Goal: Task Accomplishment & Management: Manage account settings

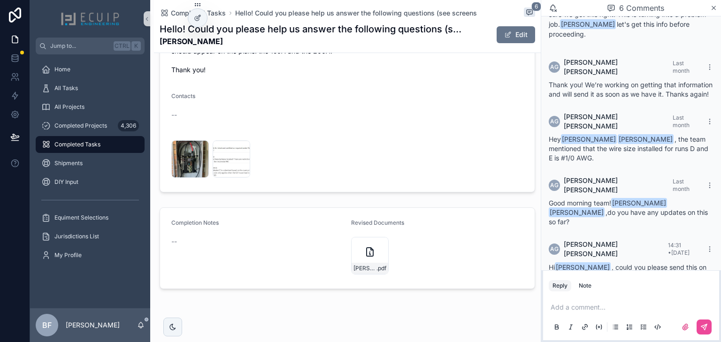
scroll to position [465, 0]
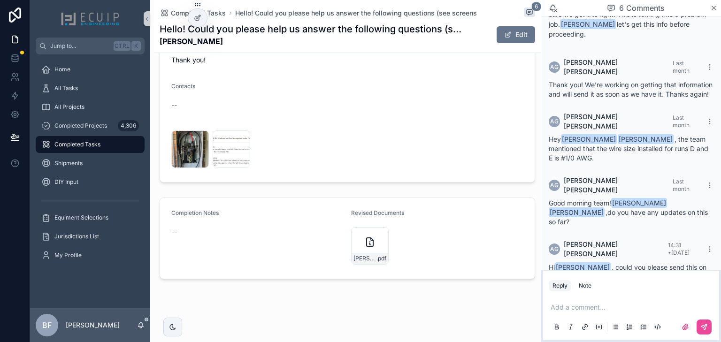
click at [682, 326] on icon "scrollable content" at bounding box center [686, 328] width 8 height 8
click at [0, 0] on input "scrollable content" at bounding box center [0, 0] width 0 height 0
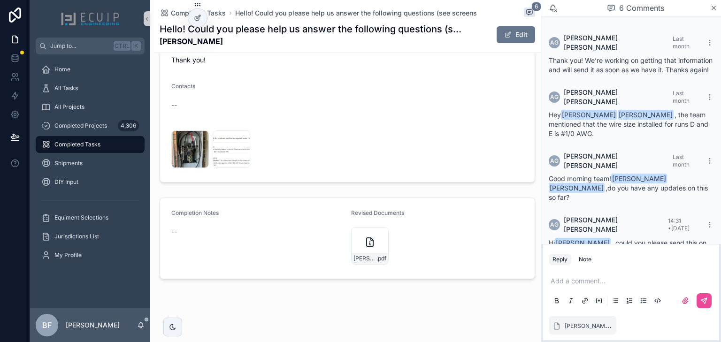
scroll to position [248, 0]
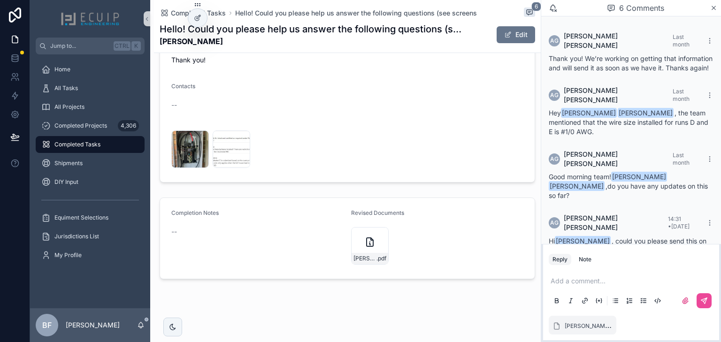
click at [651, 285] on p "scrollable content" at bounding box center [633, 281] width 165 height 9
click at [708, 298] on button "scrollable content" at bounding box center [704, 301] width 15 height 15
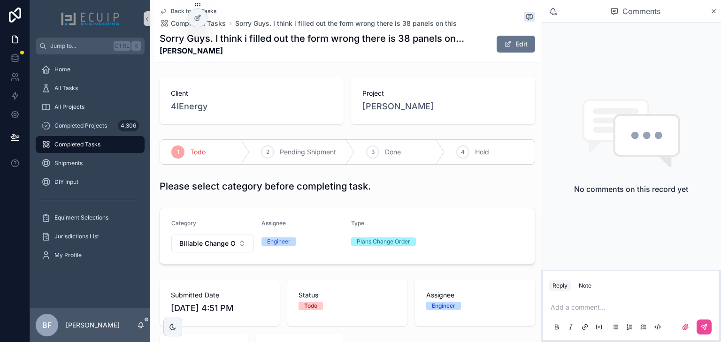
scroll to position [338, 0]
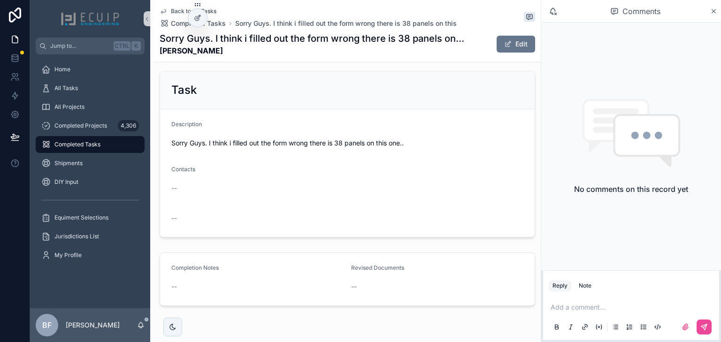
drag, startPoint x: 205, startPoint y: 53, endPoint x: 147, endPoint y: 56, distance: 57.9
click at [147, 56] on div "Jump to... Ctrl K Home All Tasks All Projects Completed Projects 4,306 Complete…" at bounding box center [375, 171] width 691 height 342
click at [249, 58] on div "Back to All Tasks Completed Tasks Sorry Guys. I think i filled out the form wro…" at bounding box center [348, 31] width 376 height 62
drag, startPoint x: 201, startPoint y: 54, endPoint x: 155, endPoint y: 55, distance: 46.0
click at [155, 55] on div "Back to All Tasks Completed Tasks Sorry Guys. I think i filled out the form wro…" at bounding box center [347, 31] width 387 height 62
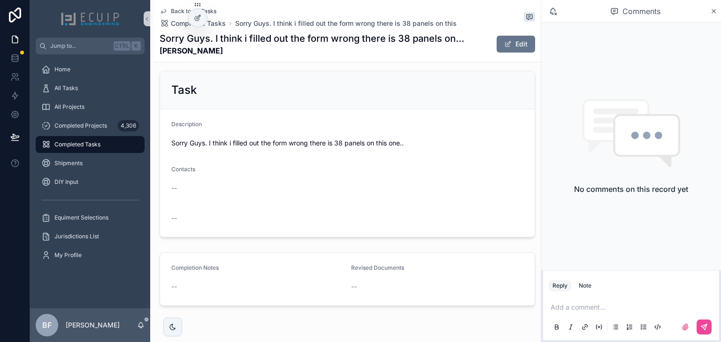
copy strong "[PERSON_NAME]"
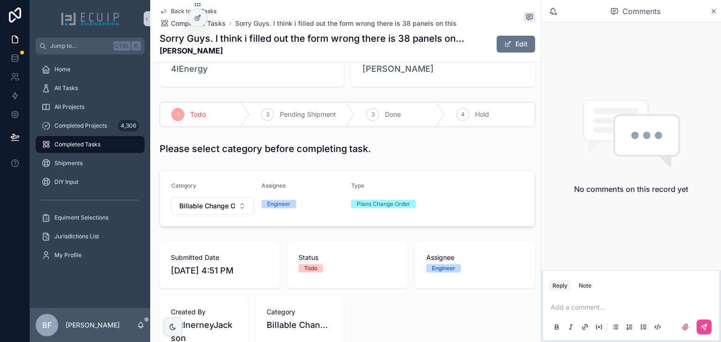
scroll to position [38, 0]
click at [414, 77] on div "Project Matthew Dunwoody" at bounding box center [443, 63] width 184 height 47
click at [414, 74] on span "[PERSON_NAME]" at bounding box center [398, 68] width 71 height 13
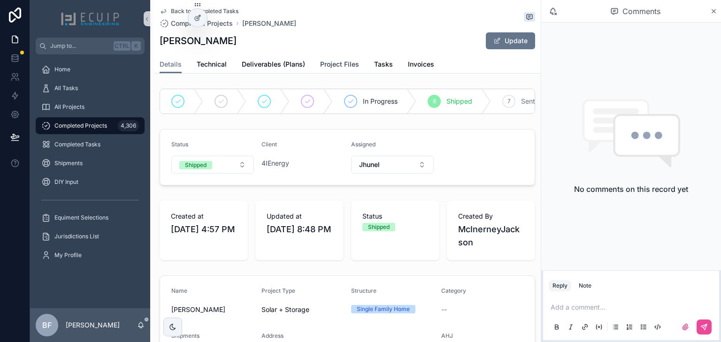
click at [331, 66] on span "Project Files" at bounding box center [339, 64] width 39 height 9
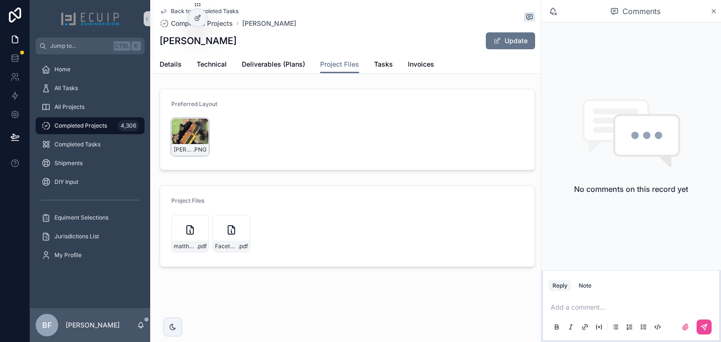
click at [180, 143] on div "Matthew-Dunwoody-Layout .PNG" at bounding box center [190, 137] width 38 height 38
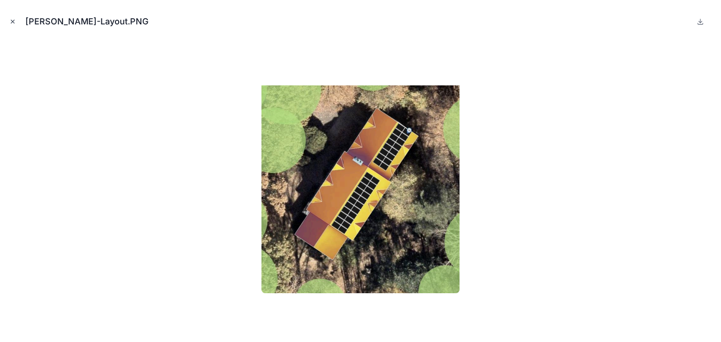
click at [9, 17] on button "Close modal" at bounding box center [13, 21] width 10 height 10
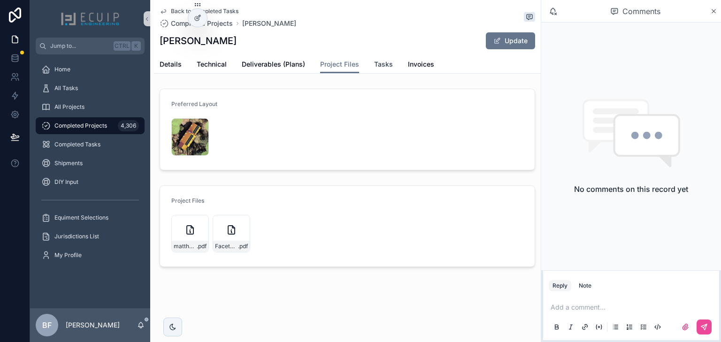
click at [377, 56] on link "Tasks" at bounding box center [383, 65] width 19 height 19
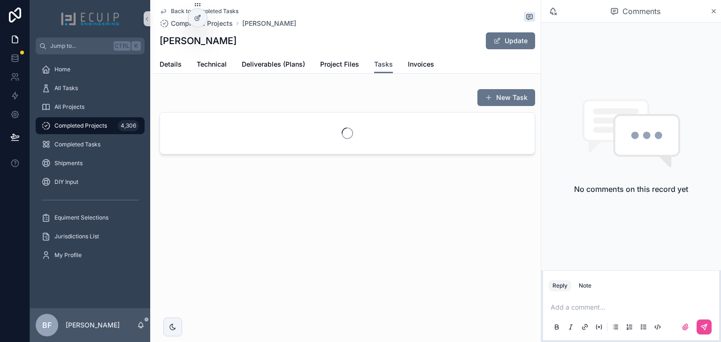
click at [379, 59] on link "Tasks" at bounding box center [383, 65] width 19 height 18
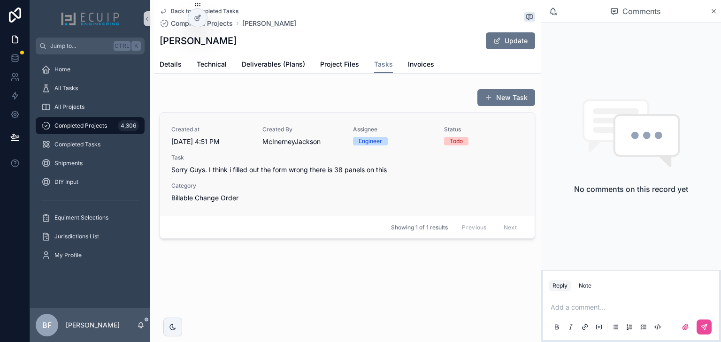
click at [309, 165] on span "Sorry Guys. I think i filled out the form wrong there is 38 panels on this" at bounding box center [347, 169] width 352 height 9
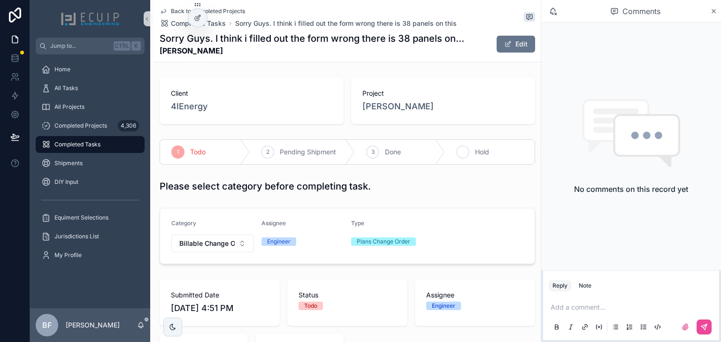
click at [463, 150] on div "4" at bounding box center [463, 152] width 13 height 13
click at [309, 147] on div "Pending Shipment" at bounding box center [302, 152] width 105 height 24
click at [100, 94] on div "All Tasks" at bounding box center [90, 88] width 98 height 15
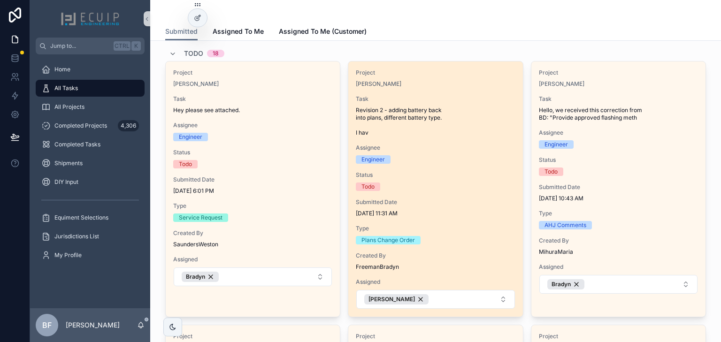
scroll to position [38, 0]
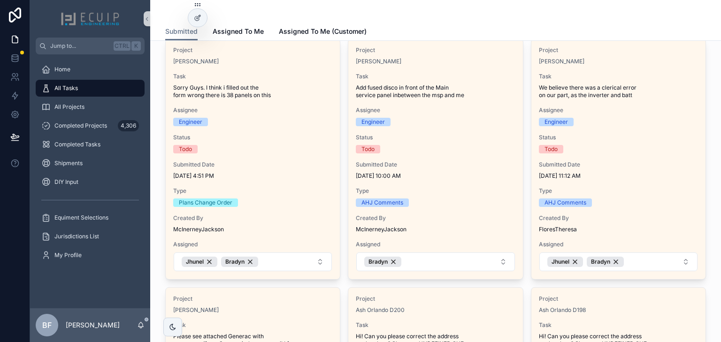
scroll to position [338, 0]
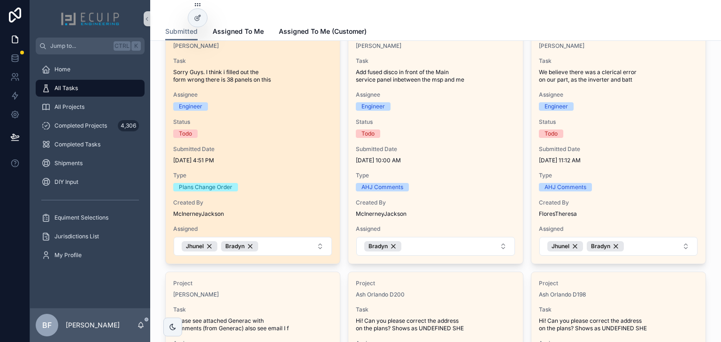
click at [312, 69] on span "Sorry Guys. I think i filled out the form wrong there is 38 panels on this" at bounding box center [252, 76] width 159 height 15
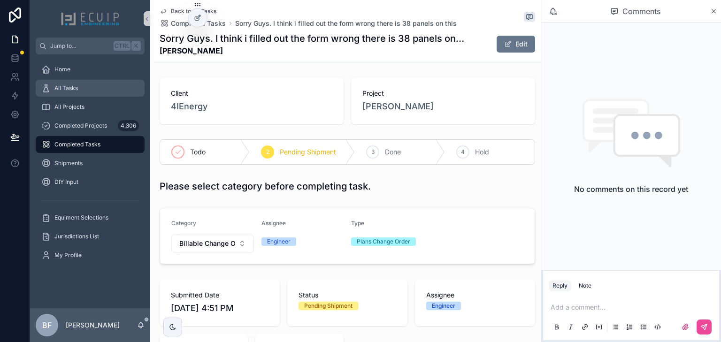
click at [78, 92] on div "All Tasks" at bounding box center [90, 88] width 98 height 15
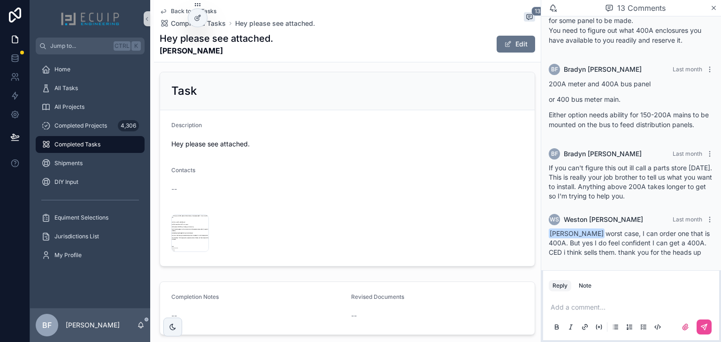
scroll to position [338, 0]
click at [184, 240] on div "Screenshot-2025-07-03-at-5.59.09-PM .png" at bounding box center [190, 245] width 37 height 11
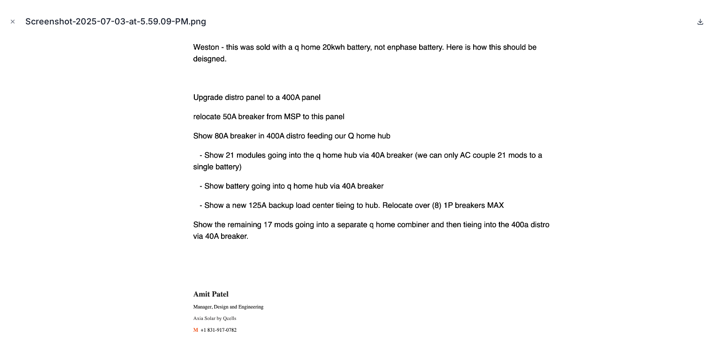
click at [702, 21] on icon at bounding box center [701, 22] width 8 height 8
click at [14, 25] on button "Close modal" at bounding box center [13, 21] width 10 height 10
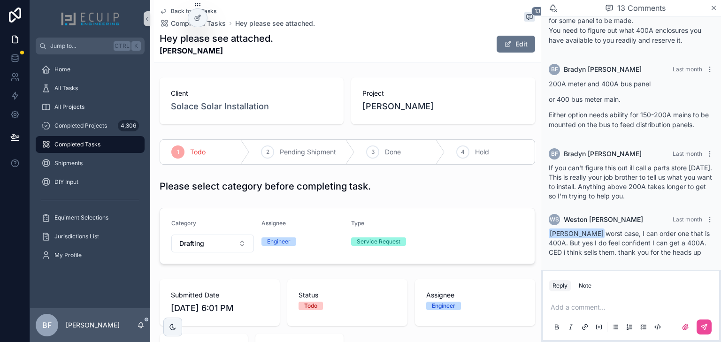
click at [398, 109] on span "[PERSON_NAME]" at bounding box center [398, 106] width 71 height 13
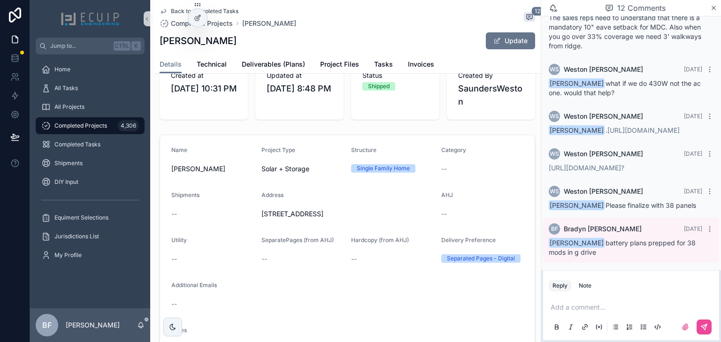
scroll to position [263, 0]
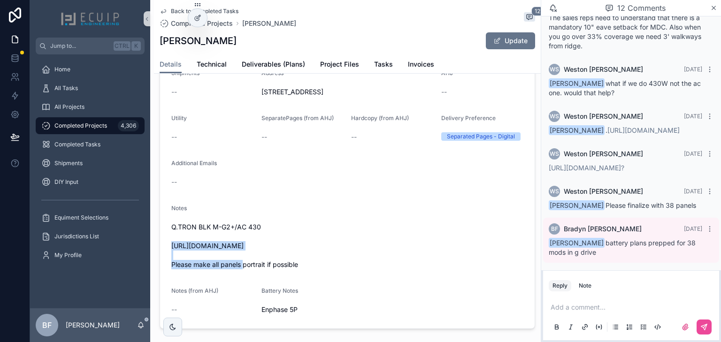
drag, startPoint x: 324, startPoint y: 250, endPoint x: 169, endPoint y: 250, distance: 154.5
click at [169, 250] on form "Name Samantha Nagy Project Type Solar + Storage Structure Single Family Home Ca…" at bounding box center [347, 171] width 375 height 316
copy span "https://photos.app.goo.gl/misWZ1Ve5rGAFU7MA"
click at [96, 93] on div "All Tasks" at bounding box center [90, 88] width 98 height 15
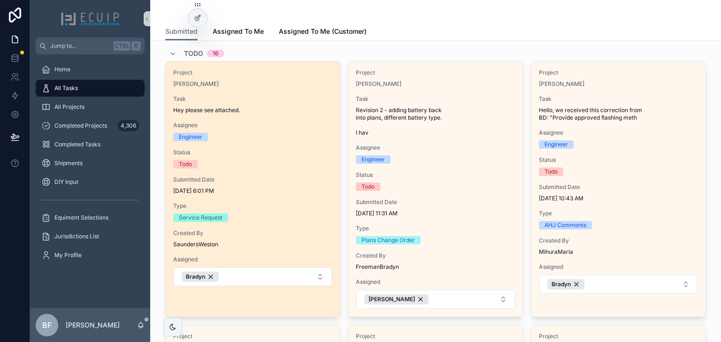
scroll to position [38, 0]
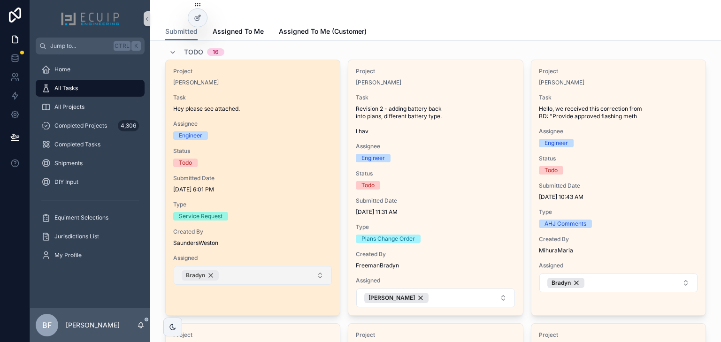
click at [209, 274] on div "Bradyn" at bounding box center [200, 276] width 37 height 10
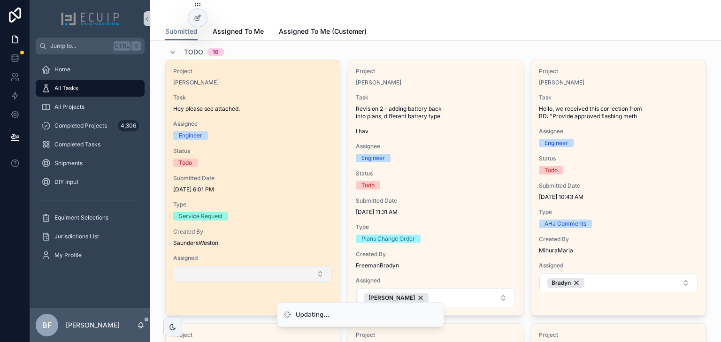
drag, startPoint x: 209, startPoint y: 274, endPoint x: 248, endPoint y: 275, distance: 38.5
click at [248, 275] on button "Select Button" at bounding box center [253, 274] width 158 height 16
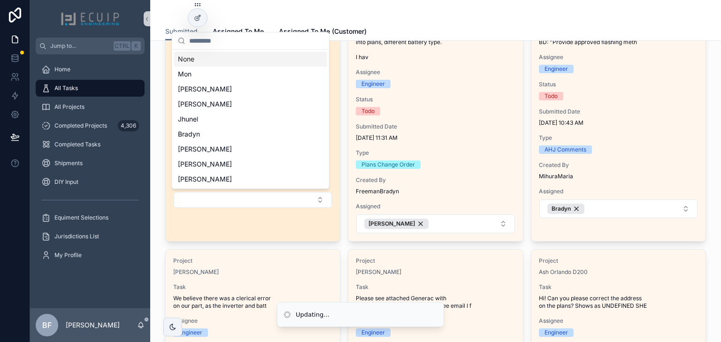
scroll to position [113, 0]
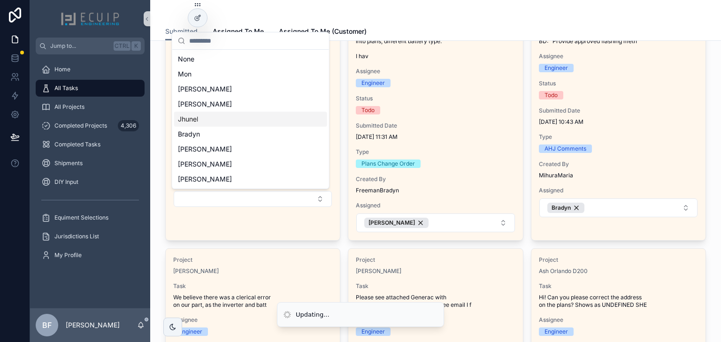
click at [203, 120] on div "Jhunel" at bounding box center [250, 119] width 153 height 15
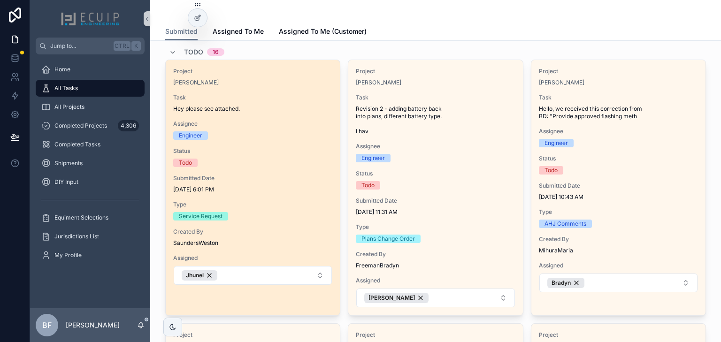
scroll to position [38, 0]
click at [248, 276] on div "Bradyn" at bounding box center [239, 276] width 37 height 10
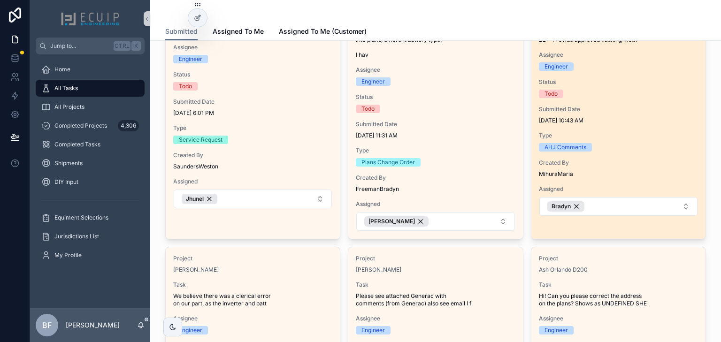
scroll to position [113, 0]
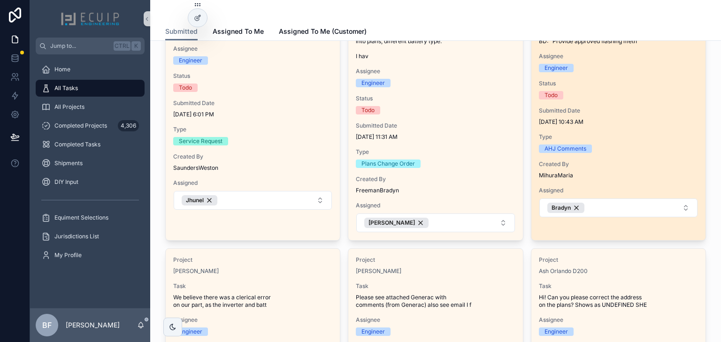
click at [660, 92] on div "Todo" at bounding box center [618, 95] width 159 height 8
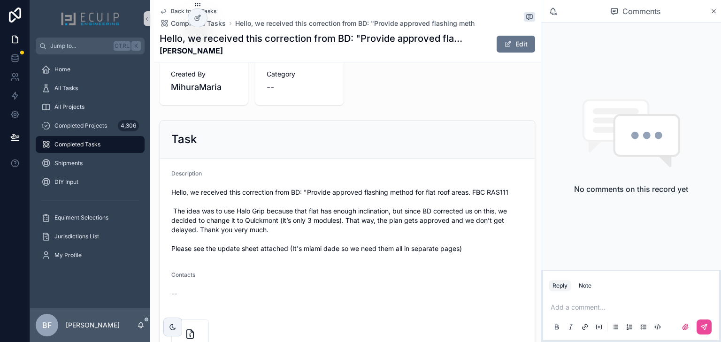
scroll to position [338, 0]
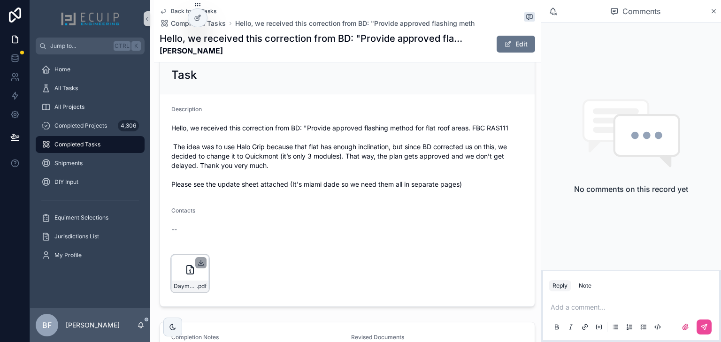
click at [200, 265] on icon "scrollable content" at bounding box center [201, 263] width 8 height 8
drag, startPoint x: 222, startPoint y: 51, endPoint x: 161, endPoint y: 55, distance: 61.2
click at [161, 55] on strong "Daymar Guilarte" at bounding box center [312, 50] width 305 height 11
copy strong "Daymar Guilarte"
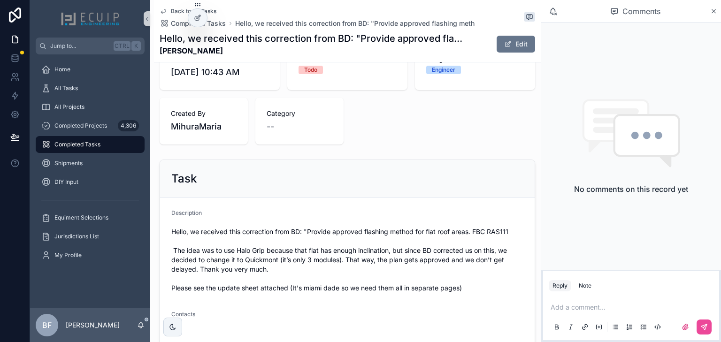
scroll to position [75, 0]
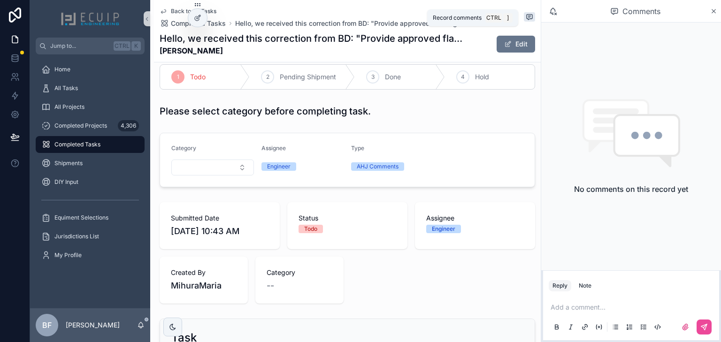
click at [326, 114] on h1 "Please select category before completing task." at bounding box center [265, 111] width 211 height 13
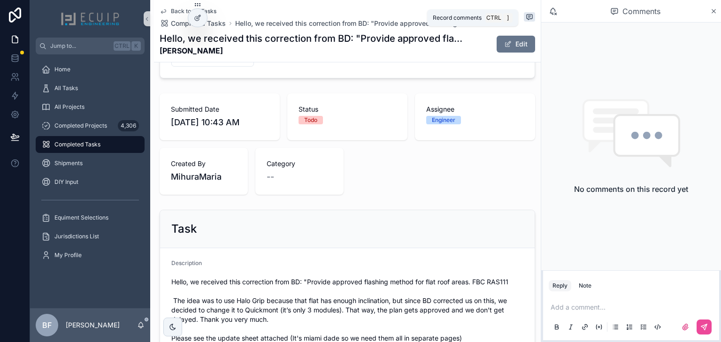
scroll to position [301, 0]
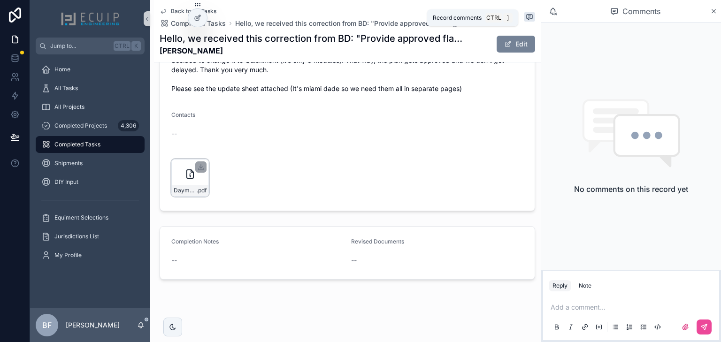
click at [516, 37] on button "Edit" at bounding box center [516, 44] width 39 height 17
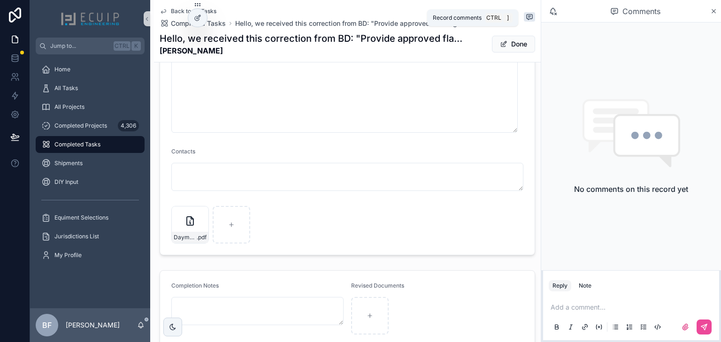
scroll to position [648, 0]
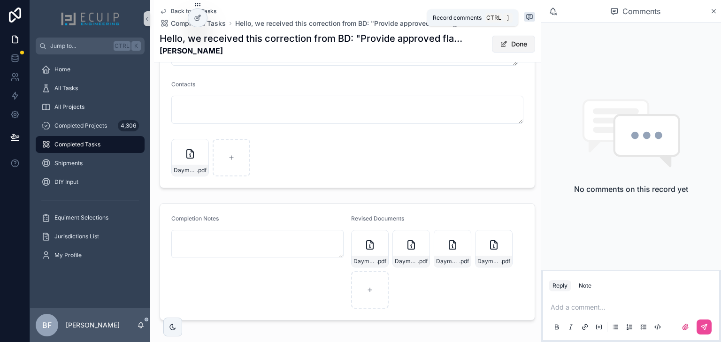
click at [500, 42] on span "scrollable content" at bounding box center [504, 44] width 8 height 8
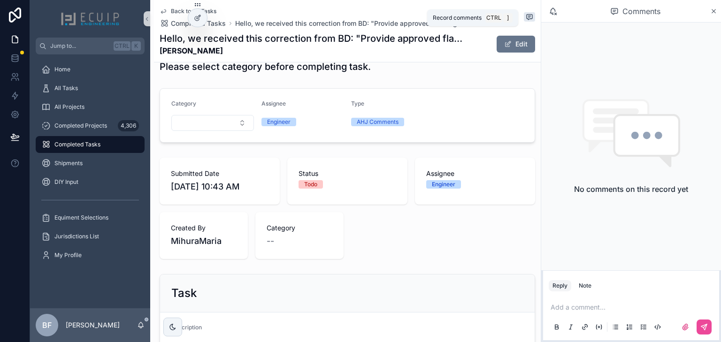
scroll to position [0, 0]
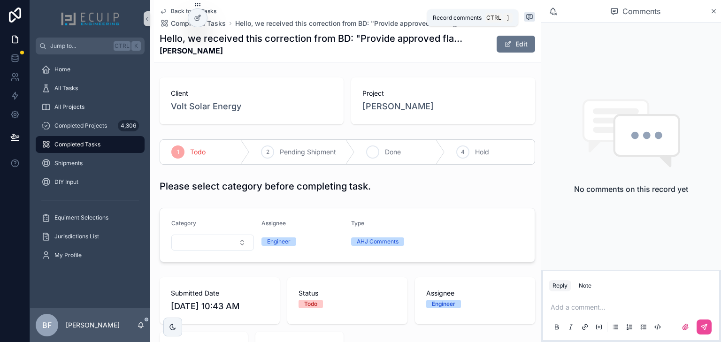
click at [389, 154] on span "Done" at bounding box center [393, 151] width 16 height 9
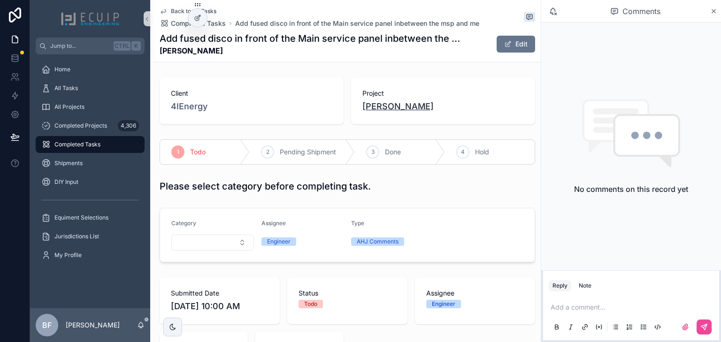
click at [400, 103] on span "[PERSON_NAME]" at bounding box center [398, 106] width 71 height 13
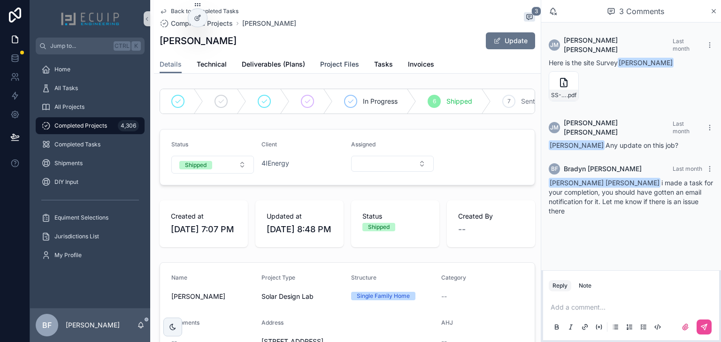
click at [346, 68] on span "Project Files" at bounding box center [339, 64] width 39 height 9
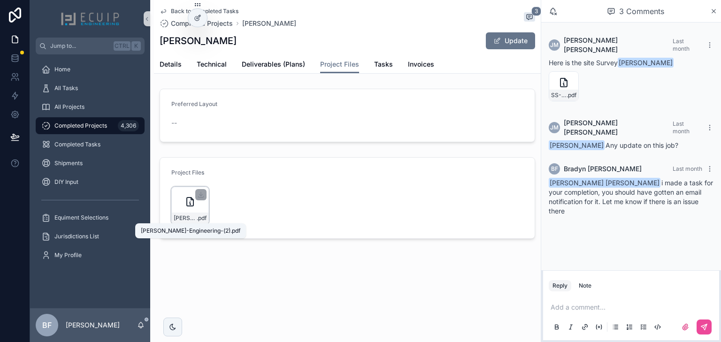
click at [186, 216] on span "[PERSON_NAME]-Engineering-(2)" at bounding box center [185, 219] width 23 height 8
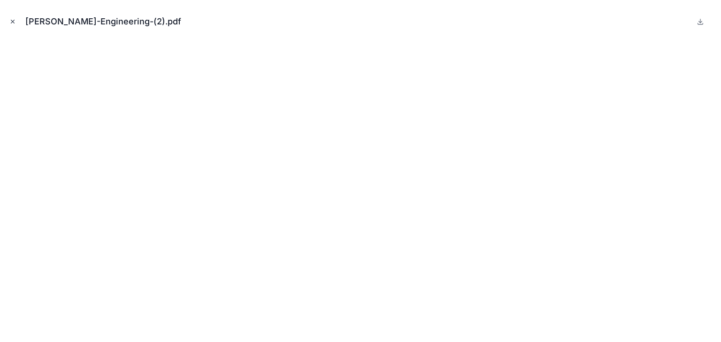
click at [17, 22] on button "Close modal" at bounding box center [13, 21] width 10 height 10
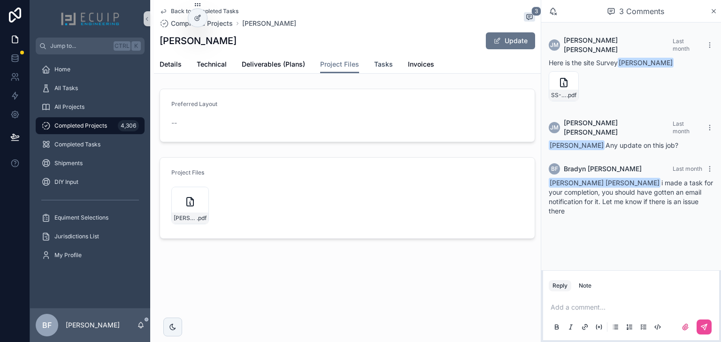
click at [374, 64] on span "Tasks" at bounding box center [383, 64] width 19 height 9
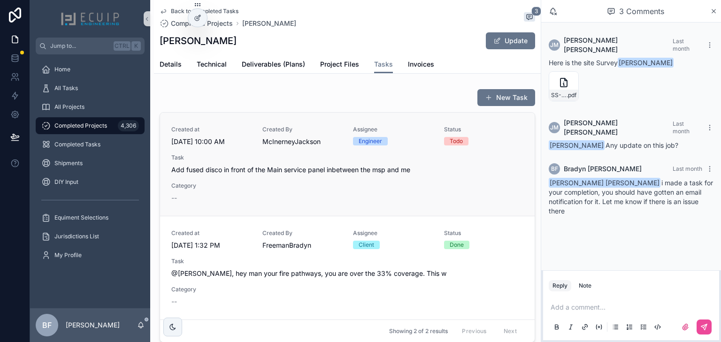
click at [295, 175] on div "Created at [DATE] 10:00 AM Created By McInerneyJackson Assignee Engineer Status…" at bounding box center [347, 164] width 352 height 77
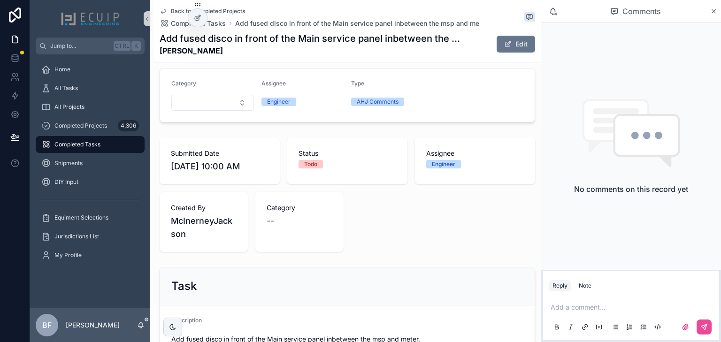
scroll to position [263, 0]
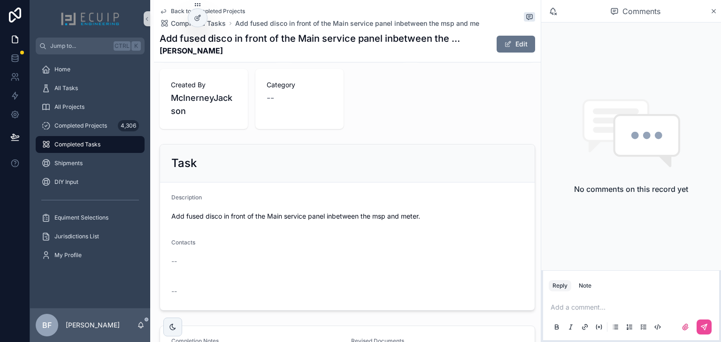
drag, startPoint x: 227, startPoint y: 56, endPoint x: 155, endPoint y: 49, distance: 72.7
click at [155, 49] on div "Back to Completed Projects Completed Tasks Add fused disco in front of the Main…" at bounding box center [347, 31] width 387 height 62
copy strong "[PERSON_NAME]"
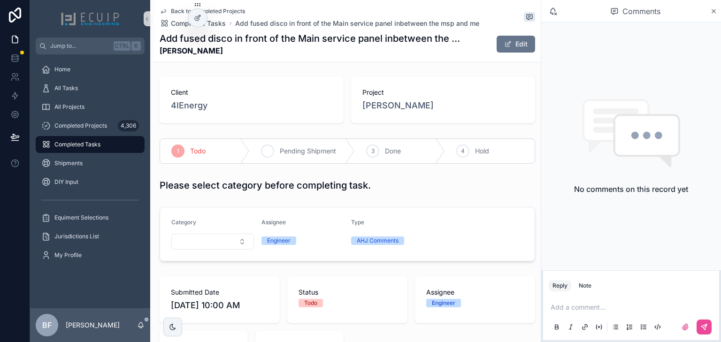
scroll to position [0, 0]
click at [392, 103] on span "Patrick McCarty" at bounding box center [398, 106] width 71 height 13
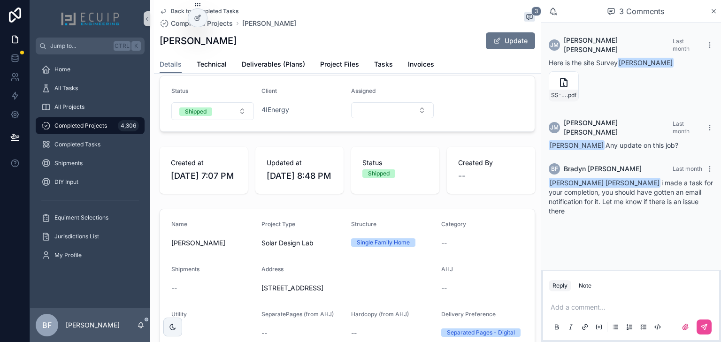
scroll to position [75, 0]
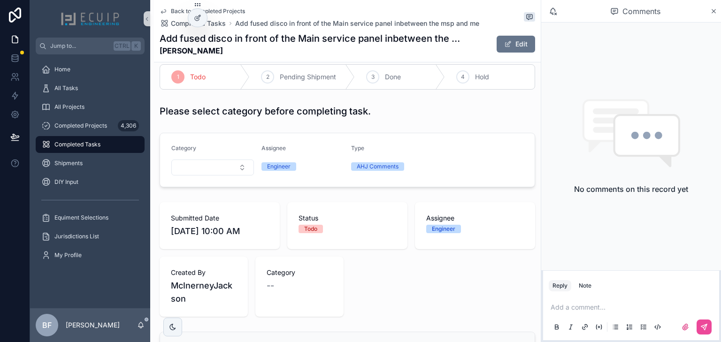
drag, startPoint x: 211, startPoint y: 52, endPoint x: 156, endPoint y: 53, distance: 55.4
click at [156, 53] on div "Back to Completed Projects Completed Tasks Add fused disco in front of the Main…" at bounding box center [347, 31] width 387 height 62
copy strong "Patrick McCarty"
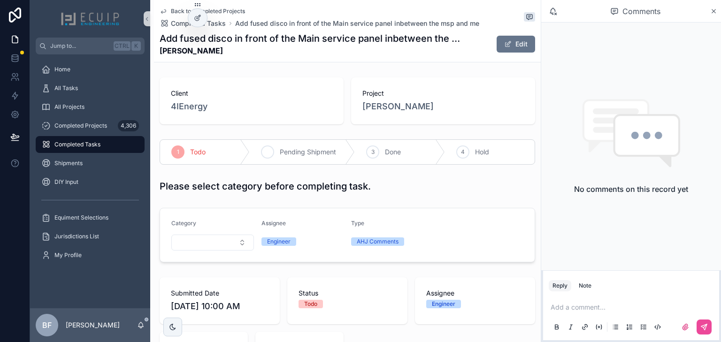
click at [303, 151] on span "Pending Shipment" at bounding box center [308, 151] width 56 height 9
click at [411, 109] on span "Patrick McCarty" at bounding box center [398, 106] width 71 height 13
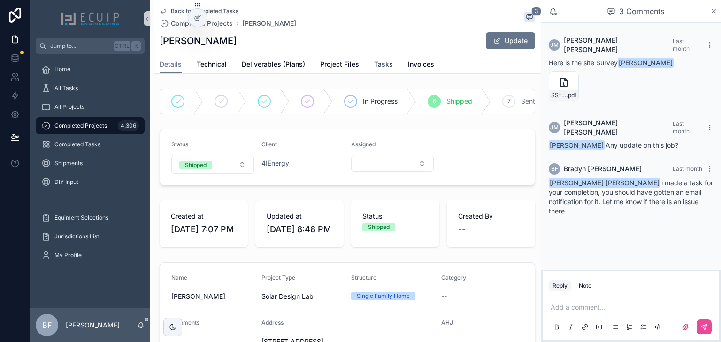
click at [380, 62] on span "Tasks" at bounding box center [383, 64] width 19 height 9
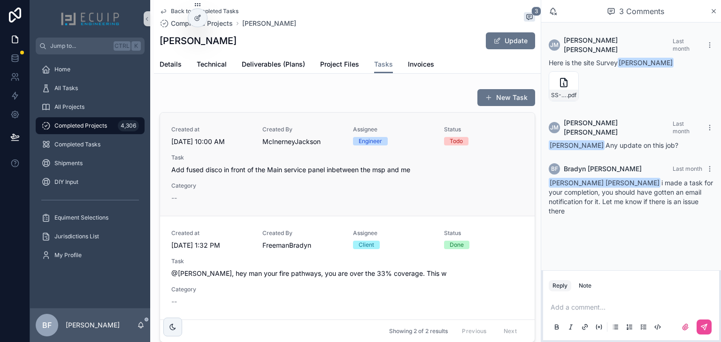
click at [441, 191] on div "Created at 8/29/2025 10:00 AM Created By McInerneyJackson Assignee Engineer Sta…" at bounding box center [347, 164] width 352 height 77
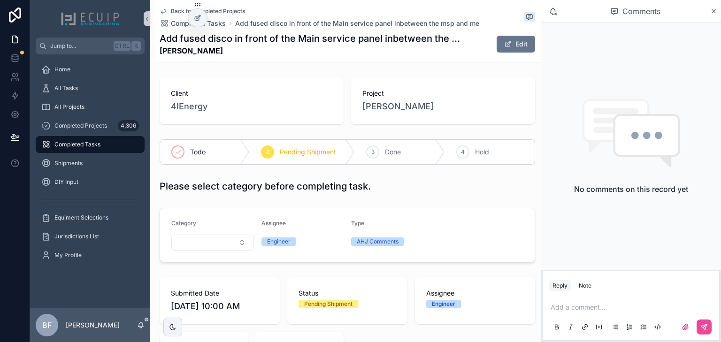
click at [301, 148] on span "Pending Shipment" at bounding box center [308, 151] width 56 height 9
click at [91, 84] on div "All Tasks" at bounding box center [90, 88] width 98 height 15
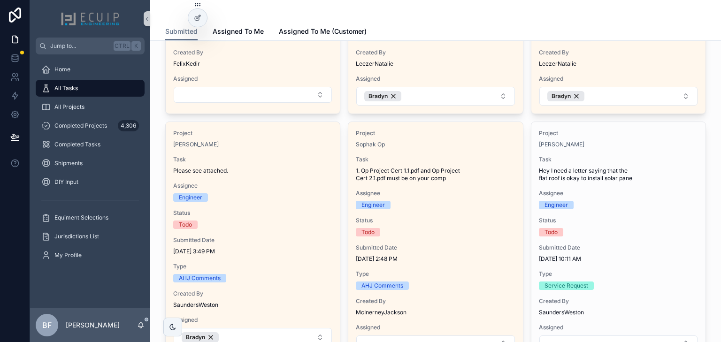
scroll to position [225, 0]
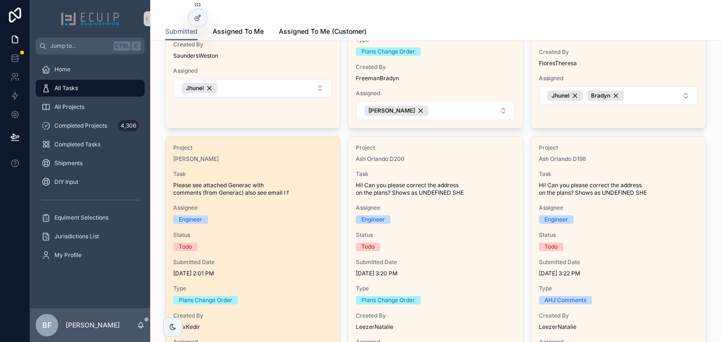
drag, startPoint x: 295, startPoint y: 136, endPoint x: 225, endPoint y: 155, distance: 72.5
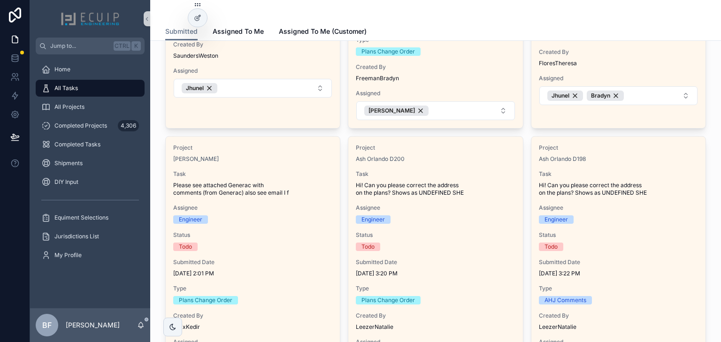
drag, startPoint x: 225, startPoint y: 155, endPoint x: 342, endPoint y: 133, distance: 118.4
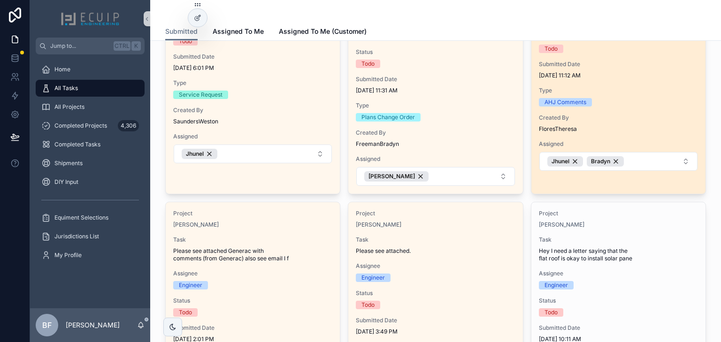
scroll to position [38, 0]
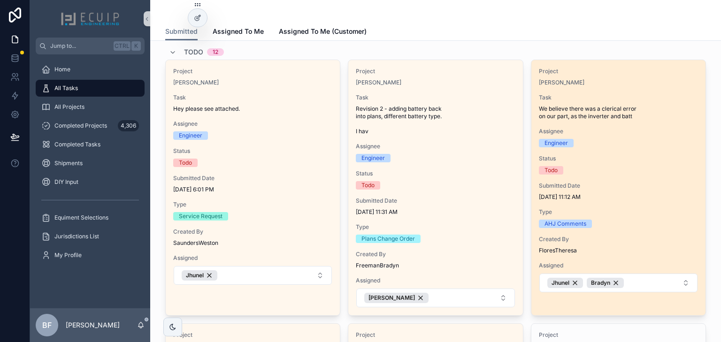
click at [674, 132] on span "Assignee" at bounding box center [618, 132] width 159 height 8
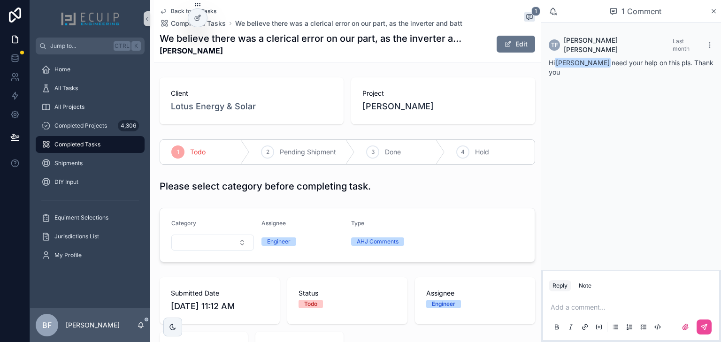
click at [395, 111] on span "Mary Rosell" at bounding box center [398, 106] width 71 height 13
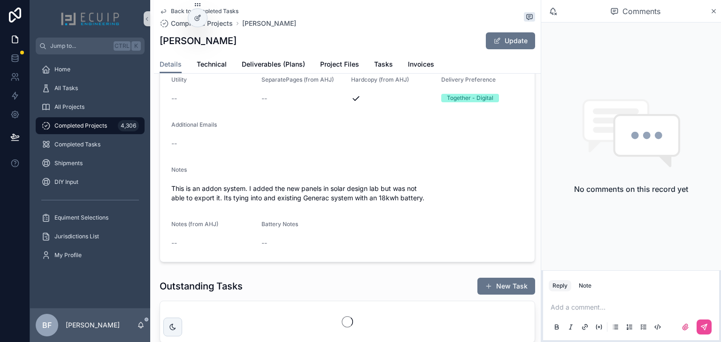
scroll to position [301, 0]
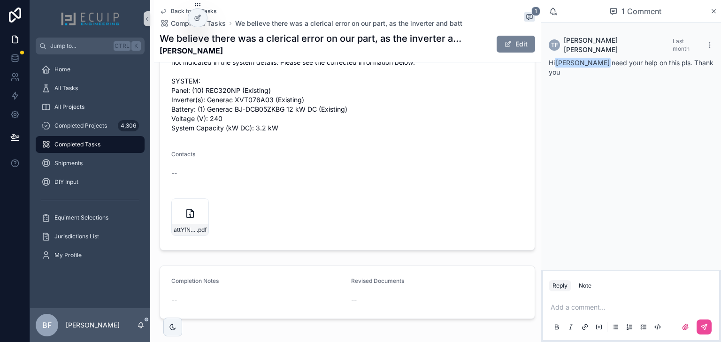
click at [497, 46] on button "Edit" at bounding box center [516, 44] width 39 height 17
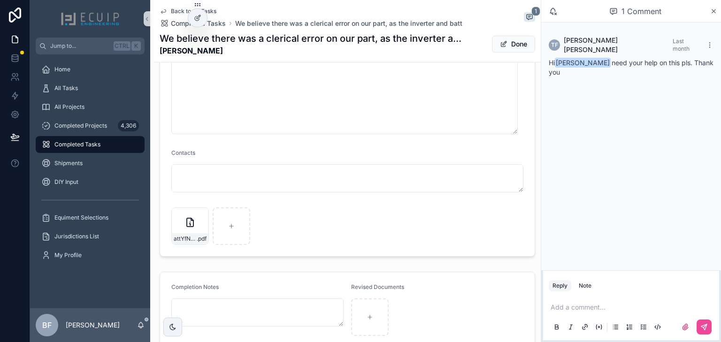
scroll to position [610, 0]
click at [503, 47] on button "Done" at bounding box center [513, 44] width 43 height 17
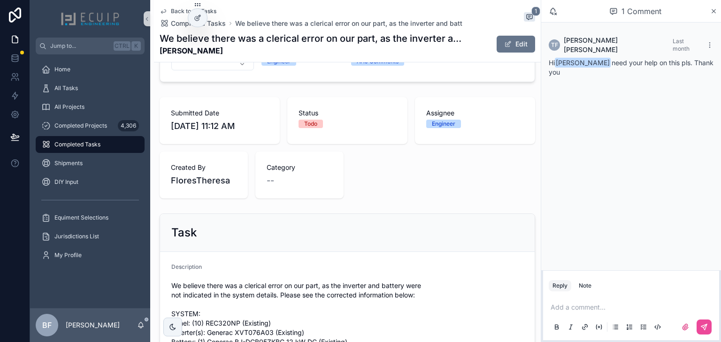
scroll to position [0, 0]
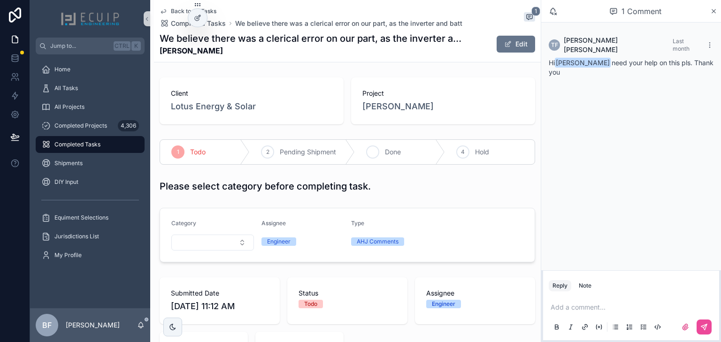
click at [394, 157] on div "3 Done" at bounding box center [400, 152] width 90 height 24
click at [589, 310] on p "scrollable content" at bounding box center [633, 307] width 165 height 9
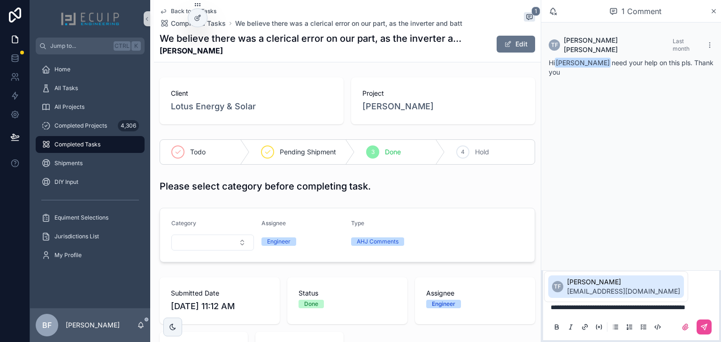
click at [592, 289] on span "tflores@kr.solar" at bounding box center [623, 291] width 113 height 9
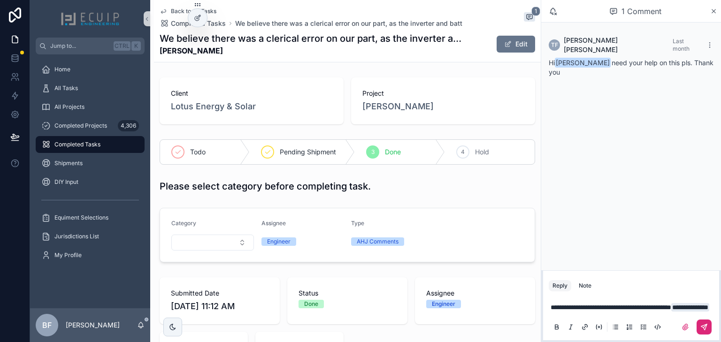
click at [710, 332] on button "scrollable content" at bounding box center [704, 327] width 15 height 15
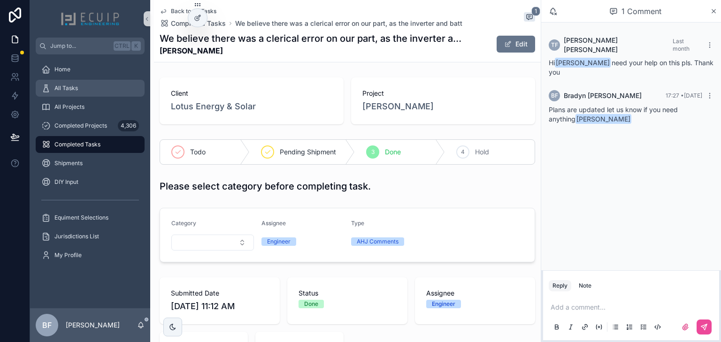
click at [85, 92] on div "All Tasks" at bounding box center [90, 88] width 98 height 15
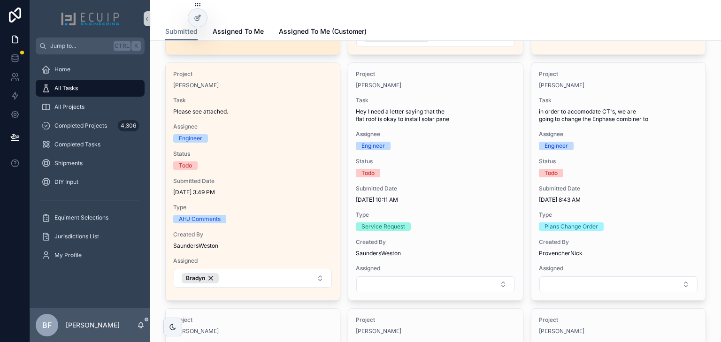
scroll to position [301, 0]
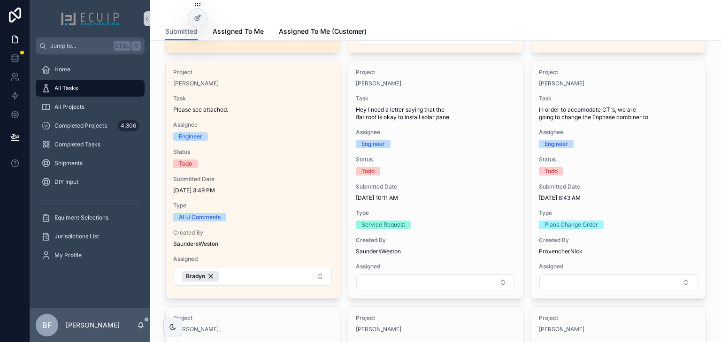
click at [213, 126] on span "Assignee" at bounding box center [252, 125] width 159 height 8
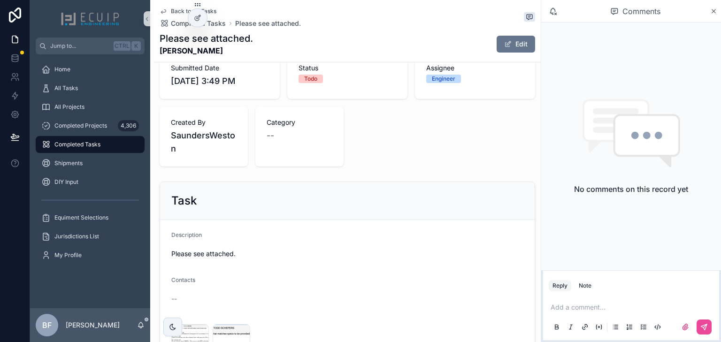
scroll to position [376, 0]
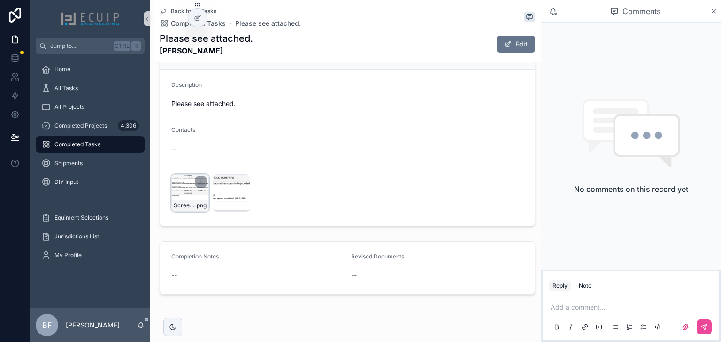
click at [177, 201] on div "Screenshot-2025-08-29-at-3.47.50-PM .png" at bounding box center [190, 205] width 37 height 11
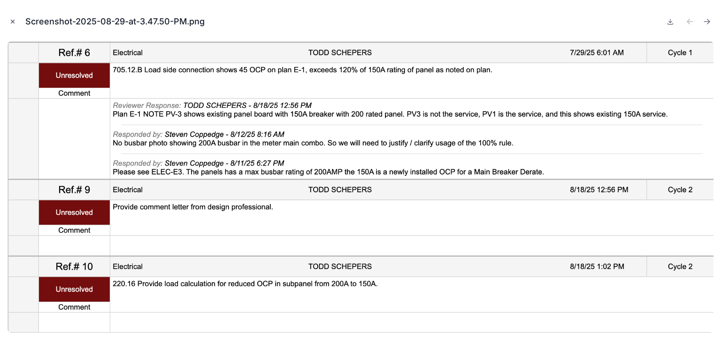
click at [12, 22] on icon "Close modal" at bounding box center [12, 21] width 7 height 7
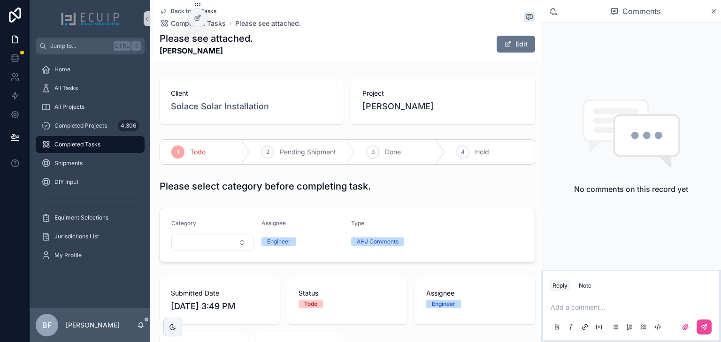
click at [373, 111] on span "[PERSON_NAME]" at bounding box center [398, 106] width 71 height 13
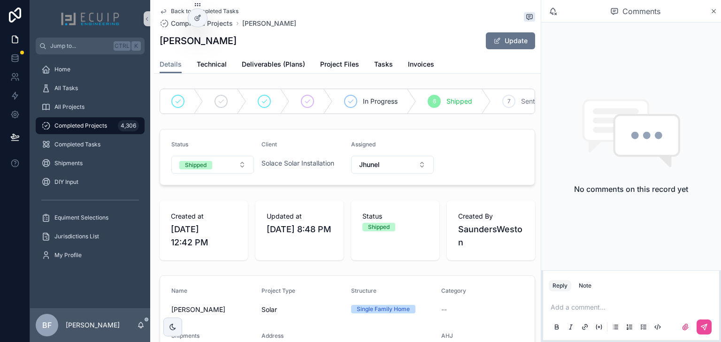
scroll to position [301, 0]
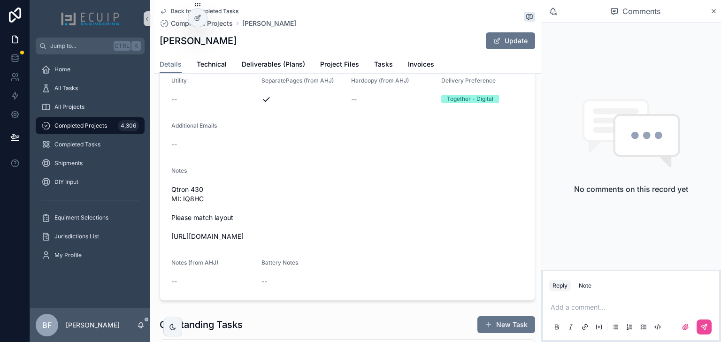
drag, startPoint x: 301, startPoint y: 240, endPoint x: 170, endPoint y: 237, distance: 131.1
click at [170, 237] on form "Name Rashed Chowdhury Project Type Solar Structure Single Family Home Category …" at bounding box center [347, 138] width 375 height 325
copy span "https://photos.app.goo.gl/W1XMo2b71UV628YB9"
click at [387, 69] on span "Tasks" at bounding box center [383, 64] width 19 height 9
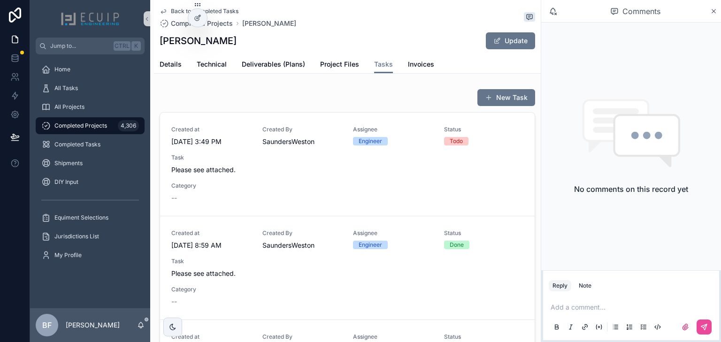
click at [320, 154] on span "Task" at bounding box center [347, 158] width 352 height 8
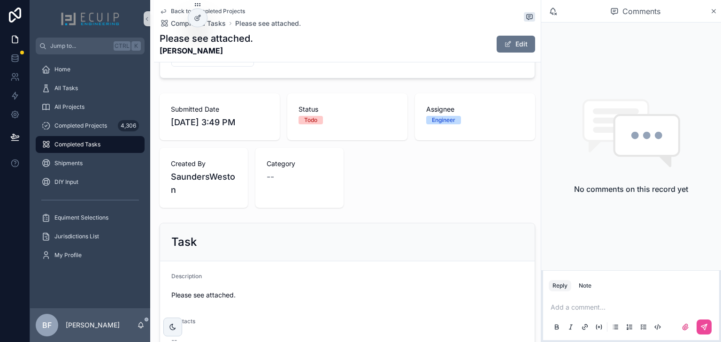
scroll to position [338, 0]
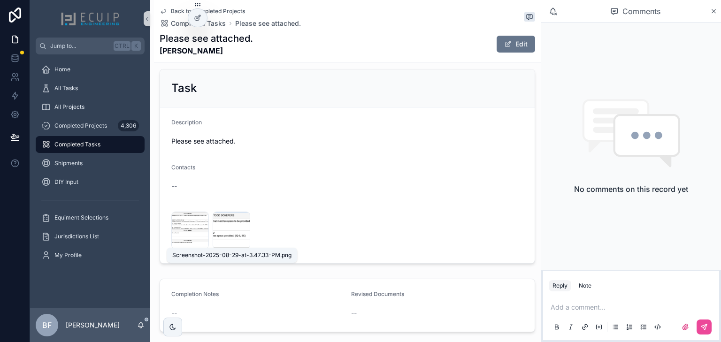
click at [212, 237] on div "Screenshot-2025-08-29-at-3.47.50-PM .png Screenshot-2025-08-29-at-3.47.33-PM .p…" at bounding box center [347, 231] width 352 height 38
click at [217, 236] on div "Screenshot-2025-08-29-at-3.47.33-PM .png" at bounding box center [232, 231] width 38 height 38
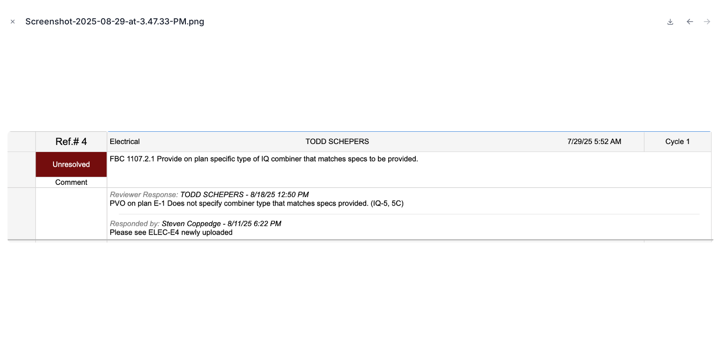
click at [8, 21] on button "Close modal" at bounding box center [13, 21] width 10 height 10
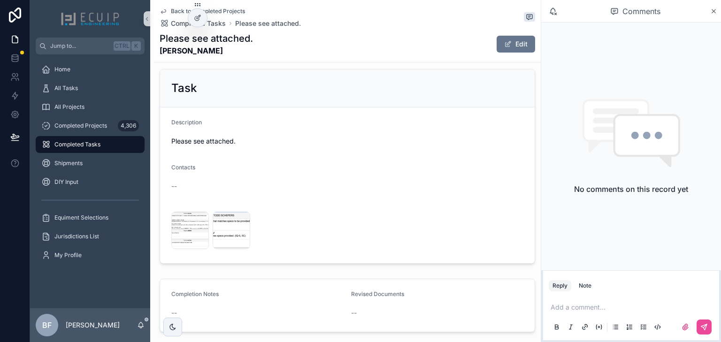
drag, startPoint x: 552, startPoint y: 306, endPoint x: 562, endPoint y: 310, distance: 10.0
click at [552, 306] on p "scrollable content" at bounding box center [633, 307] width 165 height 9
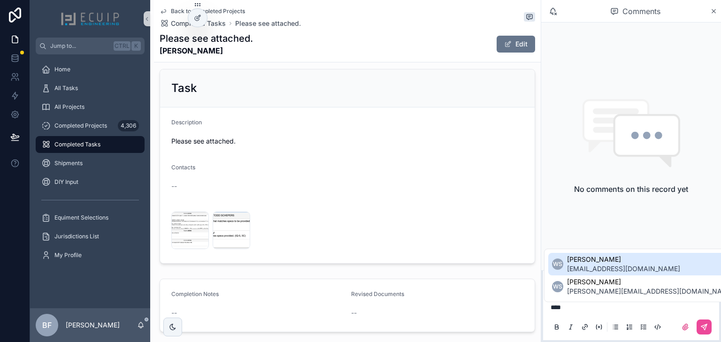
click at [599, 263] on span "[PERSON_NAME]" at bounding box center [623, 259] width 113 height 9
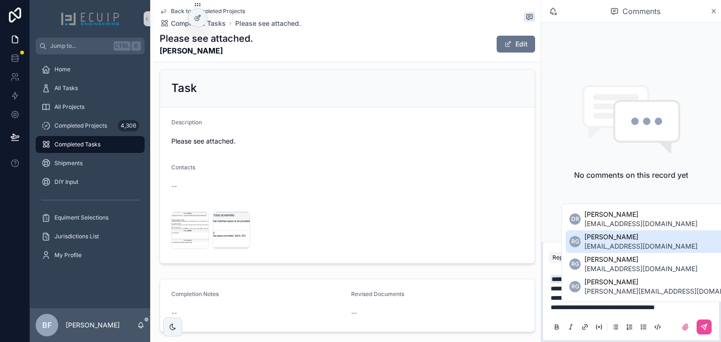
click at [620, 248] on span "designs@ecuip.com" at bounding box center [641, 246] width 113 height 9
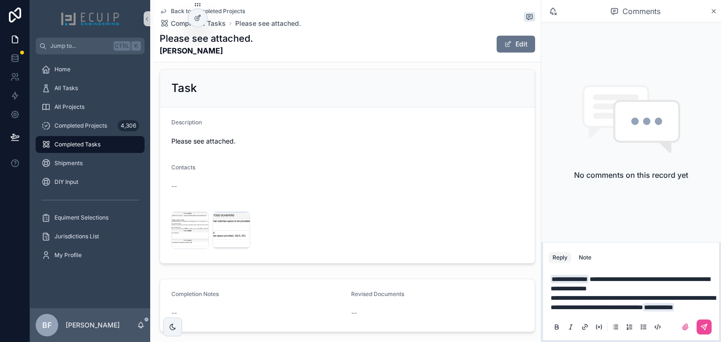
click at [571, 301] on span "**********" at bounding box center [633, 303] width 165 height 16
click at [629, 297] on span "**********" at bounding box center [633, 303] width 165 height 16
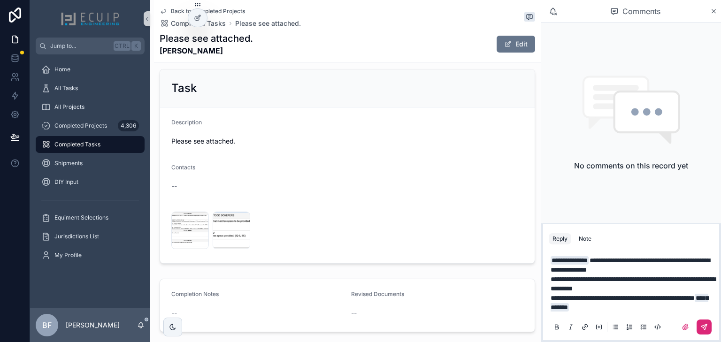
click at [708, 330] on icon "scrollable content" at bounding box center [705, 328] width 8 height 8
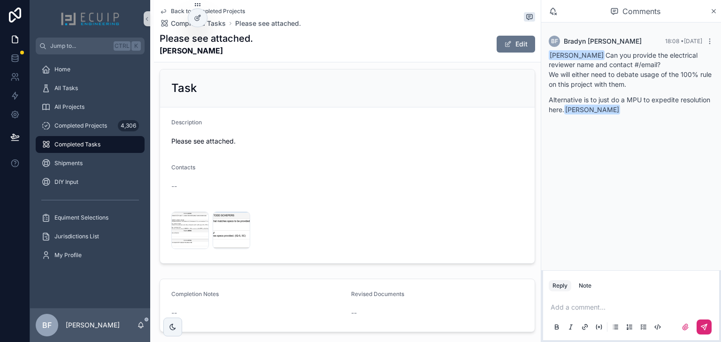
scroll to position [38, 0]
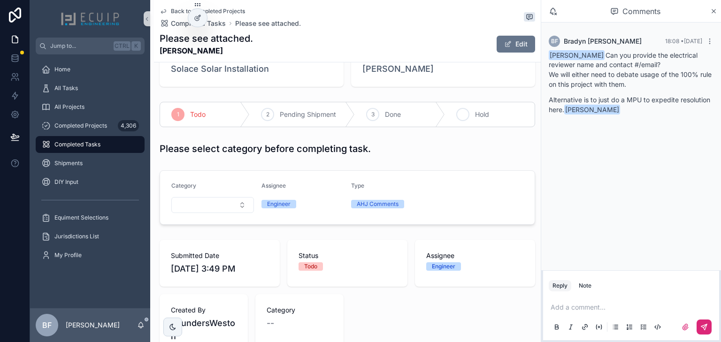
click at [479, 123] on div "4 Hold" at bounding box center [490, 114] width 90 height 24
click at [101, 85] on div "All Tasks" at bounding box center [90, 88] width 98 height 15
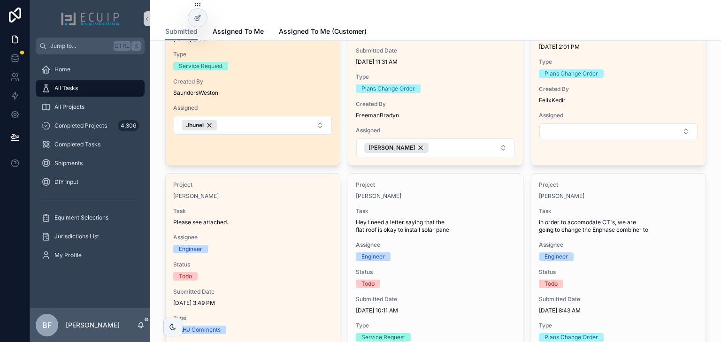
scroll to position [338, 0]
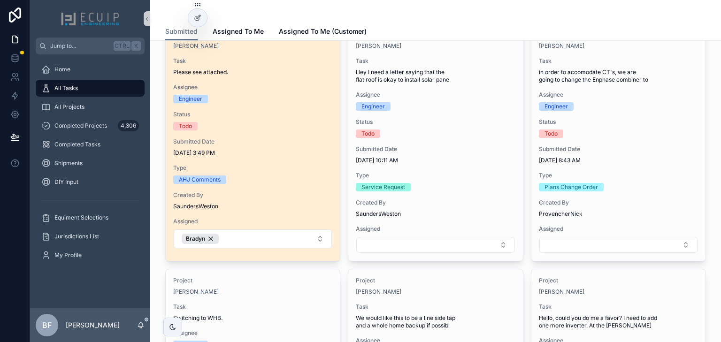
click at [320, 105] on div "Project Rashed Chowdhury Task Please see attached. Assignee Engineer Status Tod…" at bounding box center [253, 139] width 174 height 233
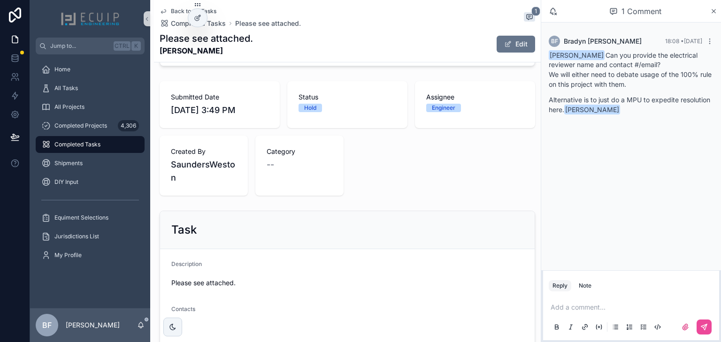
scroll to position [75, 0]
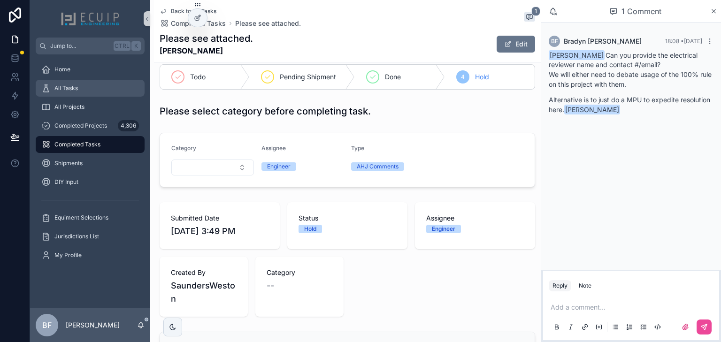
click at [111, 86] on div "All Tasks" at bounding box center [90, 88] width 98 height 15
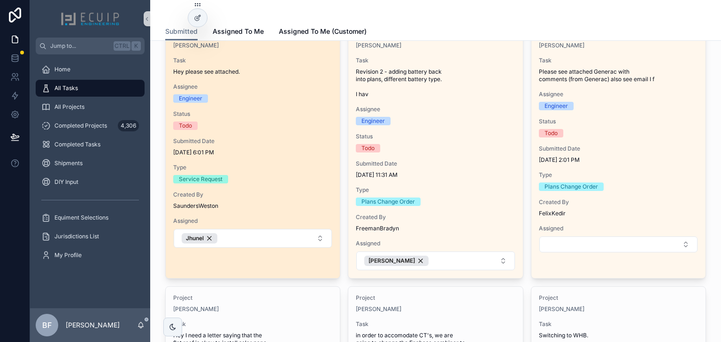
scroll to position [263, 0]
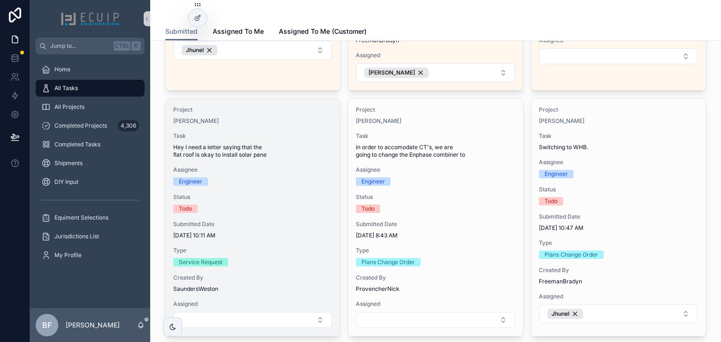
click at [277, 124] on div "Marie Juste" at bounding box center [252, 121] width 159 height 8
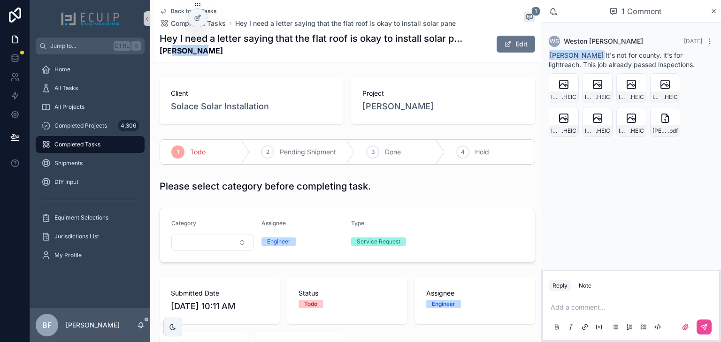
drag, startPoint x: 197, startPoint y: 57, endPoint x: 173, endPoint y: 58, distance: 24.4
click at [173, 58] on div "Back to All Tasks Completed Tasks Hey I need a letter saying that the flat roof…" at bounding box center [348, 31] width 376 height 62
click at [215, 58] on div "Back to All Tasks Completed Tasks Hey I need a letter saying that the flat roof…" at bounding box center [348, 31] width 376 height 62
drag, startPoint x: 201, startPoint y: 55, endPoint x: 155, endPoint y: 58, distance: 46.6
click at [155, 58] on div "Back to All Tasks Completed Tasks Hey I need a letter saying that the flat roof…" at bounding box center [347, 31] width 387 height 62
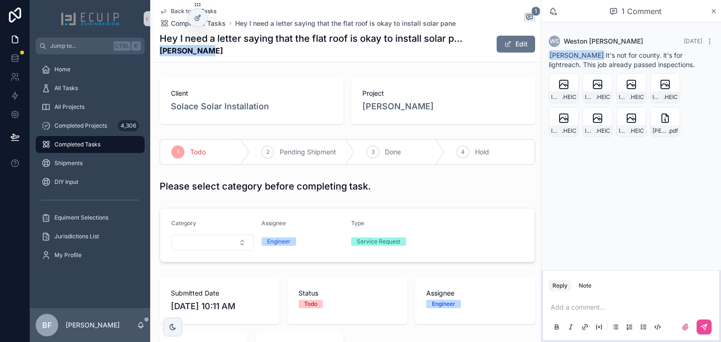
copy strong "Marie Juste"
click at [385, 113] on span "Marie Juste" at bounding box center [398, 106] width 71 height 13
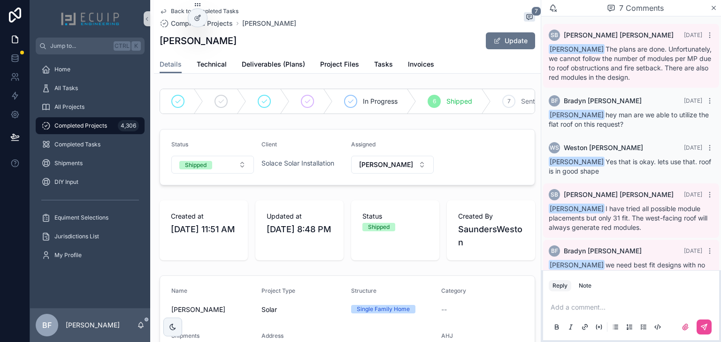
scroll to position [144, 0]
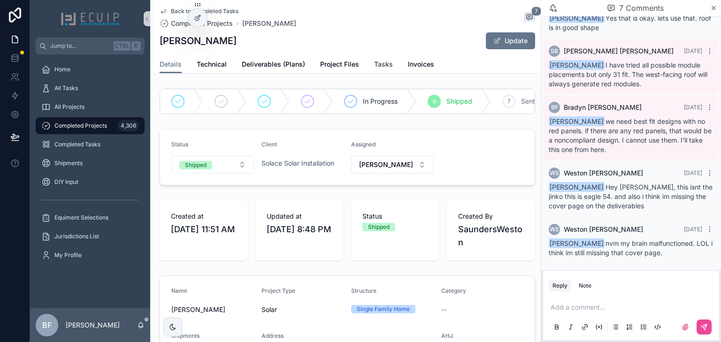
click at [385, 64] on span "Tasks" at bounding box center [383, 64] width 19 height 9
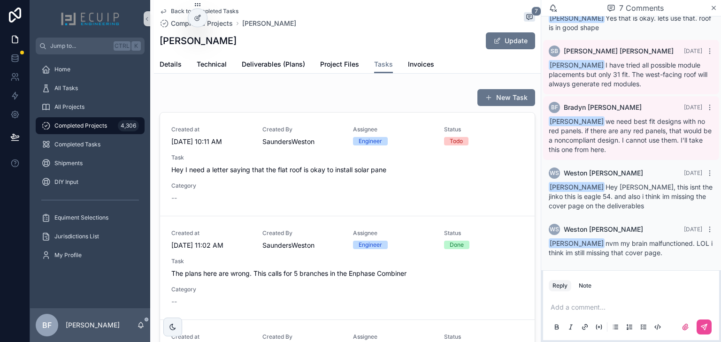
click at [315, 155] on span "Task" at bounding box center [347, 158] width 352 height 8
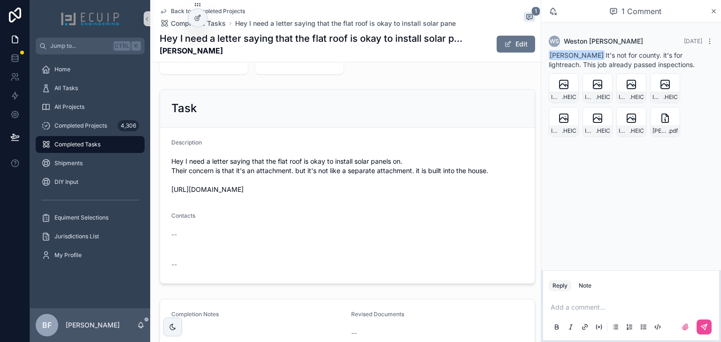
scroll to position [391, 0]
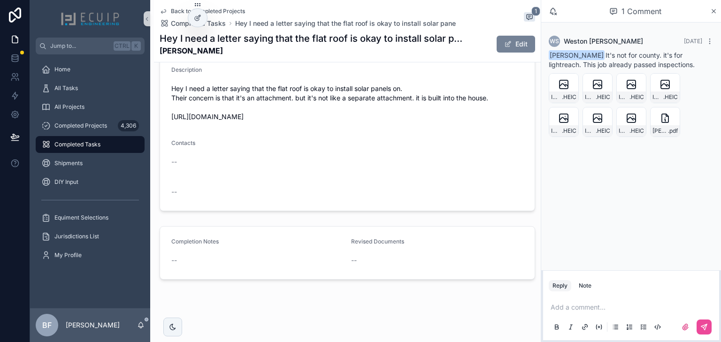
click at [504, 42] on span "scrollable content" at bounding box center [508, 44] width 8 height 8
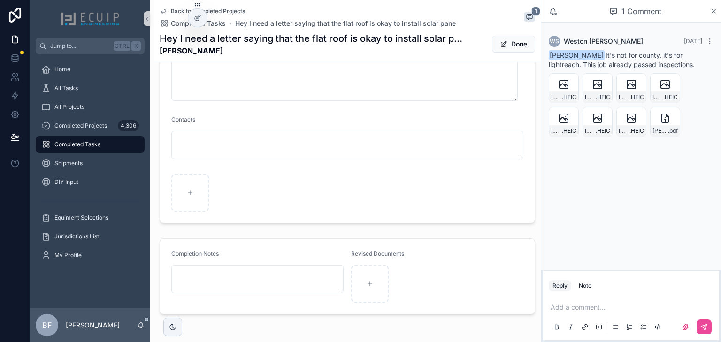
scroll to position [439, 0]
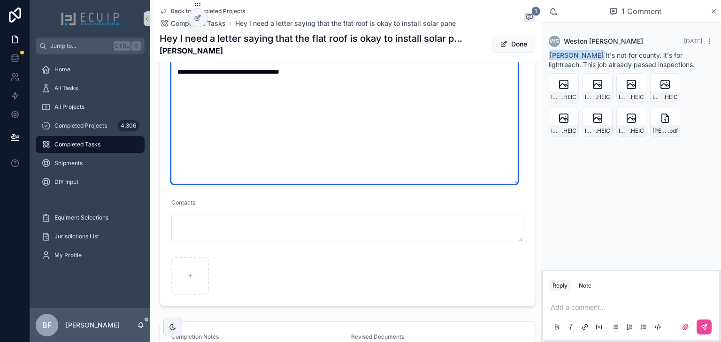
drag, startPoint x: 348, startPoint y: 74, endPoint x: 288, endPoint y: 79, distance: 59.4
click at [288, 79] on textarea "**********" at bounding box center [344, 109] width 347 height 149
click at [301, 79] on textarea "**********" at bounding box center [344, 109] width 347 height 149
drag, startPoint x: 335, startPoint y: 78, endPoint x: 177, endPoint y: 86, distance: 158.5
click at [177, 86] on textarea "**********" at bounding box center [344, 109] width 347 height 149
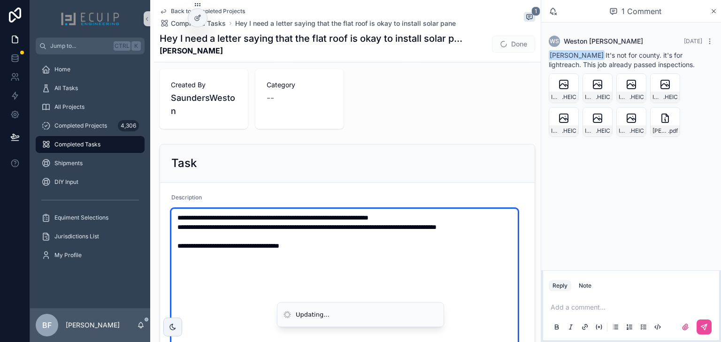
scroll to position [0, 0]
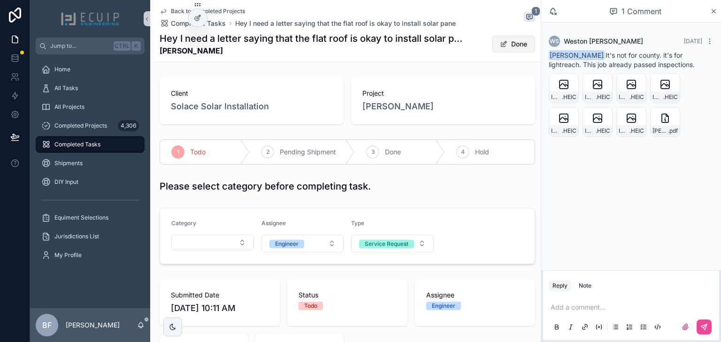
drag, startPoint x: 509, startPoint y: 49, endPoint x: 494, endPoint y: 91, distance: 44.3
click at [509, 49] on button "Done" at bounding box center [513, 44] width 43 height 17
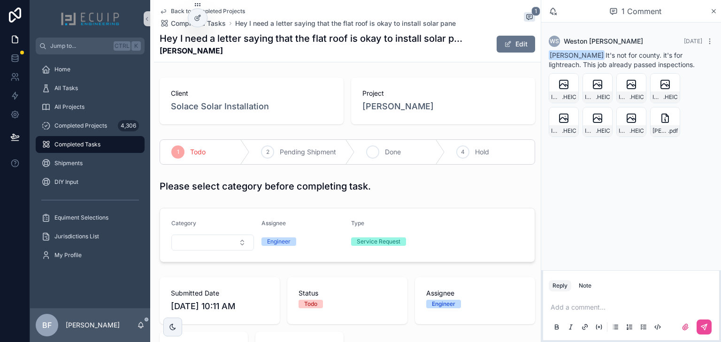
click at [418, 143] on div "3 Done" at bounding box center [400, 152] width 90 height 24
click at [589, 309] on p "scrollable content" at bounding box center [633, 307] width 165 height 9
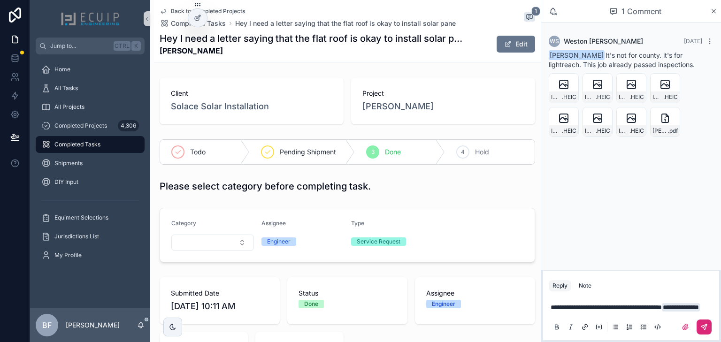
click at [710, 328] on button "scrollable content" at bounding box center [704, 327] width 15 height 15
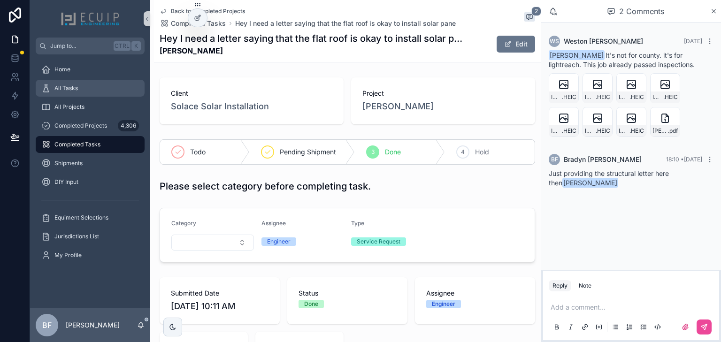
click at [82, 93] on div "All Tasks" at bounding box center [90, 88] width 98 height 15
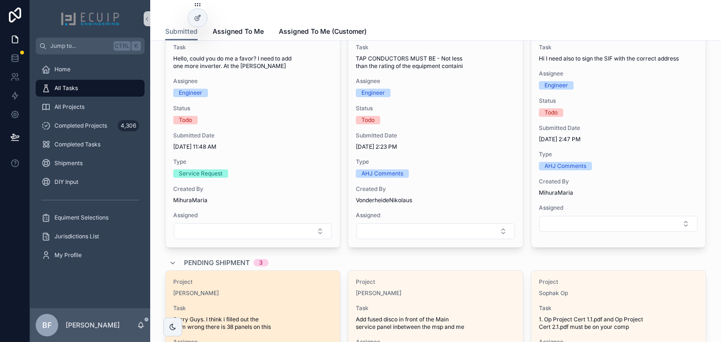
scroll to position [601, 0]
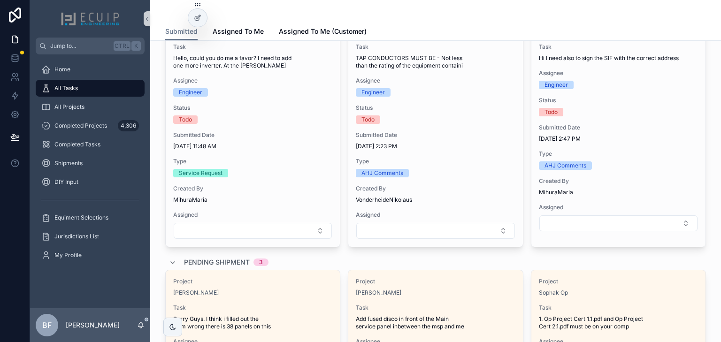
click at [205, 260] on span "Pending Shipment" at bounding box center [217, 262] width 66 height 9
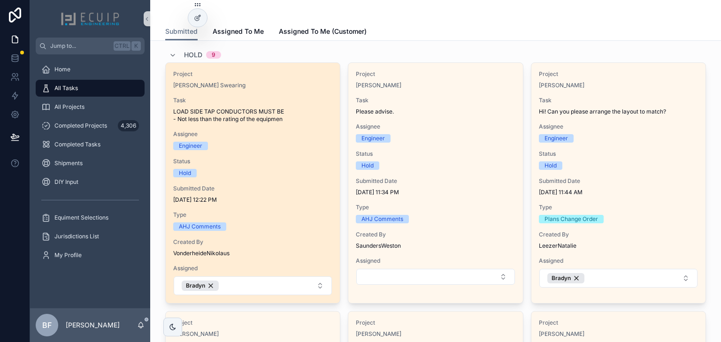
scroll to position [827, 0]
click at [305, 145] on div "Engineer" at bounding box center [252, 145] width 159 height 8
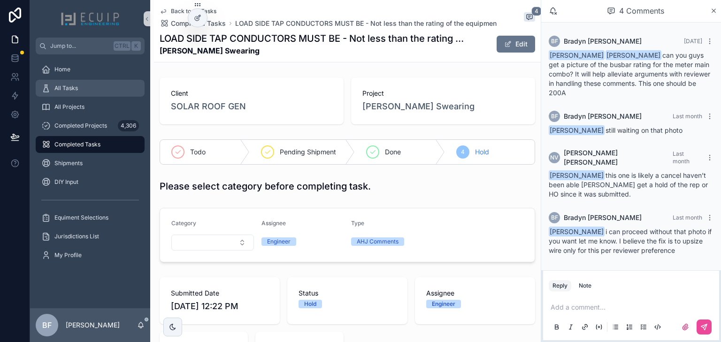
click at [108, 89] on div "All Tasks" at bounding box center [90, 88] width 98 height 15
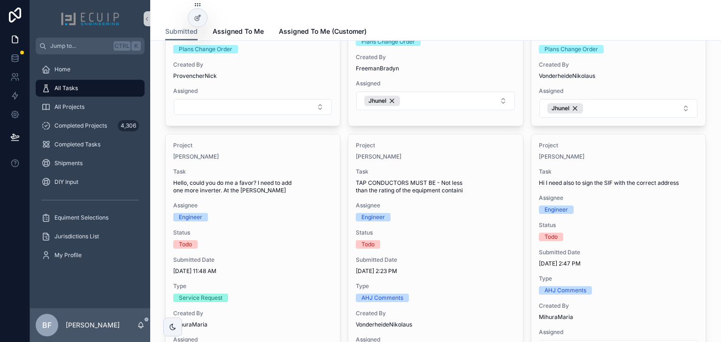
scroll to position [526, 0]
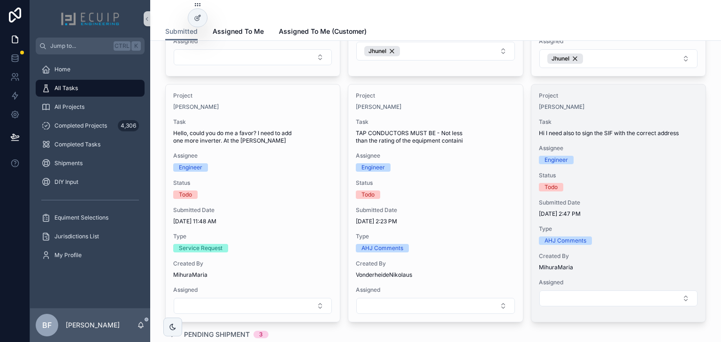
click at [642, 165] on div "Project MANUELA CASTELLON Task Hi I need also to sign the SIF with the correct …" at bounding box center [619, 200] width 174 height 230
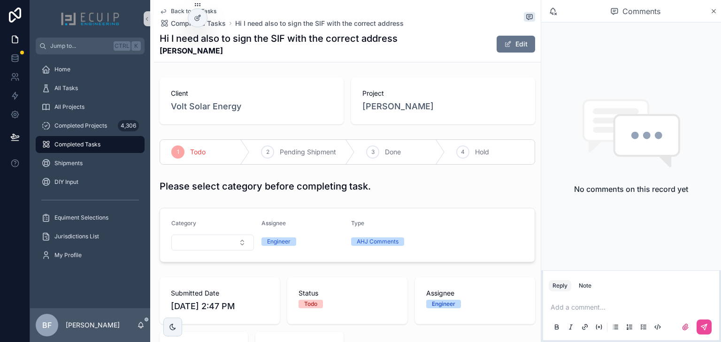
scroll to position [263, 0]
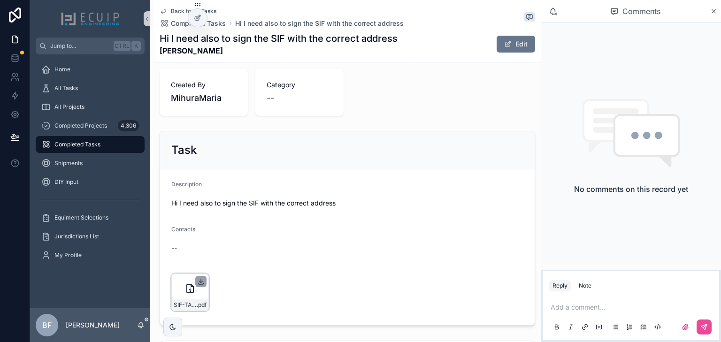
click at [201, 280] on icon "scrollable content" at bounding box center [201, 281] width 0 height 4
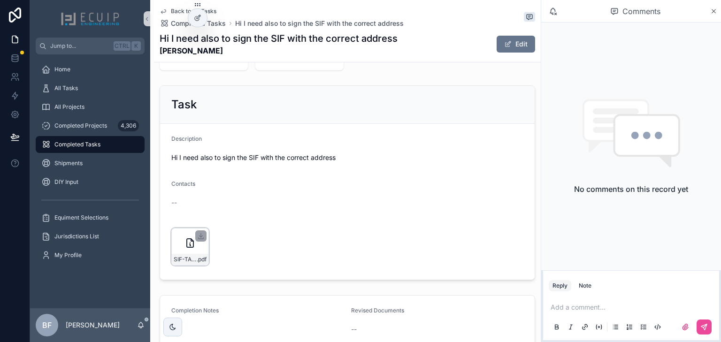
scroll to position [378, 0]
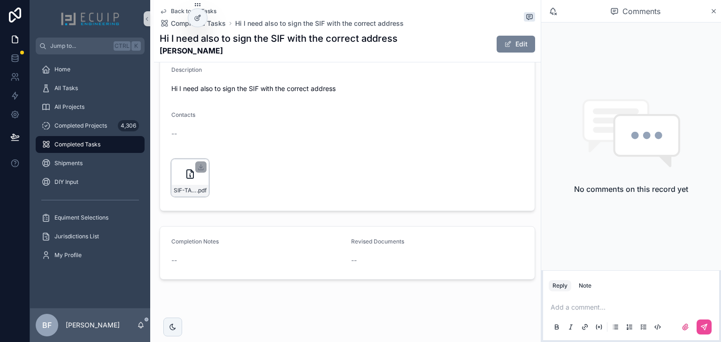
click at [498, 42] on button "Edit" at bounding box center [516, 44] width 39 height 17
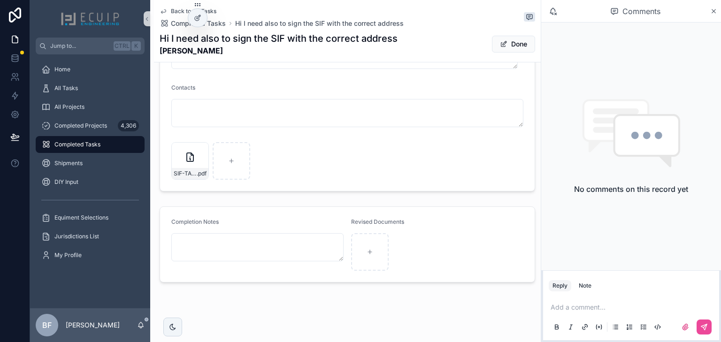
scroll to position [432, 0]
click at [493, 43] on button "Done" at bounding box center [513, 44] width 43 height 17
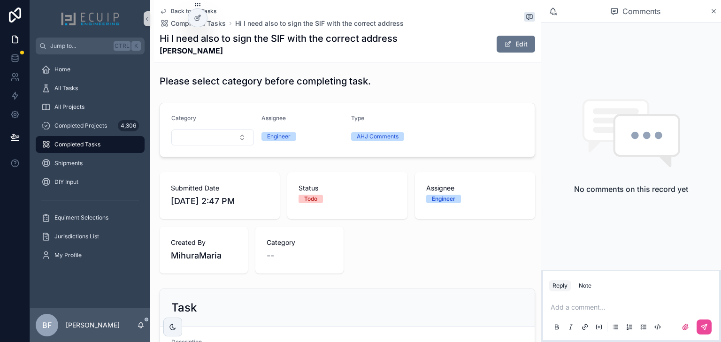
scroll to position [0, 0]
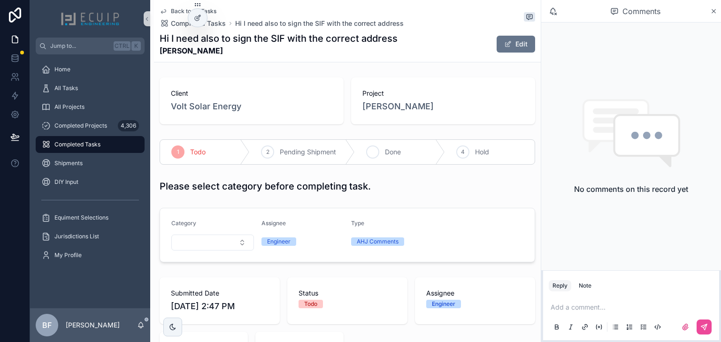
click at [378, 148] on div "3 Done" at bounding box center [400, 152] width 90 height 24
click at [113, 90] on div "All Tasks" at bounding box center [90, 88] width 98 height 15
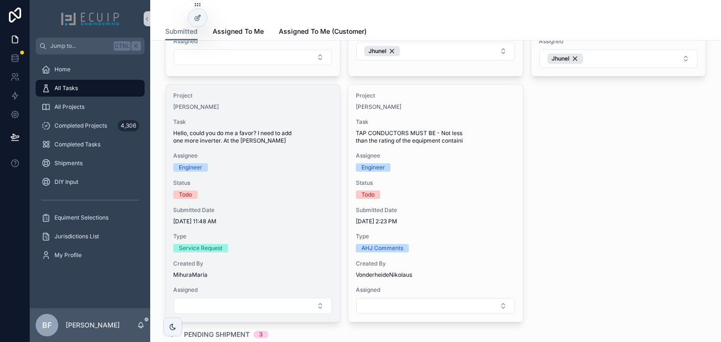
scroll to position [376, 0]
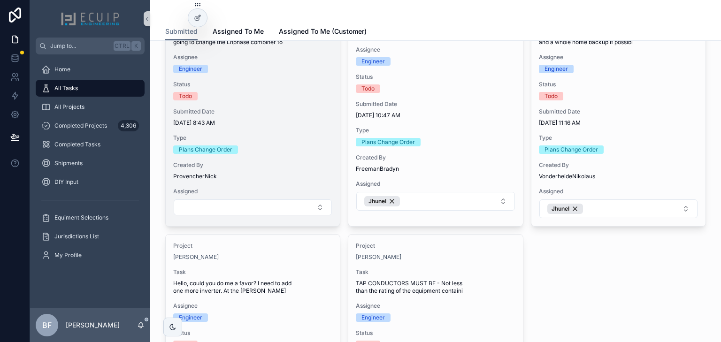
click at [265, 127] on div "Project Gleiby Guerra Task in order to accomodate CT's, we are going to change …" at bounding box center [253, 105] width 174 height 238
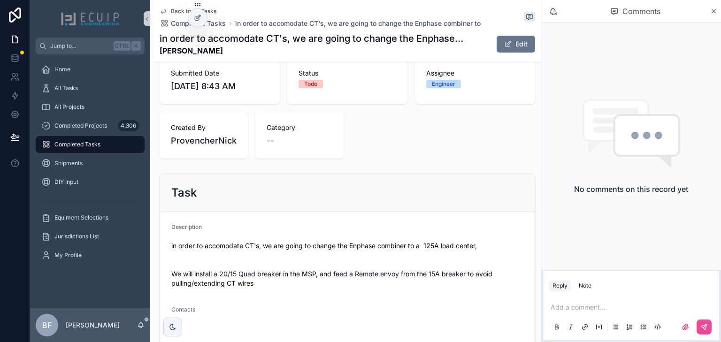
scroll to position [225, 0]
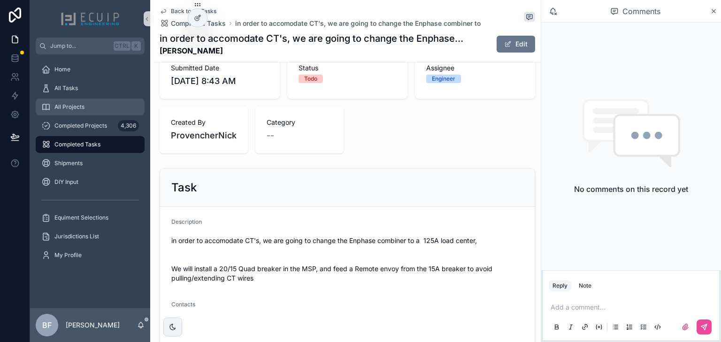
drag, startPoint x: 67, startPoint y: 105, endPoint x: 133, endPoint y: 107, distance: 66.7
click at [67, 105] on span "All Projects" at bounding box center [69, 107] width 30 height 8
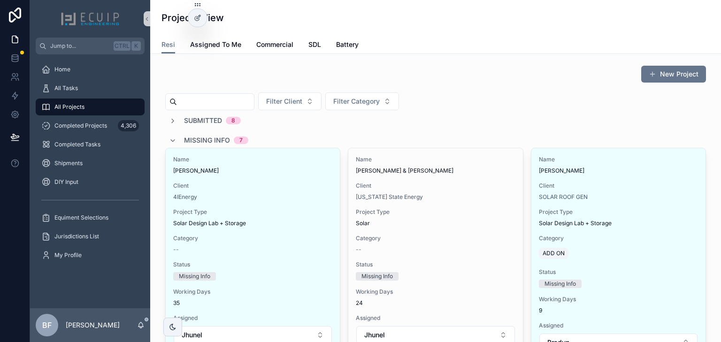
click at [205, 99] on input "scrollable content" at bounding box center [215, 101] width 77 height 13
paste input "**********"
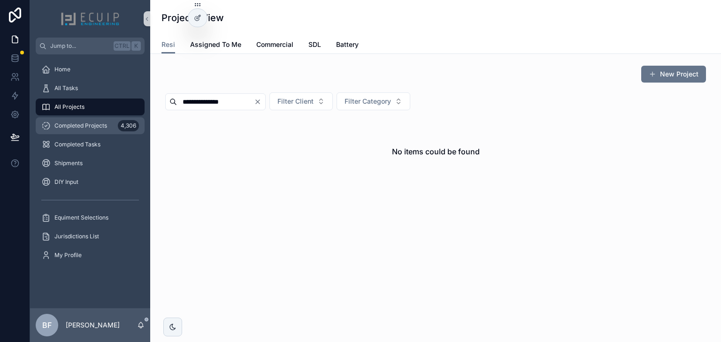
type input "**********"
click at [100, 119] on div "Completed Projects 4,306" at bounding box center [90, 125] width 98 height 15
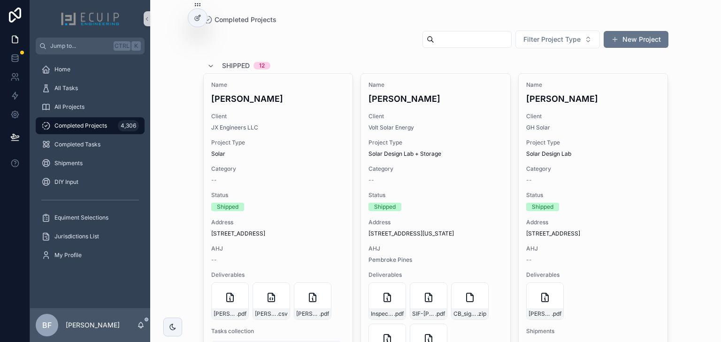
click at [462, 43] on input "scrollable content" at bounding box center [472, 39] width 77 height 13
paste input "**********"
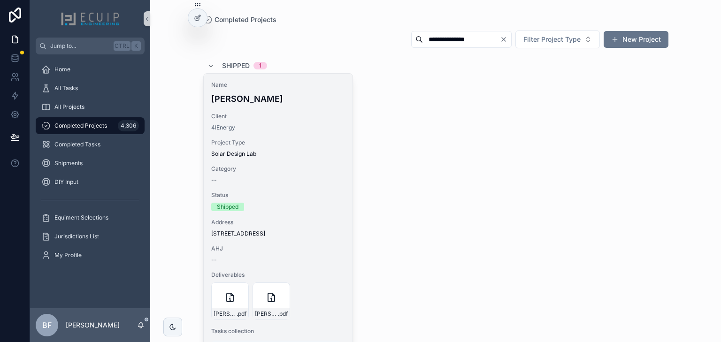
type input "**********"
click at [273, 83] on span "Name" at bounding box center [278, 85] width 134 height 8
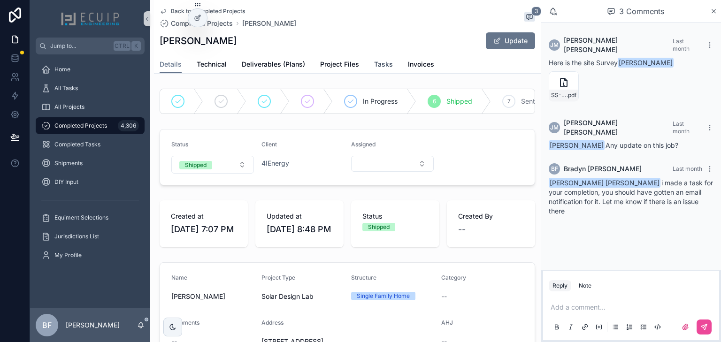
click at [380, 67] on span "Tasks" at bounding box center [383, 64] width 19 height 9
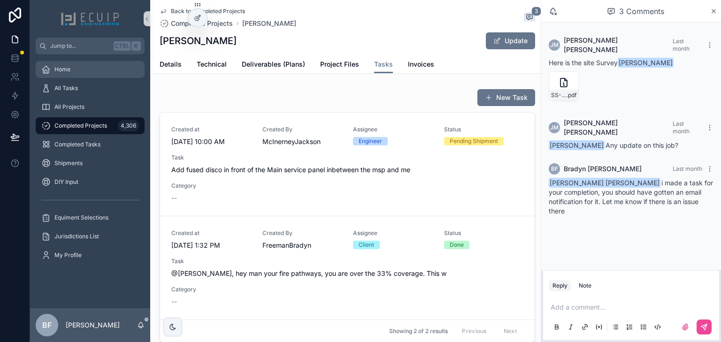
click at [73, 77] on div "Home" at bounding box center [90, 69] width 98 height 15
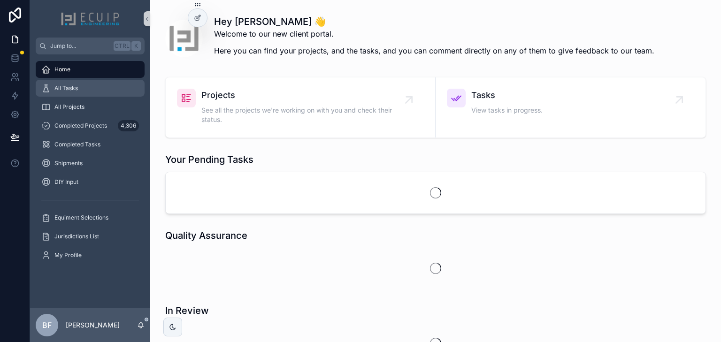
click at [76, 88] on span "All Tasks" at bounding box center [65, 89] width 23 height 8
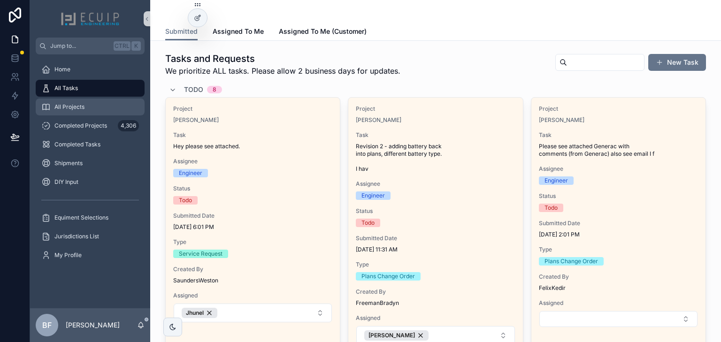
click at [103, 101] on div "All Projects" at bounding box center [90, 107] width 98 height 15
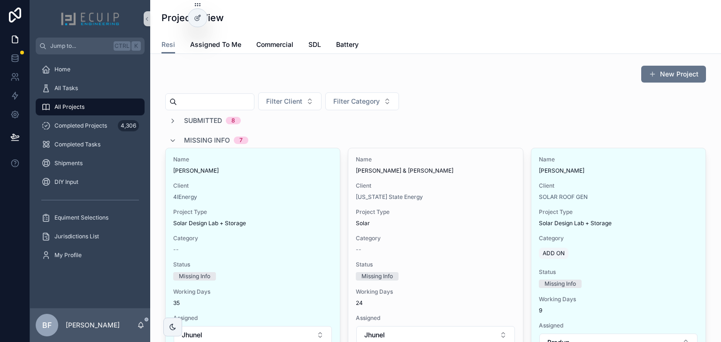
click at [191, 141] on span "Missing Info" at bounding box center [207, 140] width 46 height 9
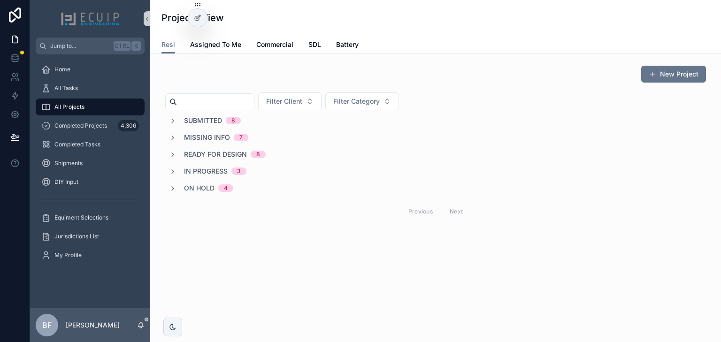
click at [195, 168] on span "In Progress" at bounding box center [206, 171] width 44 height 9
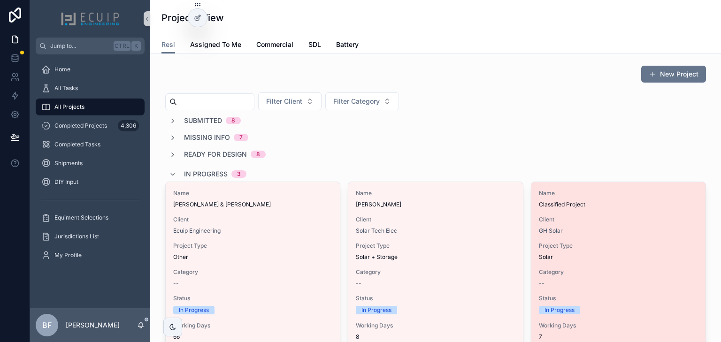
click at [584, 201] on span "Classified Project" at bounding box center [618, 205] width 159 height 8
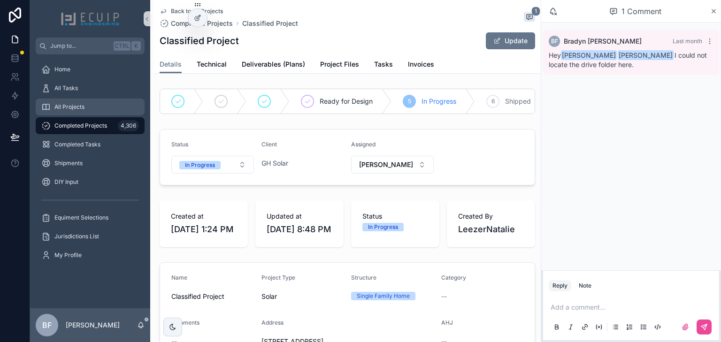
click at [94, 101] on div "All Projects" at bounding box center [90, 107] width 98 height 15
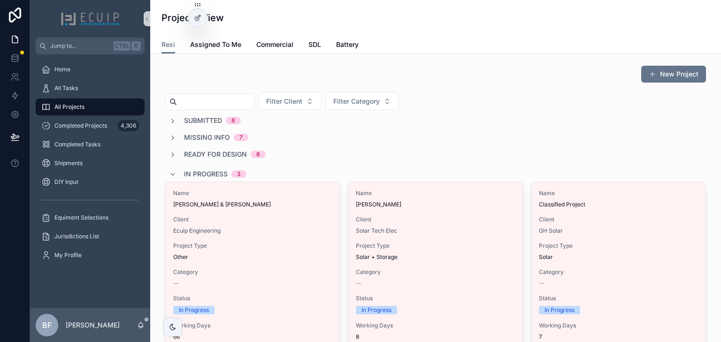
click at [215, 170] on span "In Progress" at bounding box center [206, 174] width 44 height 9
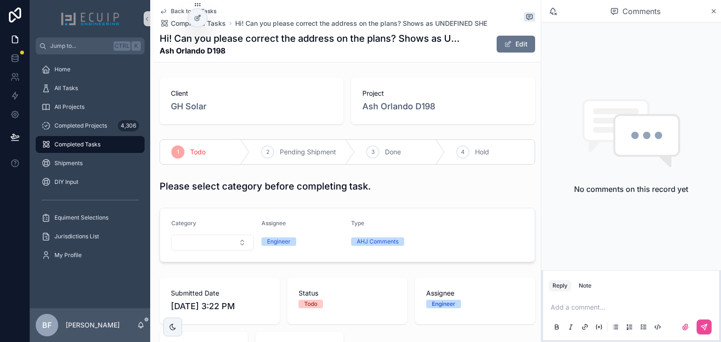
click at [391, 115] on div "Project Ash Orlando D198" at bounding box center [443, 100] width 184 height 47
click at [396, 106] on span "Ash Orlando D198" at bounding box center [399, 106] width 73 height 13
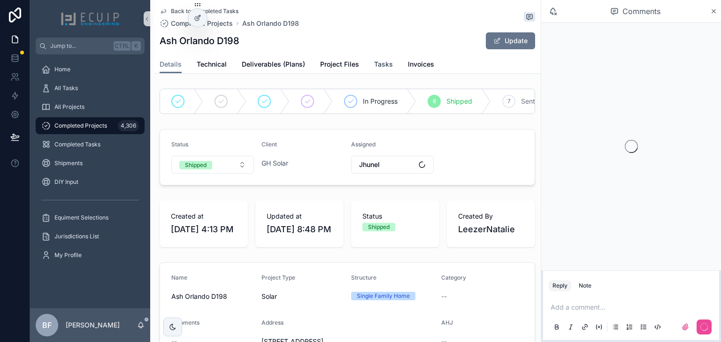
click at [377, 64] on span "Tasks" at bounding box center [383, 64] width 19 height 9
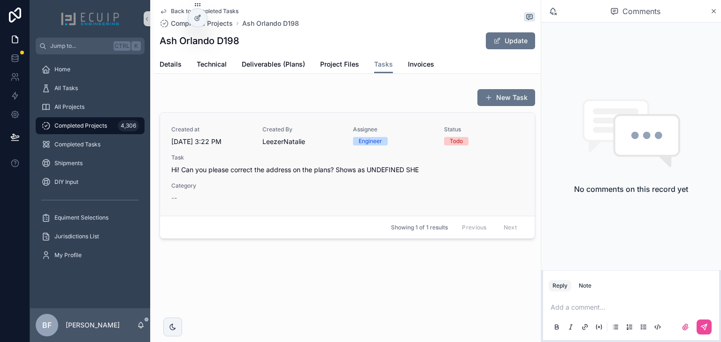
click at [362, 205] on link "Created at [DATE] 3:22 PM Created By [PERSON_NAME] Assignee Engineer Status Tod…" at bounding box center [347, 164] width 375 height 103
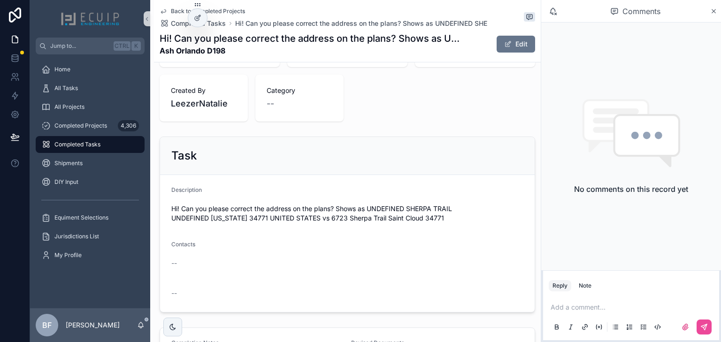
scroll to position [301, 0]
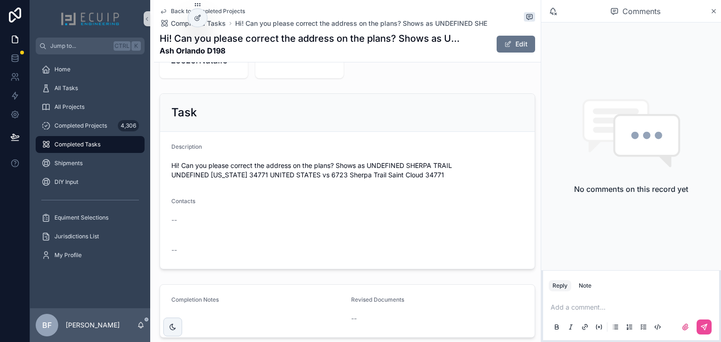
drag, startPoint x: 516, startPoint y: 41, endPoint x: 519, endPoint y: 64, distance: 23.3
click at [516, 41] on button "Edit" at bounding box center [516, 44] width 39 height 17
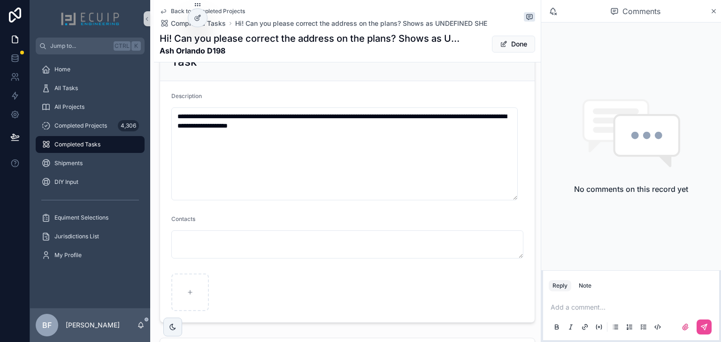
scroll to position [415, 0]
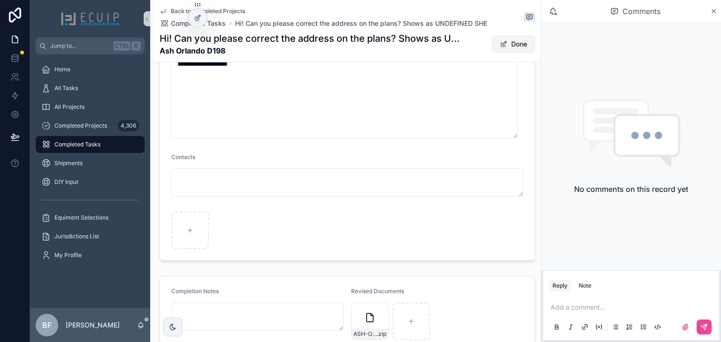
drag, startPoint x: 510, startPoint y: 39, endPoint x: 524, endPoint y: 46, distance: 16.4
click at [510, 39] on button "Done" at bounding box center [513, 44] width 43 height 17
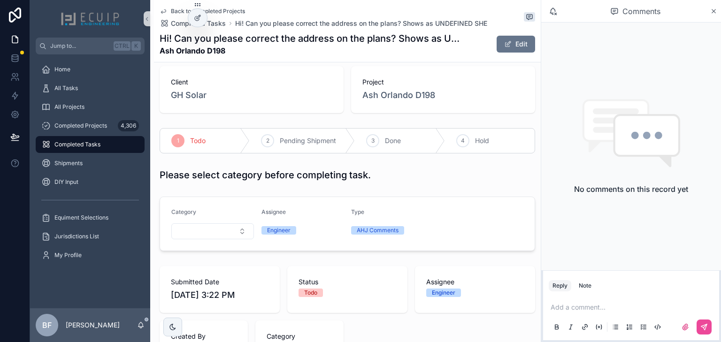
scroll to position [0, 0]
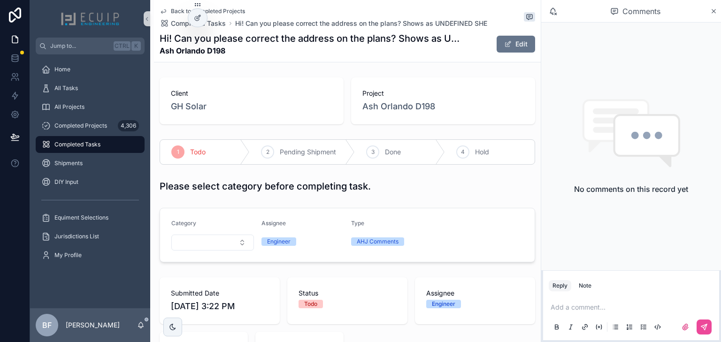
drag, startPoint x: 390, startPoint y: 158, endPoint x: 405, endPoint y: 164, distance: 16.8
click at [390, 158] on div "3 Done" at bounding box center [400, 152] width 90 height 24
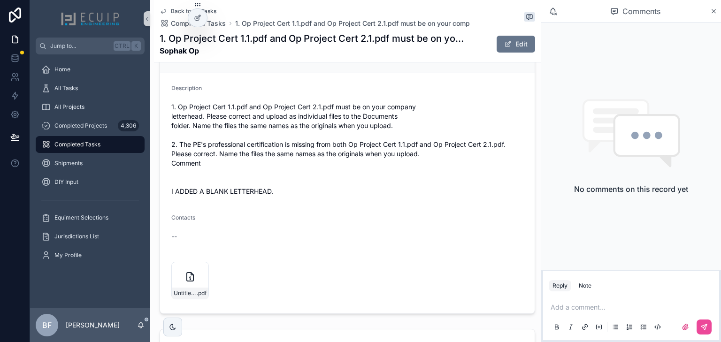
scroll to position [376, 0]
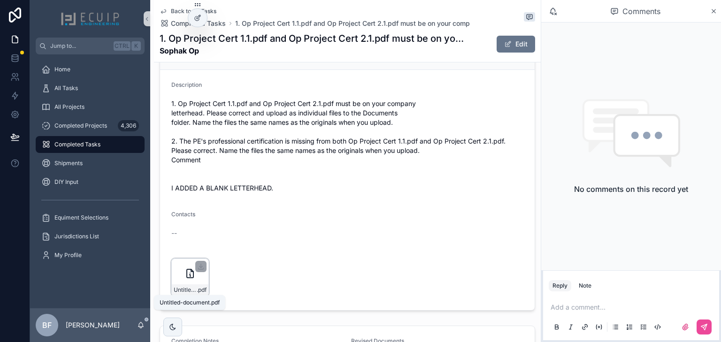
click at [186, 290] on span "Untitled-document" at bounding box center [185, 291] width 23 height 8
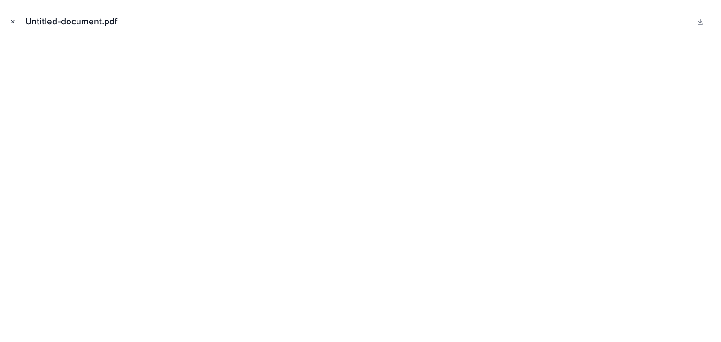
click at [10, 17] on button "Close modal" at bounding box center [13, 21] width 10 height 10
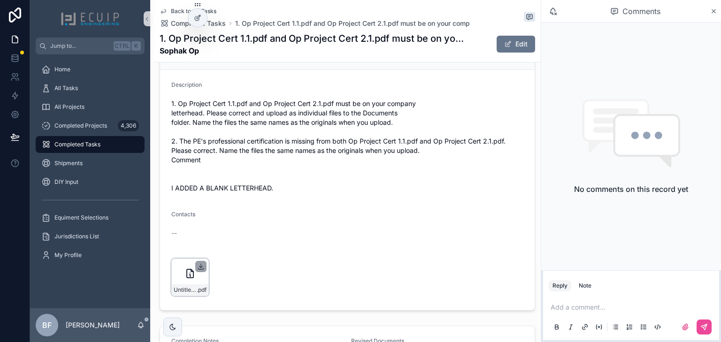
click at [203, 266] on icon "scrollable content" at bounding box center [201, 267] width 8 height 8
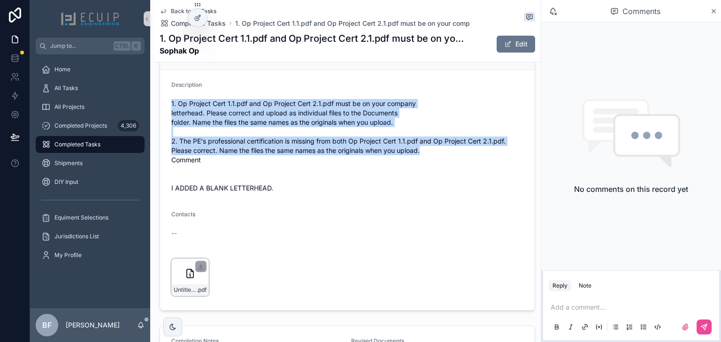
drag, startPoint x: 419, startPoint y: 151, endPoint x: 164, endPoint y: 101, distance: 259.4
click at [164, 101] on form "Description 1. Op Project Cert 1.1.pdf and Op Project Cert 2.1.pdf must be on y…" at bounding box center [347, 190] width 375 height 240
copy span "1. Op Project Cert 1.1.pdf and Op Project Cert 2.1.pdf must be on your company …"
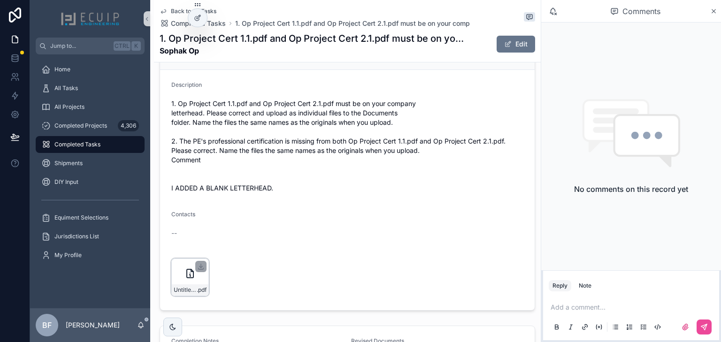
click at [247, 78] on form "Description 1. Op Project Cert 1.1.pdf and Op Project Cert 2.1.pdf must be on y…" at bounding box center [347, 190] width 375 height 240
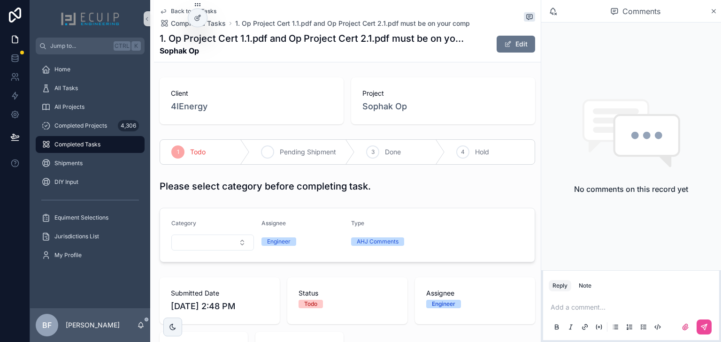
click at [278, 155] on div "2 Pending Shipment" at bounding box center [302, 152] width 105 height 24
click at [103, 94] on div "All Tasks" at bounding box center [90, 88] width 98 height 15
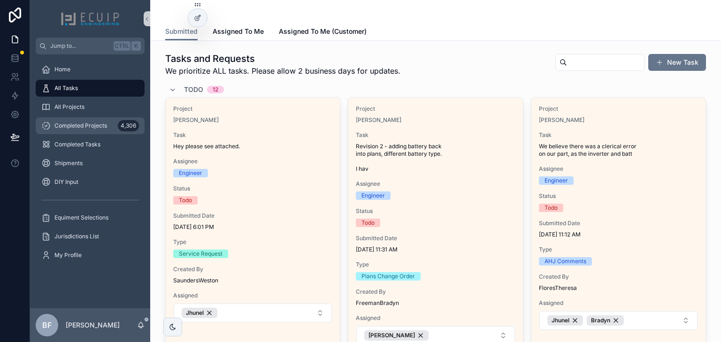
click at [107, 120] on div "Completed Projects 4,306" at bounding box center [90, 125] width 98 height 15
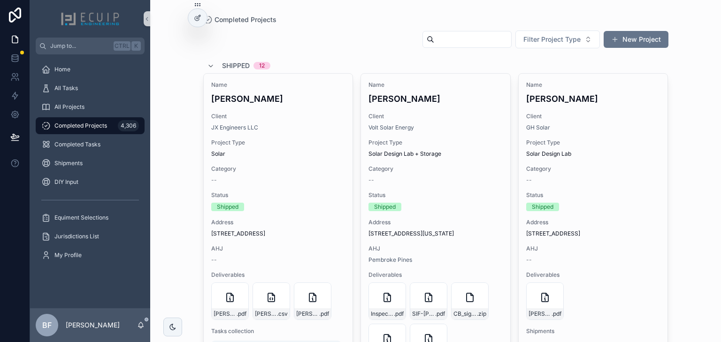
drag, startPoint x: 443, startPoint y: 44, endPoint x: 442, endPoint y: 52, distance: 8.0
click at [443, 44] on input "scrollable content" at bounding box center [472, 39] width 77 height 13
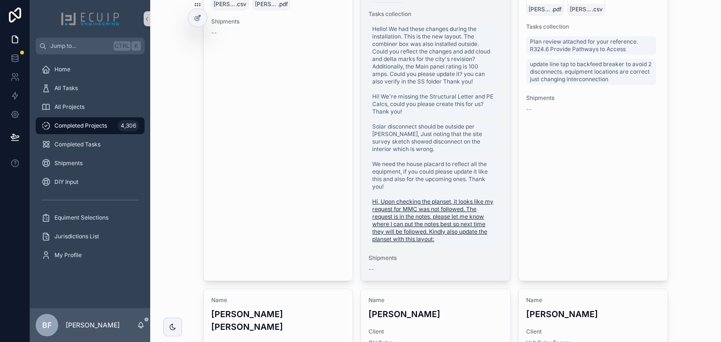
scroll to position [451, 0]
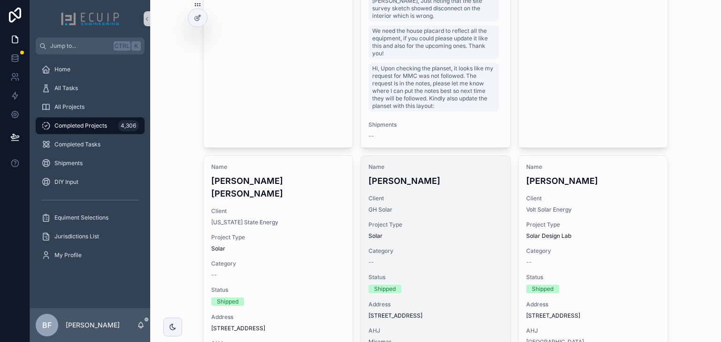
type input "****"
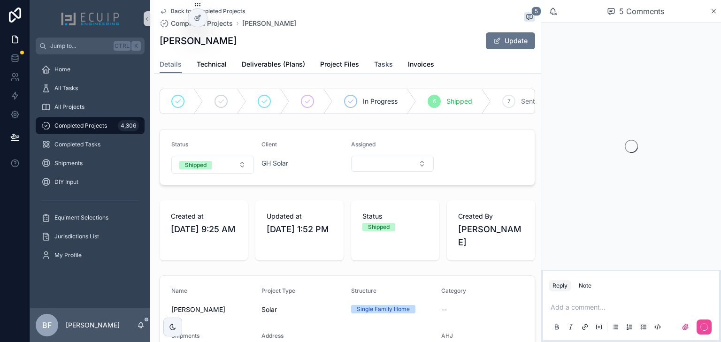
click at [384, 70] on link "Tasks" at bounding box center [383, 65] width 19 height 19
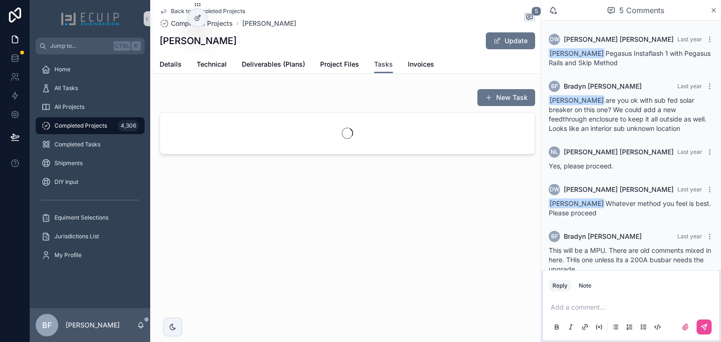
scroll to position [17, 0]
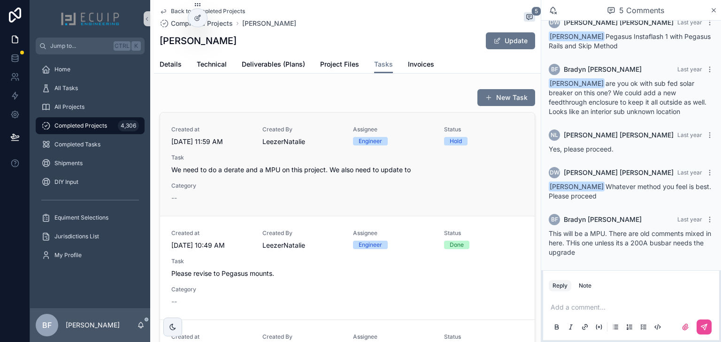
click at [406, 167] on span "We need to do a derate and a MPU on this project. We also need to update to" at bounding box center [347, 169] width 352 height 9
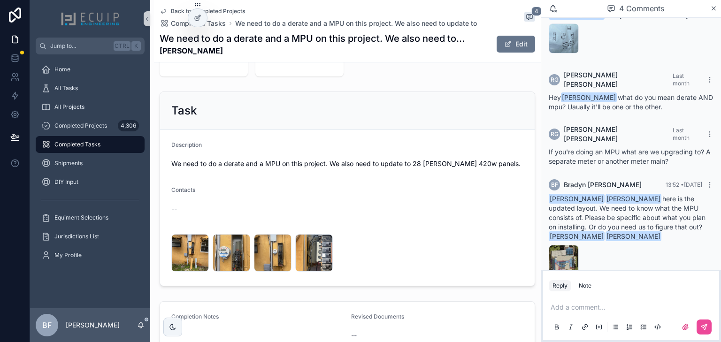
scroll to position [376, 0]
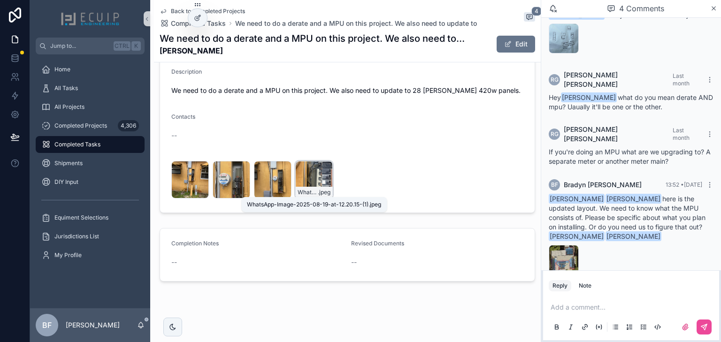
click at [314, 189] on span "WhatsApp-Image-2025-08-19-at-12.20.15-(1)" at bounding box center [308, 193] width 20 height 8
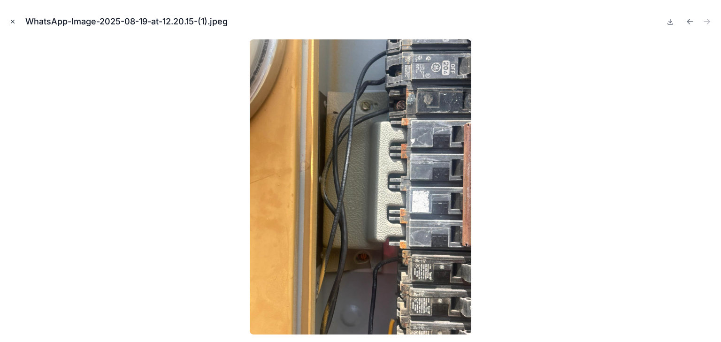
click at [9, 21] on button "Close modal" at bounding box center [13, 21] width 10 height 10
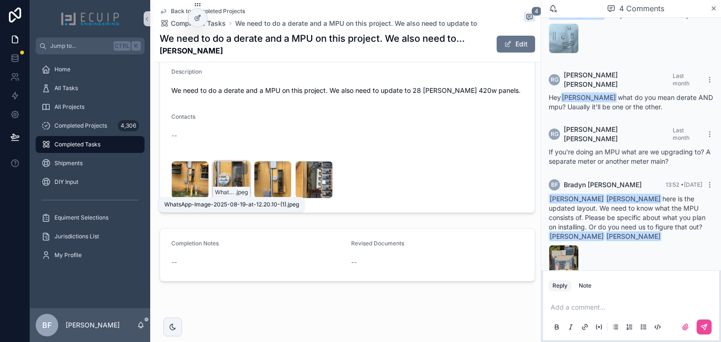
click at [232, 189] on span "WhatsApp-Image-2025-08-19-at-12.20.10-(1)" at bounding box center [225, 193] width 20 height 8
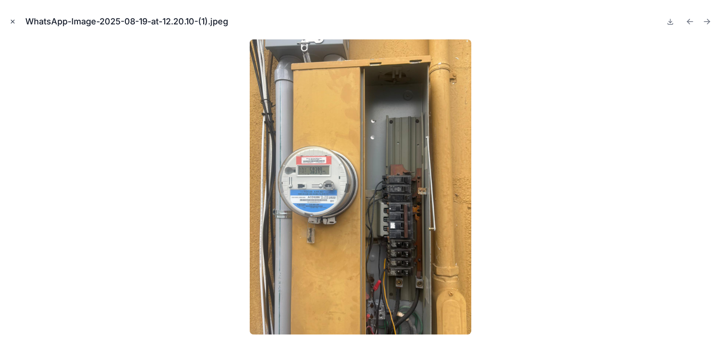
click at [15, 22] on icon "Close modal" at bounding box center [12, 21] width 7 height 7
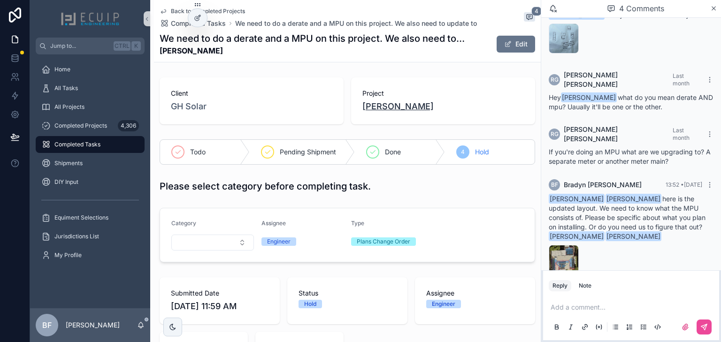
click at [392, 110] on span "[PERSON_NAME]" at bounding box center [398, 106] width 71 height 13
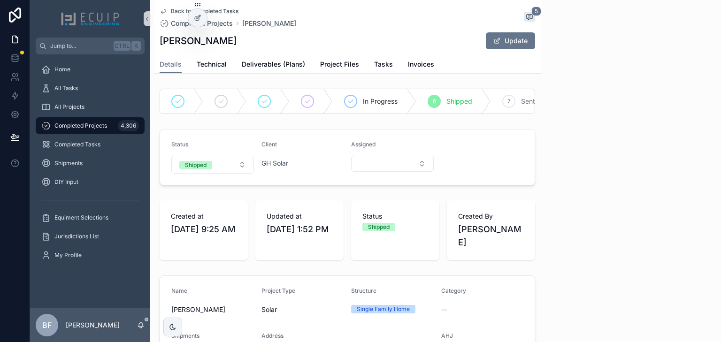
scroll to position [17, 0]
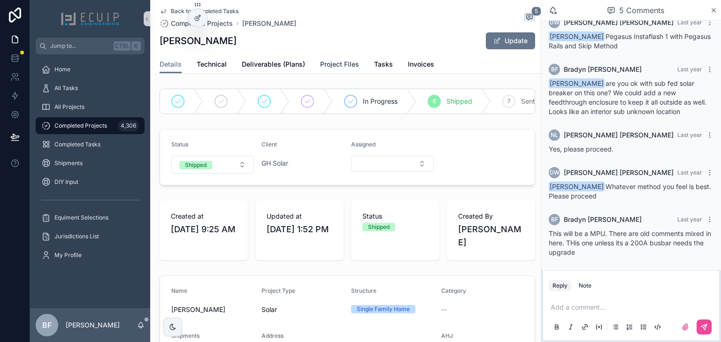
click at [335, 58] on link "Project Files" at bounding box center [339, 65] width 39 height 19
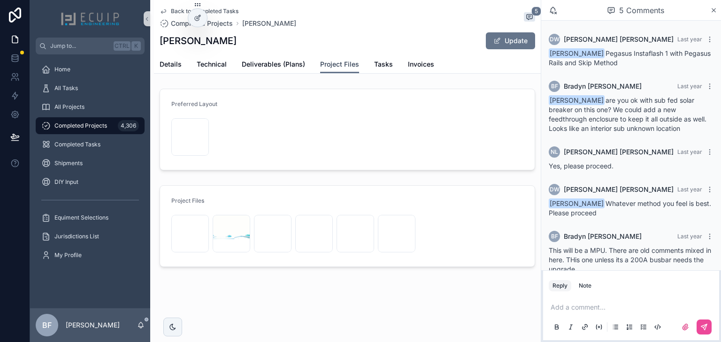
scroll to position [17, 0]
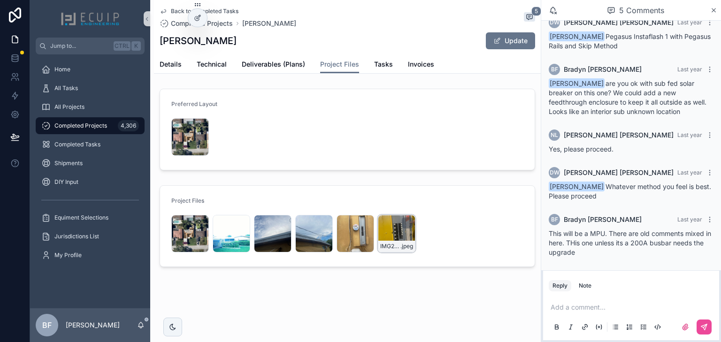
click at [389, 240] on div "IMG2657 .jpeg" at bounding box center [397, 234] width 38 height 38
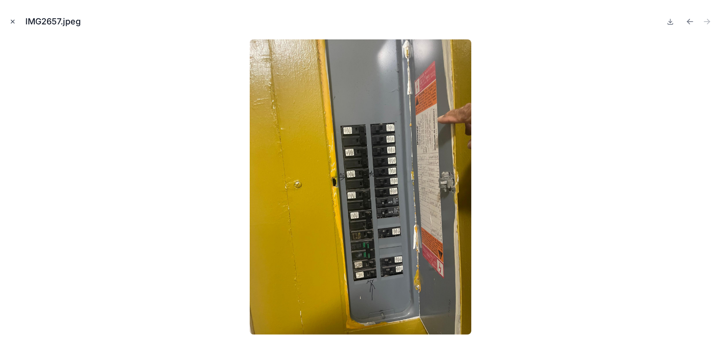
click at [11, 24] on icon "Close modal" at bounding box center [12, 21] width 7 height 7
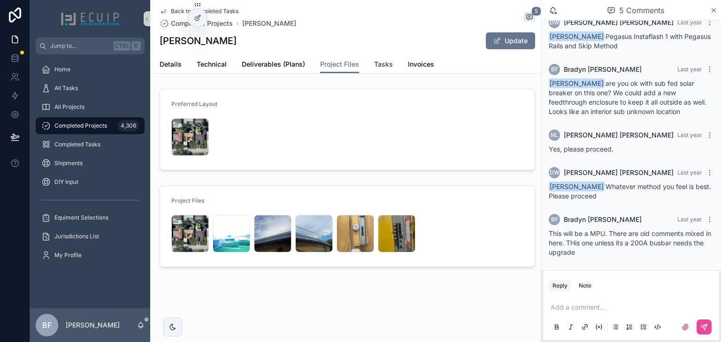
click at [378, 67] on span "Tasks" at bounding box center [383, 64] width 19 height 9
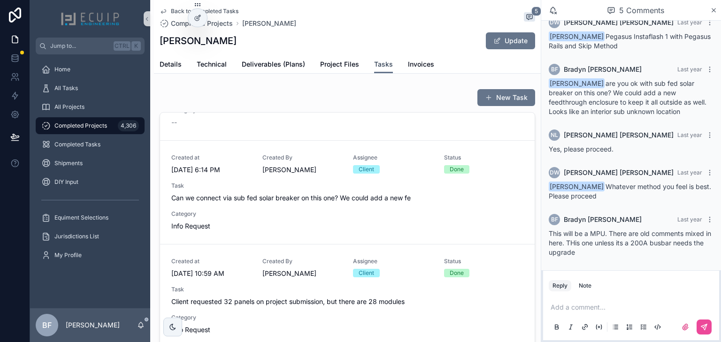
scroll to position [284, 0]
click at [379, 185] on span "Task" at bounding box center [347, 186] width 352 height 8
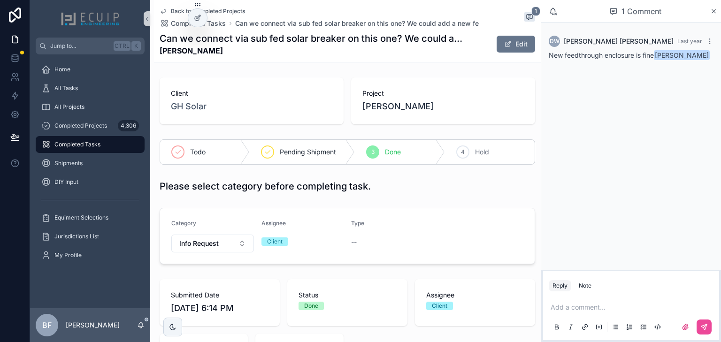
click at [393, 113] on span "[PERSON_NAME]" at bounding box center [398, 106] width 71 height 13
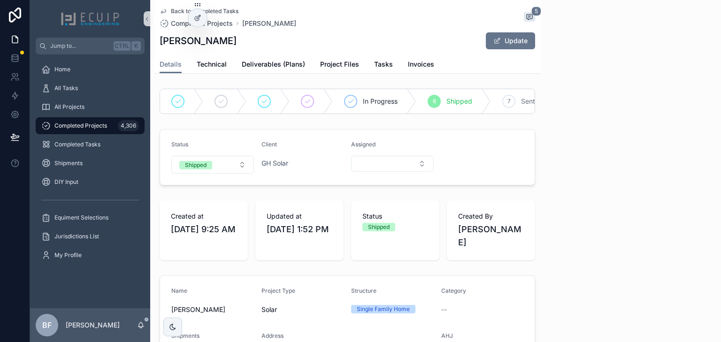
scroll to position [17, 0]
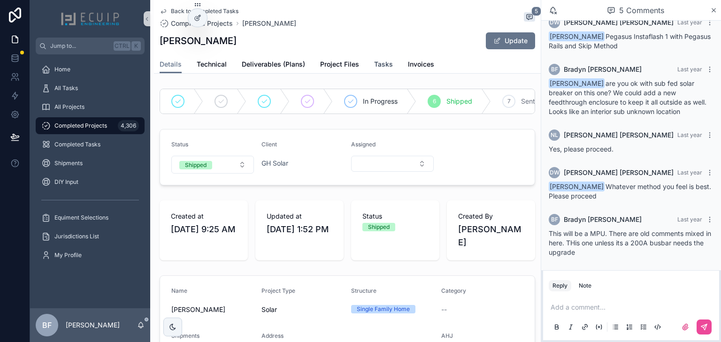
click at [381, 66] on span "Tasks" at bounding box center [383, 64] width 19 height 9
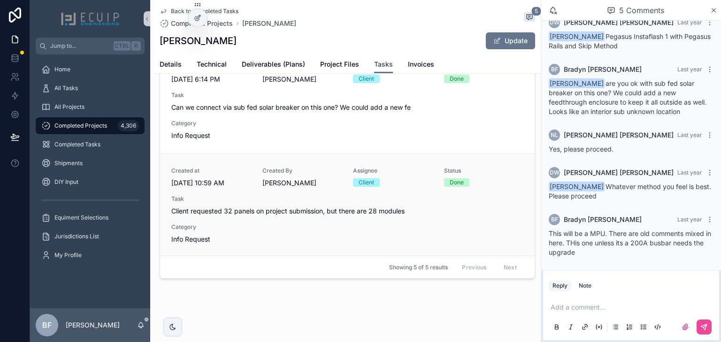
scroll to position [90, 0]
click at [165, 56] on link "Details" at bounding box center [171, 65] width 22 height 19
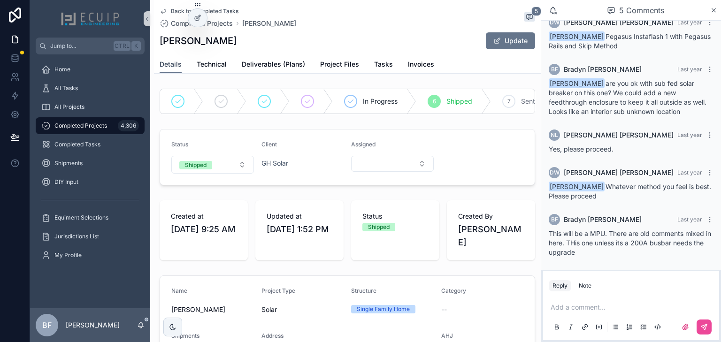
scroll to position [150, 0]
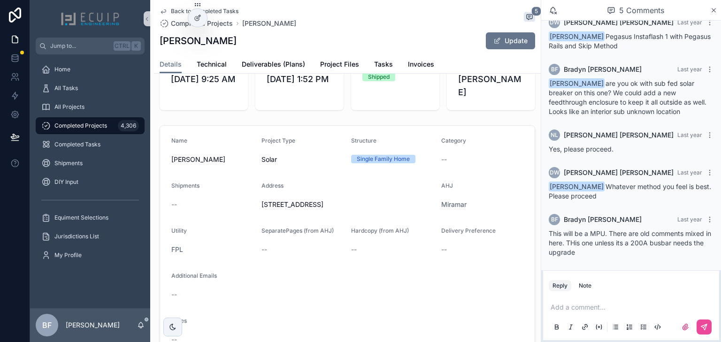
drag, startPoint x: 258, startPoint y: 209, endPoint x: 369, endPoint y: 210, distance: 110.9
click at [369, 210] on form "Name Joseph Leslie Project Type Solar Structure Single Family Home Category -- …" at bounding box center [347, 269] width 375 height 287
copy span "7829 Juniper St Miramar 33025"
click at [361, 94] on div "Status Shipped" at bounding box center [395, 80] width 88 height 60
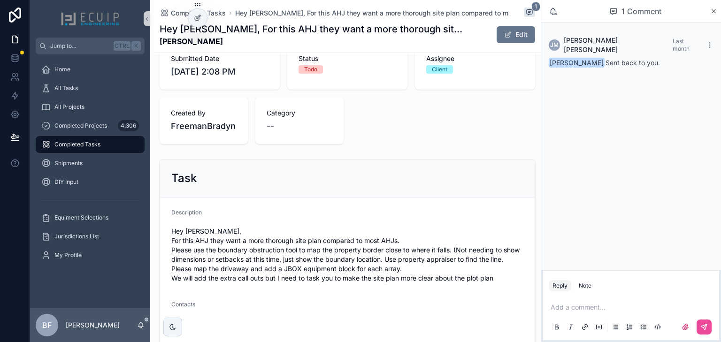
scroll to position [376, 0]
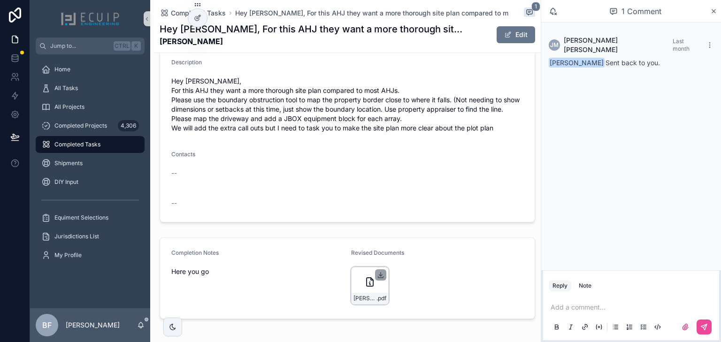
click at [377, 279] on icon "scrollable content" at bounding box center [381, 275] width 8 height 8
drag, startPoint x: 244, startPoint y: 49, endPoint x: 160, endPoint y: 43, distance: 84.8
click at [160, 43] on div "Completed Tasks Hey [PERSON_NAME], For this AHJ they want a more thorough site …" at bounding box center [348, 26] width 376 height 53
copy strong "[PERSON_NAME]"
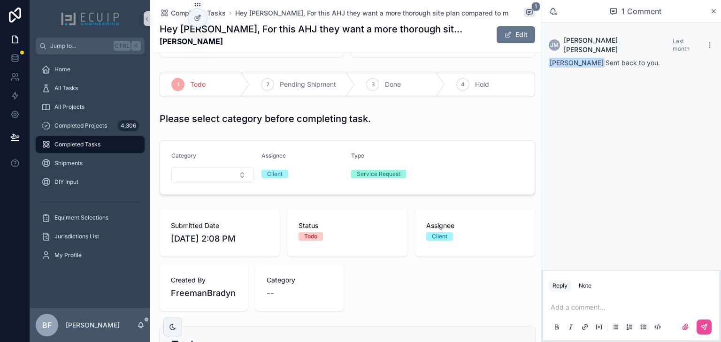
scroll to position [0, 0]
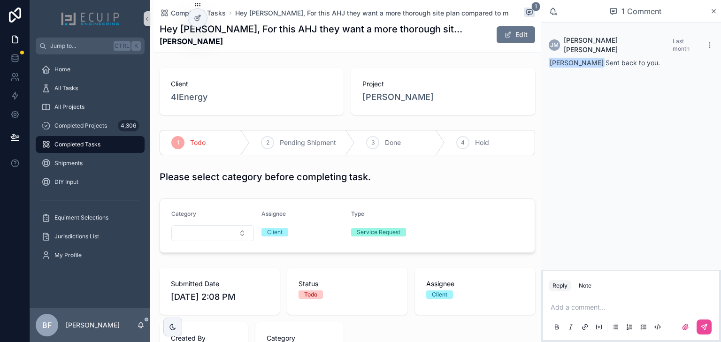
drag, startPoint x: 372, startPoint y: 137, endPoint x: 380, endPoint y: 124, distance: 15.4
click at [372, 137] on div "3" at bounding box center [372, 142] width 13 height 13
click at [385, 107] on div "Project [PERSON_NAME]" at bounding box center [443, 91] width 184 height 47
click at [388, 101] on span "[PERSON_NAME]" at bounding box center [398, 97] width 71 height 13
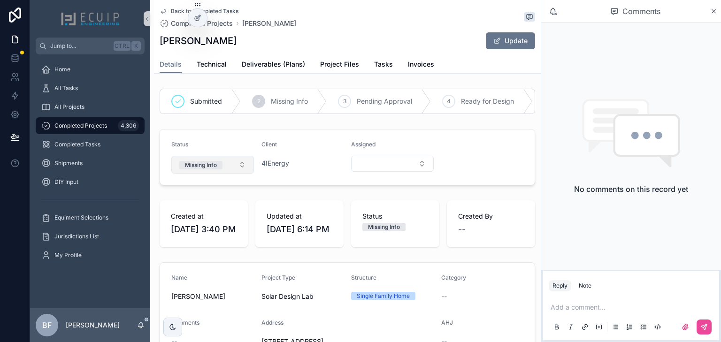
click at [220, 170] on span "Missing Info" at bounding box center [200, 165] width 43 height 8
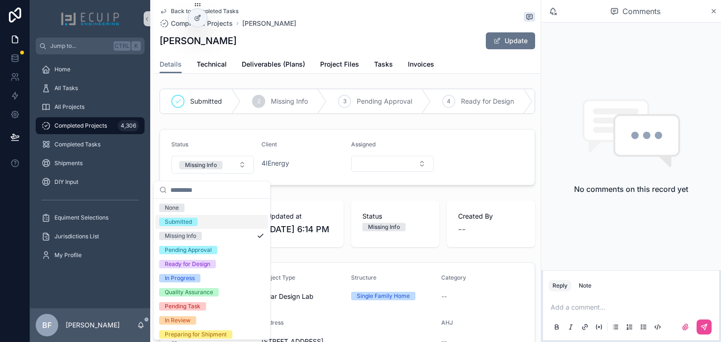
click at [192, 220] on span "Submitted" at bounding box center [178, 222] width 39 height 8
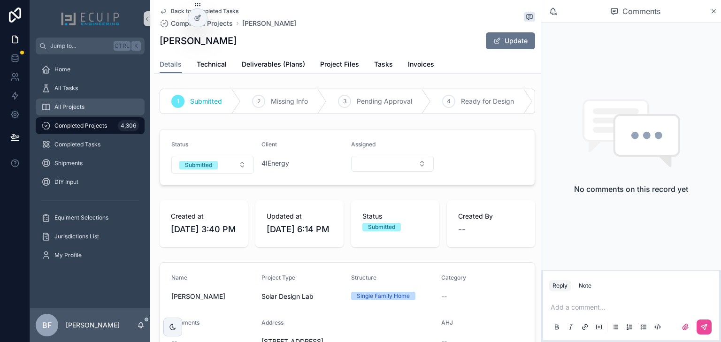
click at [71, 102] on div "All Projects" at bounding box center [90, 107] width 98 height 15
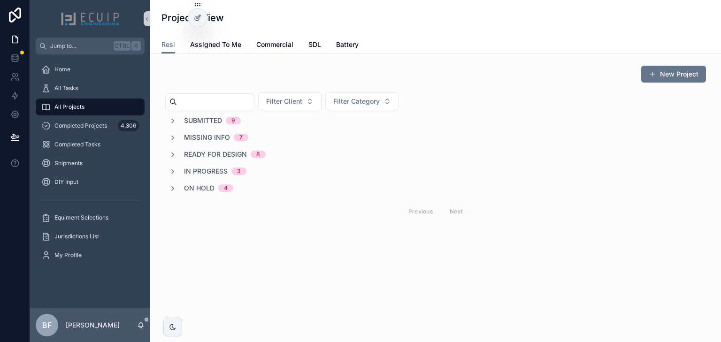
click at [36, 99] on link "All Projects" at bounding box center [90, 107] width 109 height 17
click at [217, 169] on span "In Progress" at bounding box center [206, 171] width 44 height 9
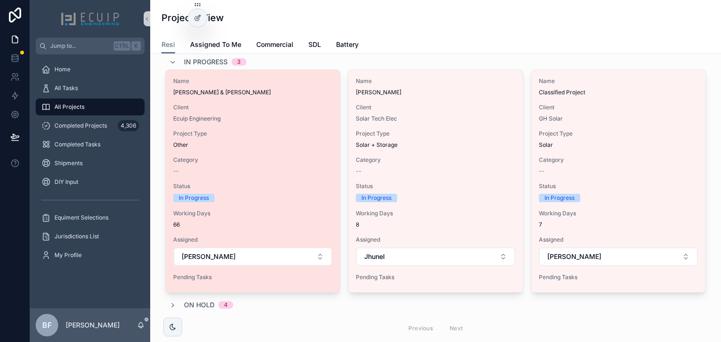
scroll to position [113, 0]
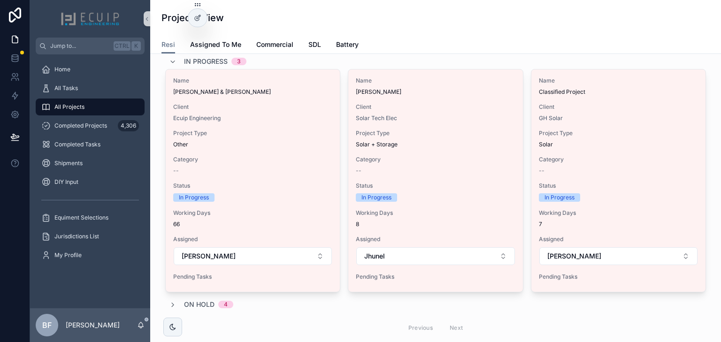
click at [184, 62] on span "In Progress" at bounding box center [206, 61] width 44 height 9
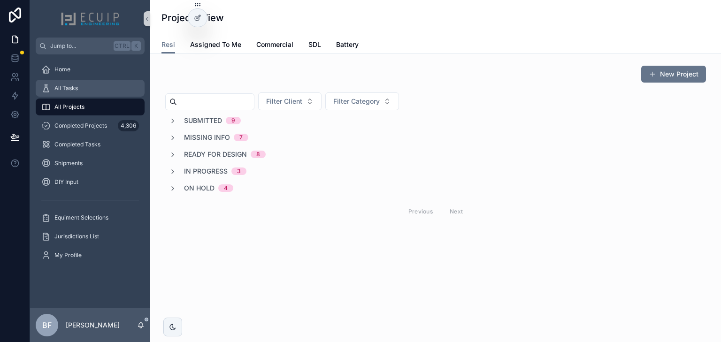
click at [85, 86] on div "All Tasks" at bounding box center [90, 88] width 98 height 15
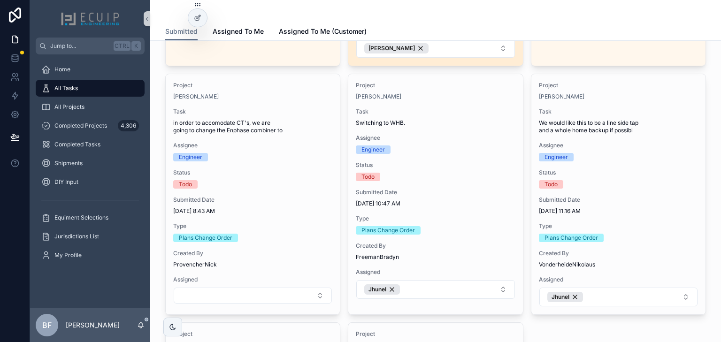
scroll to position [301, 0]
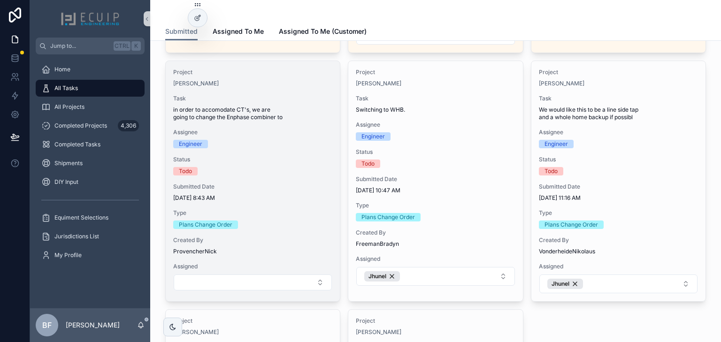
click at [283, 143] on div "Engineer" at bounding box center [252, 144] width 159 height 8
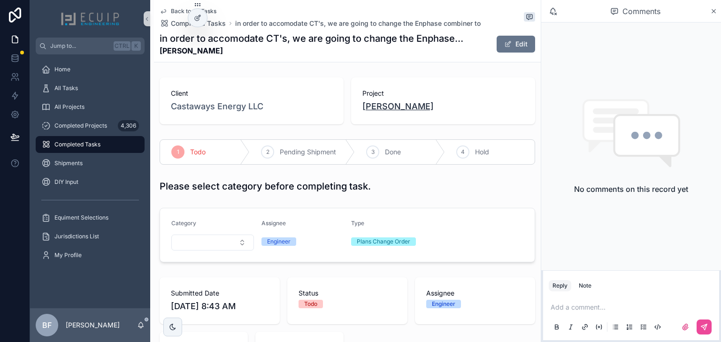
click at [366, 101] on span "[PERSON_NAME]" at bounding box center [398, 106] width 71 height 13
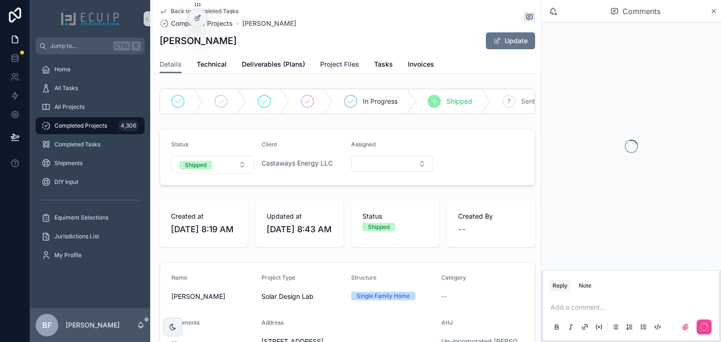
click at [322, 69] on span "Project Files" at bounding box center [339, 64] width 39 height 9
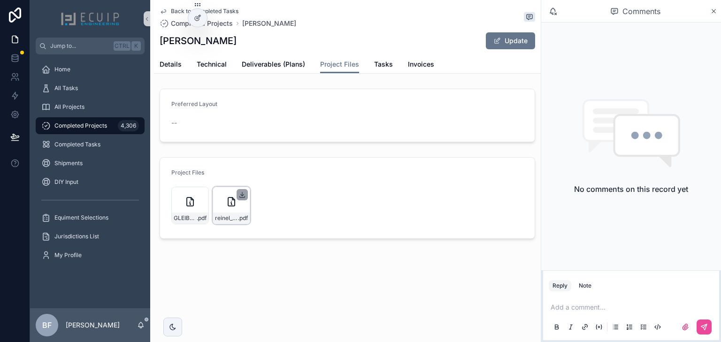
click at [241, 194] on icon "scrollable content" at bounding box center [242, 194] width 3 height 1
click at [201, 195] on icon "scrollable content" at bounding box center [201, 194] width 3 height 1
click at [168, 62] on span "Details" at bounding box center [171, 64] width 22 height 9
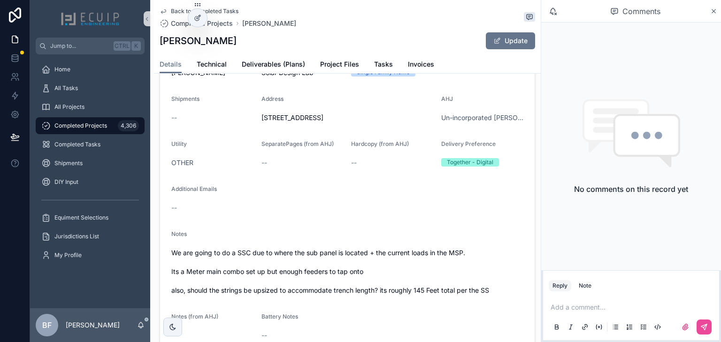
scroll to position [225, 0]
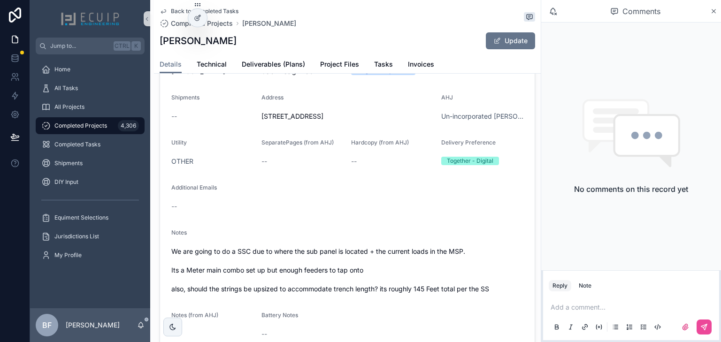
click at [370, 243] on form "Name Gleiby Guerra Project Type Solar Design Lab Structure Single Family Home C…" at bounding box center [347, 196] width 375 height 316
click at [376, 64] on span "Tasks" at bounding box center [383, 64] width 19 height 9
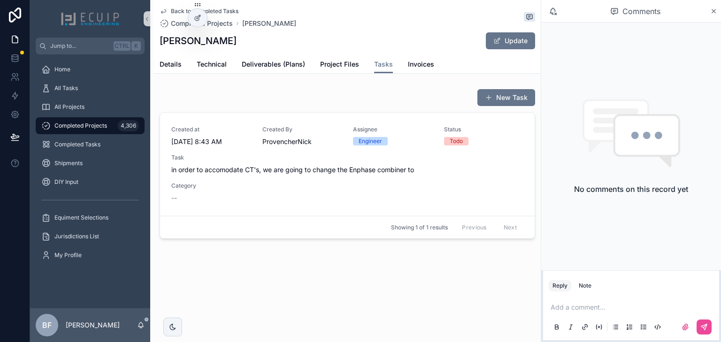
click at [337, 169] on span "in order to accomodate CT's, we are going to change the Enphase combiner to" at bounding box center [347, 169] width 352 height 9
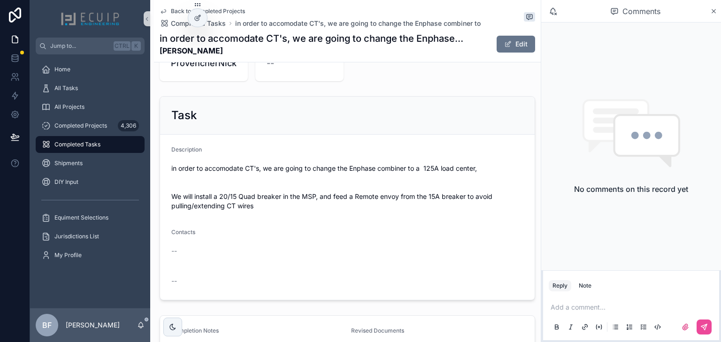
scroll to position [301, 0]
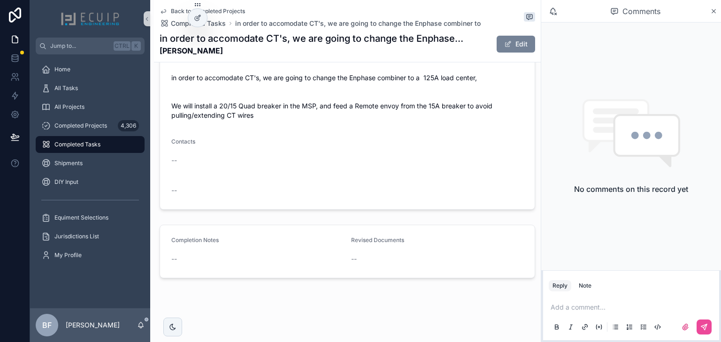
click at [516, 41] on button "Edit" at bounding box center [516, 44] width 39 height 17
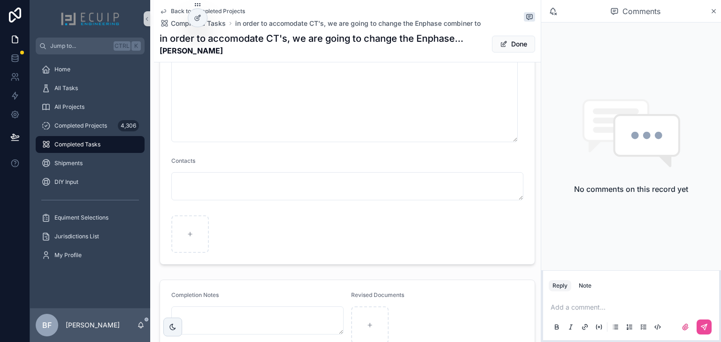
scroll to position [556, 0]
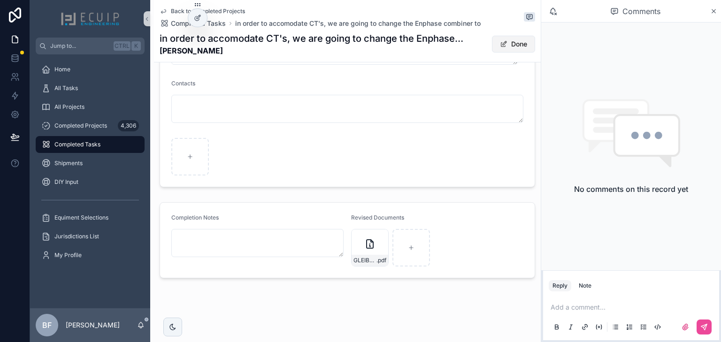
click at [498, 48] on button "Done" at bounding box center [513, 44] width 43 height 17
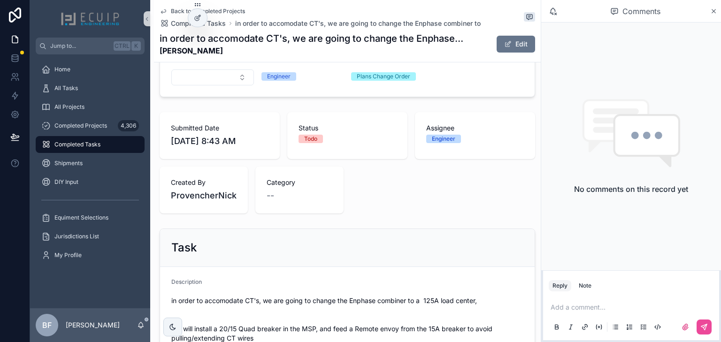
scroll to position [0, 0]
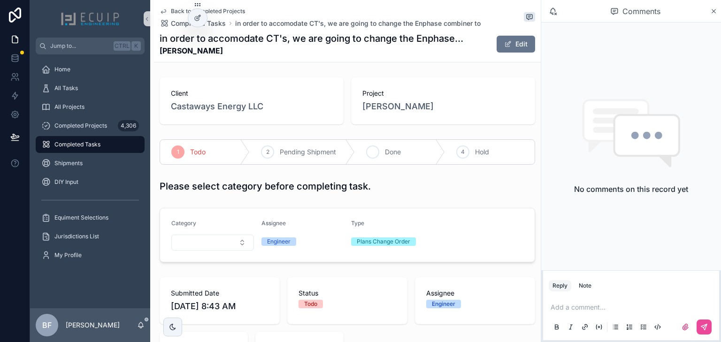
click at [407, 157] on div "3 Done" at bounding box center [400, 152] width 90 height 24
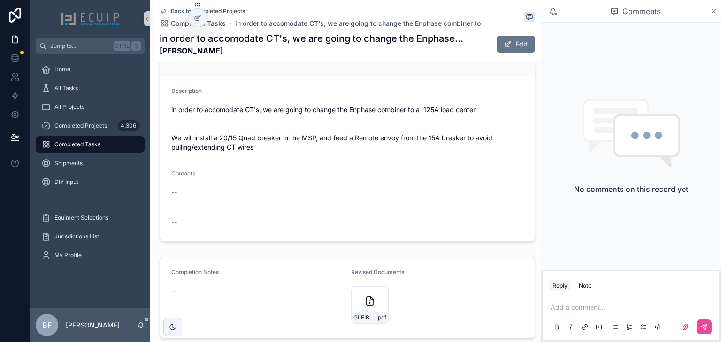
scroll to position [428, 0]
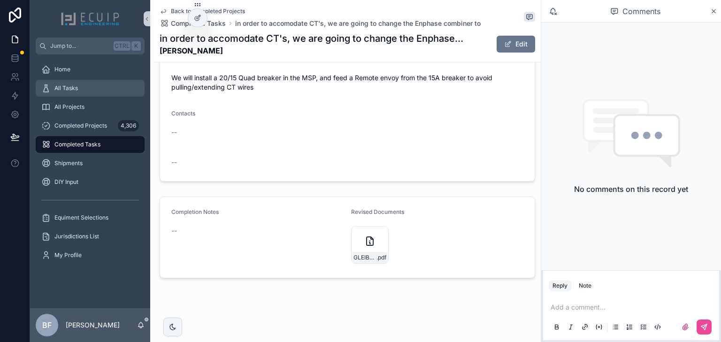
click at [101, 85] on div "All Tasks" at bounding box center [90, 88] width 98 height 15
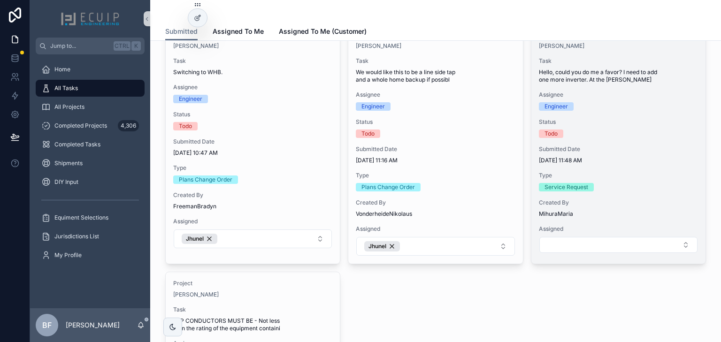
scroll to position [150, 0]
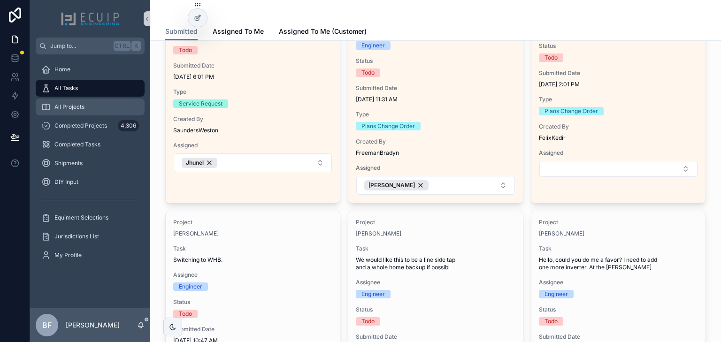
click at [79, 111] on div "All Projects" at bounding box center [90, 107] width 98 height 15
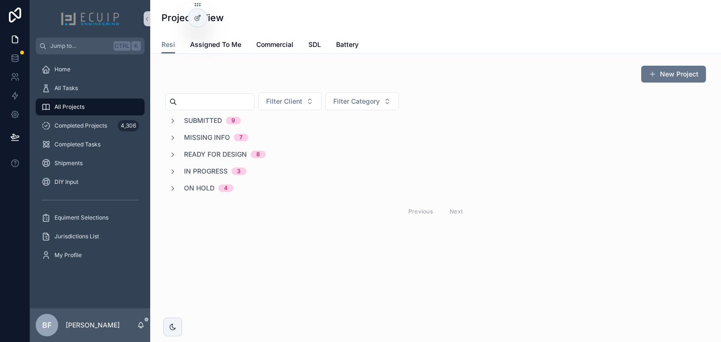
click at [197, 118] on span "Submitted" at bounding box center [203, 120] width 38 height 9
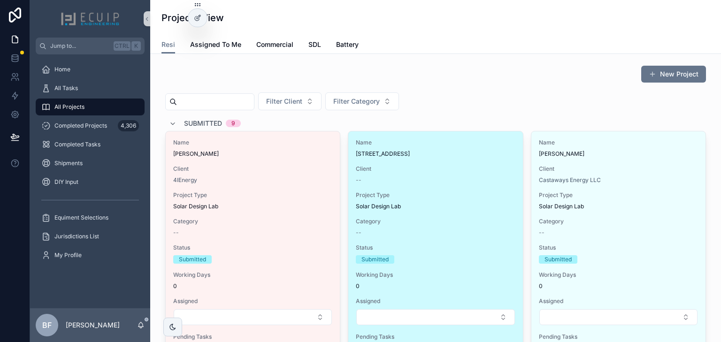
click at [495, 186] on div "Name 422 Centre St, Trenton, NJ 08611 Client -- Project Type Solar Design Lab C…" at bounding box center [436, 242] width 174 height 221
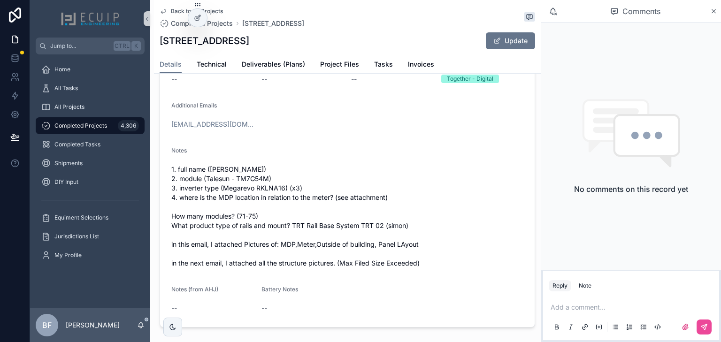
scroll to position [376, 0]
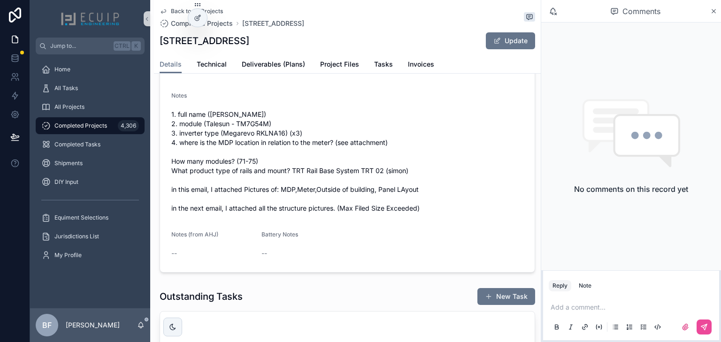
click at [584, 309] on p "scrollable content" at bounding box center [633, 307] width 165 height 9
click at [268, 68] on span "Deliverables (Plans)" at bounding box center [273, 64] width 63 height 9
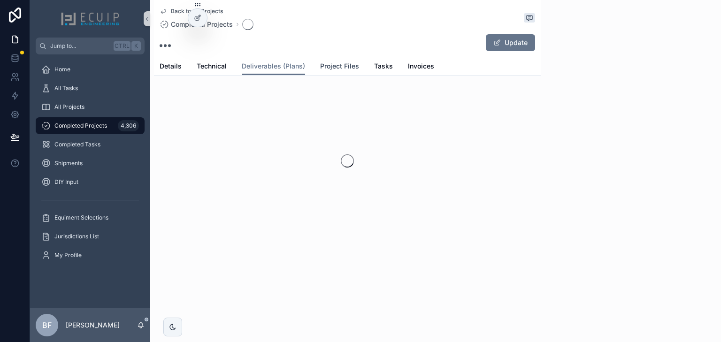
click at [321, 64] on span "Project Files" at bounding box center [339, 66] width 39 height 9
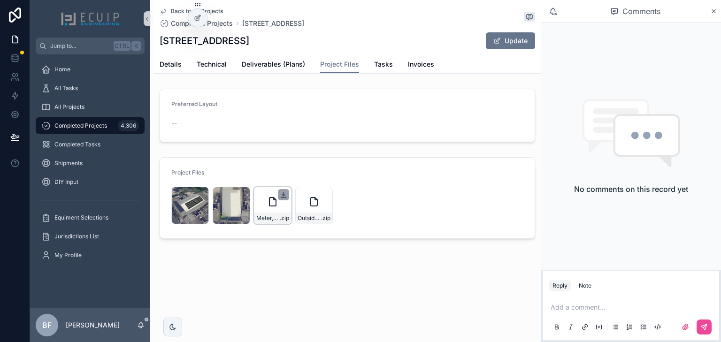
click at [280, 193] on icon "scrollable content" at bounding box center [284, 195] width 8 height 8
click at [324, 193] on icon "scrollable content" at bounding box center [325, 195] width 8 height 8
click at [226, 202] on div "MDP-Location .png" at bounding box center [232, 206] width 38 height 38
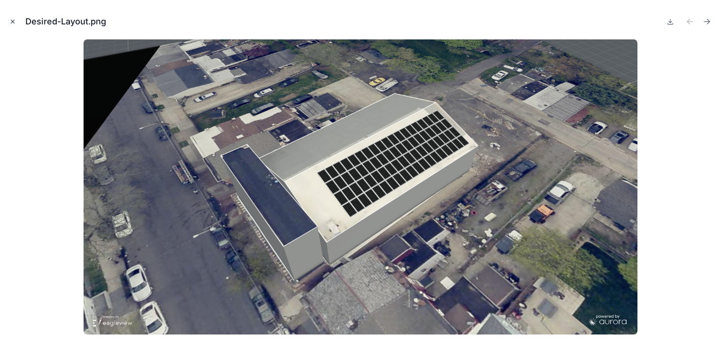
click at [15, 20] on icon "Close modal" at bounding box center [12, 21] width 7 height 7
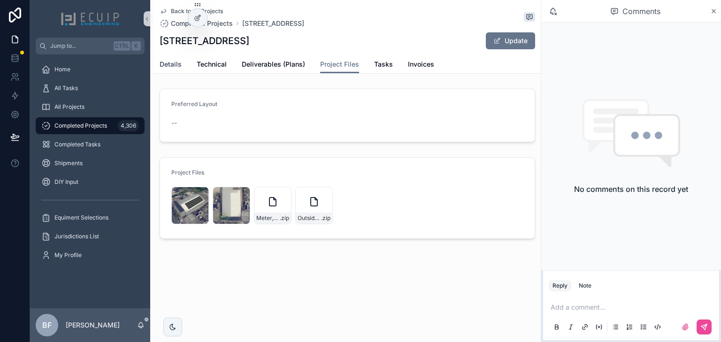
click at [173, 71] on link "Details" at bounding box center [171, 65] width 22 height 19
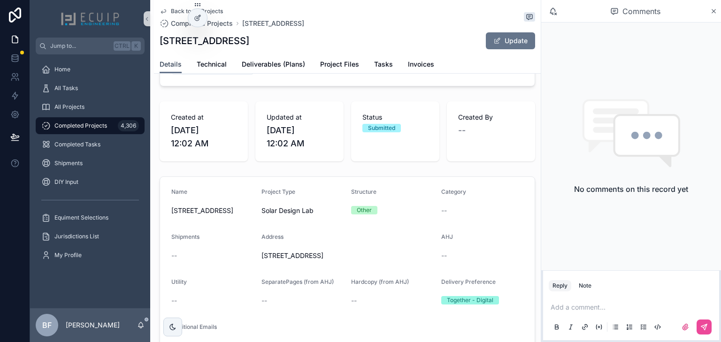
scroll to position [113, 0]
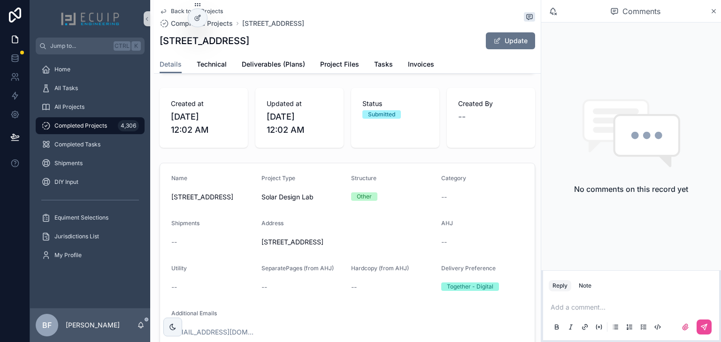
click at [472, 92] on div "Created at 9/2/2025 12:02 AM Updated at 9/2/2025 12:02 AM Status Submitted Crea…" at bounding box center [347, 118] width 387 height 68
drag, startPoint x: 327, startPoint y: 62, endPoint x: 327, endPoint y: 74, distance: 11.7
click at [327, 62] on span "Project Files" at bounding box center [339, 64] width 39 height 9
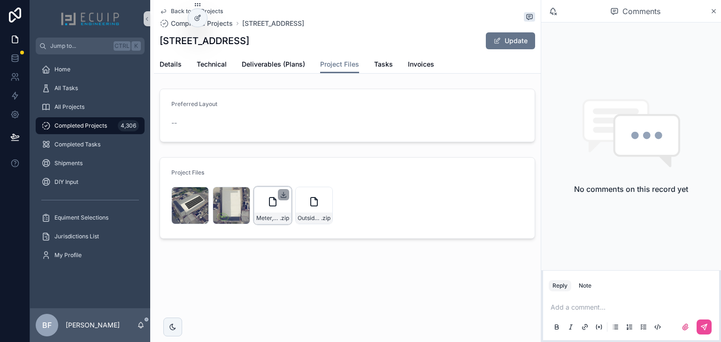
click at [281, 193] on icon "scrollable content" at bounding box center [284, 195] width 8 height 8
click at [170, 67] on span "Details" at bounding box center [171, 64] width 22 height 9
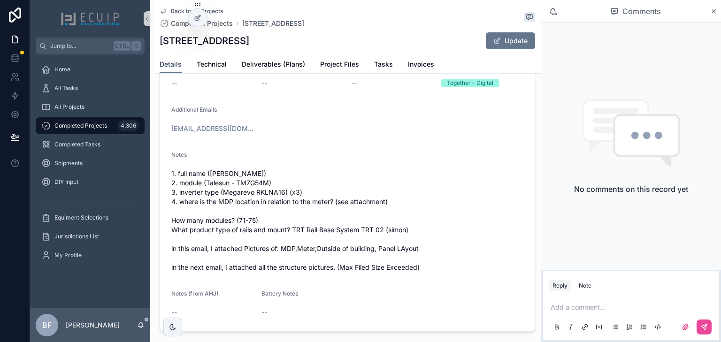
scroll to position [338, 0]
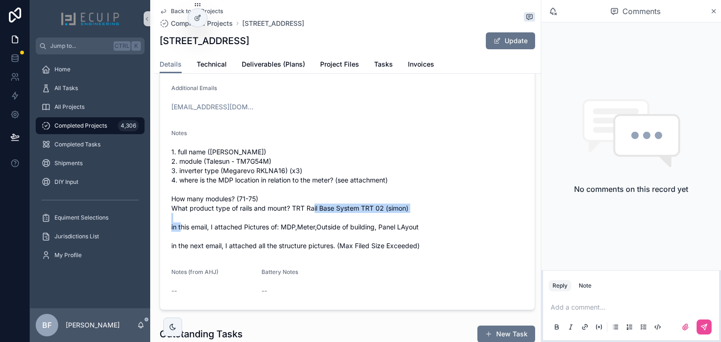
drag, startPoint x: 291, startPoint y: 221, endPoint x: 415, endPoint y: 219, distance: 123.5
click at [415, 219] on span "1. full name (Srikanth Paidipally) 2. module (Talesun - TM7G54M) 3. inverter ty…" at bounding box center [347, 198] width 352 height 103
copy span "TRT Rail Base System TRT 02 (simon)"
drag, startPoint x: 287, startPoint y: 43, endPoint x: 159, endPoint y: 43, distance: 128.7
click at [159, 43] on div "Back to All Projects Completed Projects 422 Centre St, Trenton, NJ 08611 422 Ce…" at bounding box center [347, 37] width 387 height 74
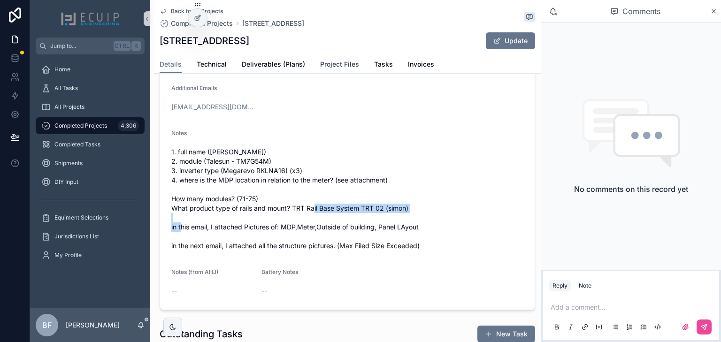
click at [349, 62] on span "Project Files" at bounding box center [339, 64] width 39 height 9
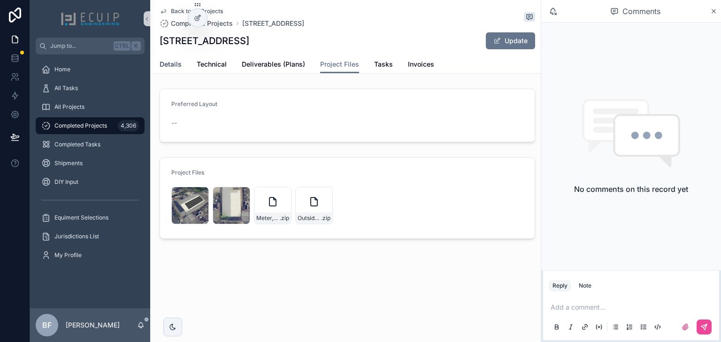
drag, startPoint x: 172, startPoint y: 65, endPoint x: 193, endPoint y: 80, distance: 25.9
click at [172, 65] on span "Details" at bounding box center [171, 64] width 22 height 9
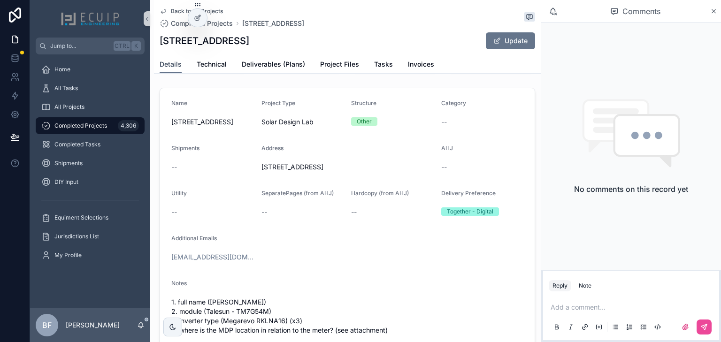
scroll to position [338, 0]
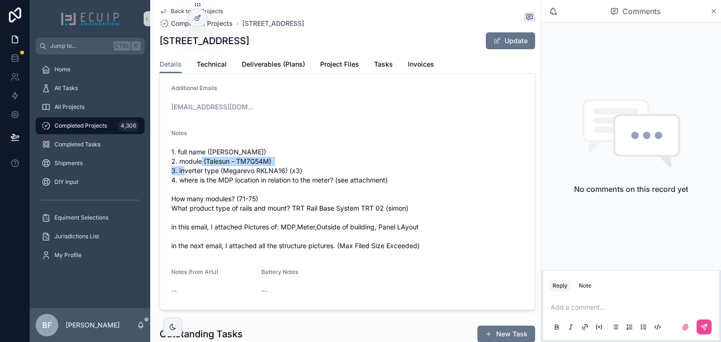
drag, startPoint x: 276, startPoint y: 172, endPoint x: 180, endPoint y: 177, distance: 96.4
click at [180, 177] on span "1. full name (Srikanth Paidipally) 2. module (Talesun - TM7G54M) 3. inverter ty…" at bounding box center [347, 198] width 352 height 103
copy span "module (Talesun - TM7G54M)"
click at [254, 190] on span "1. full name (Srikanth Paidipally) 2. module (Talesun - TM7G54M) 3. inverter ty…" at bounding box center [347, 198] width 352 height 103
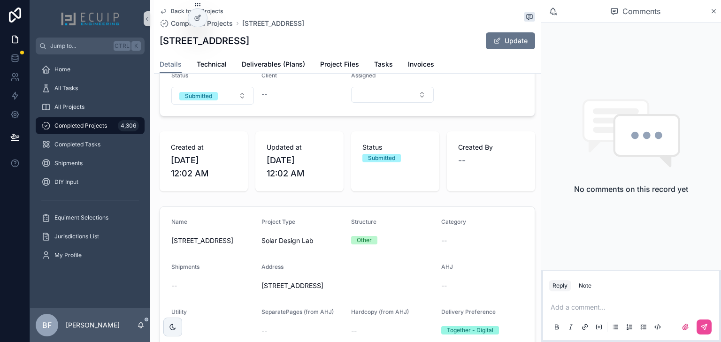
scroll to position [0, 0]
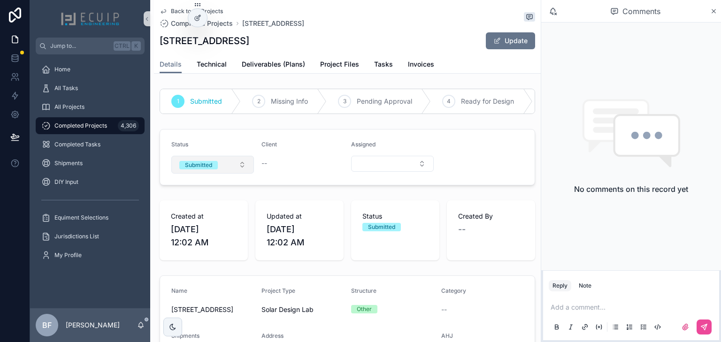
click at [204, 168] on div "Submitted" at bounding box center [198, 165] width 27 height 8
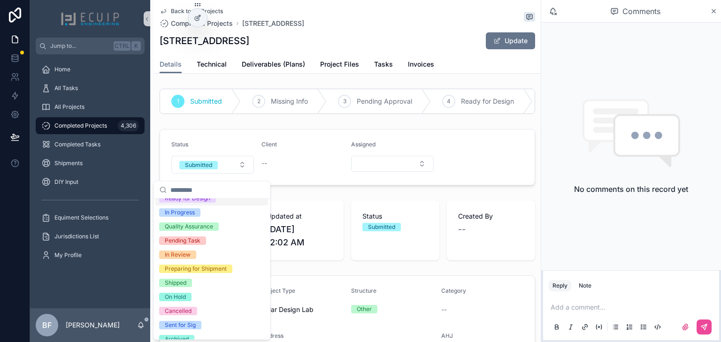
scroll to position [74, 0]
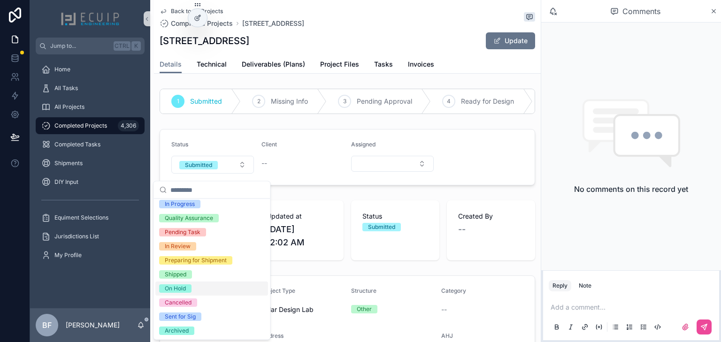
click at [185, 289] on div "On Hold" at bounding box center [175, 289] width 21 height 8
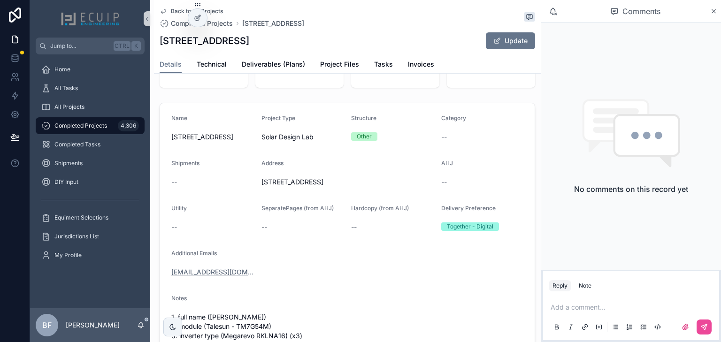
scroll to position [225, 0]
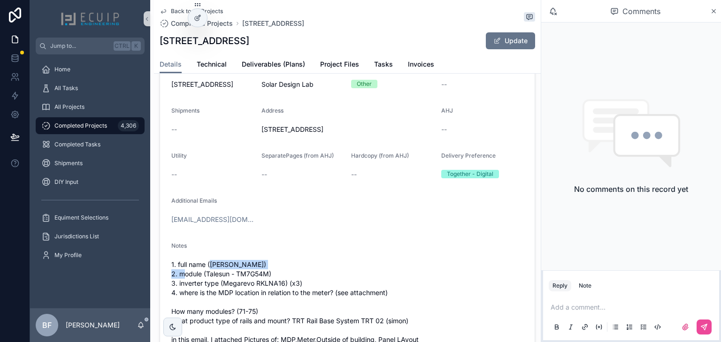
drag, startPoint x: 211, startPoint y: 278, endPoint x: 267, endPoint y: 278, distance: 55.9
click at [267, 278] on span "1. full name (Srikanth Paidipally) 2. module (Talesun - TM7G54M) 3. inverter ty…" at bounding box center [347, 311] width 352 height 103
copy span "Srikanth Paidipally"
click at [505, 34] on button "Update" at bounding box center [510, 40] width 49 height 17
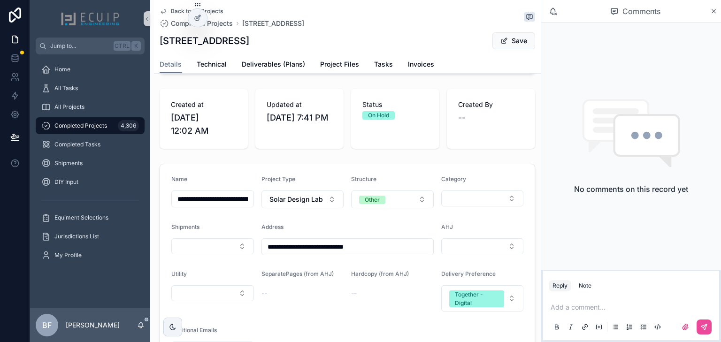
scroll to position [113, 0]
click at [229, 205] on input "**********" at bounding box center [213, 198] width 82 height 13
paste input "scrollable content"
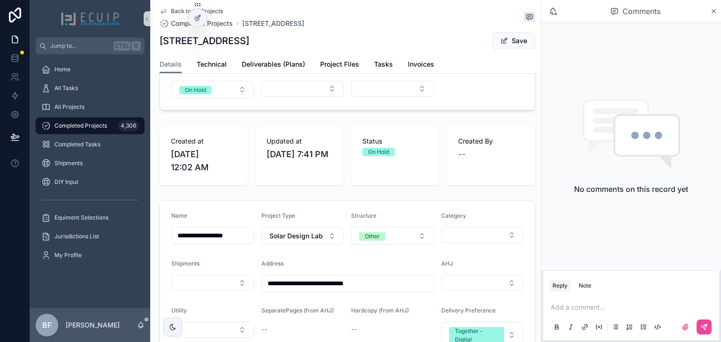
scroll to position [0, 0]
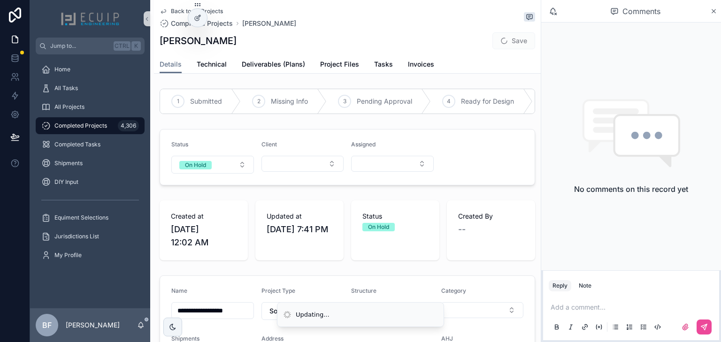
type input "**********"
click at [290, 174] on div "Client" at bounding box center [303, 157] width 83 height 33
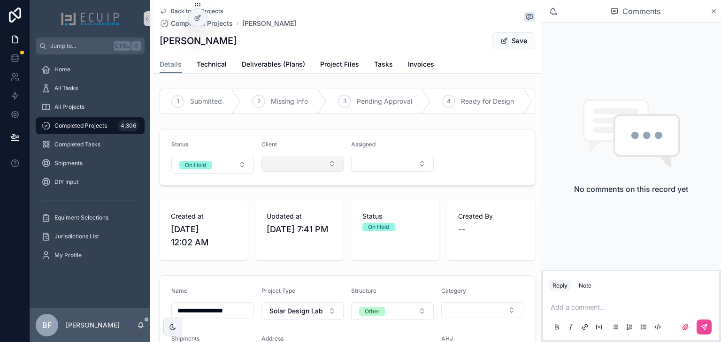
click at [293, 171] on button "Select Button" at bounding box center [303, 164] width 83 height 16
type input "**"
click at [282, 201] on span "JX Engineers LLC" at bounding box center [275, 205] width 54 height 9
click at [505, 38] on button "Save" at bounding box center [514, 40] width 43 height 17
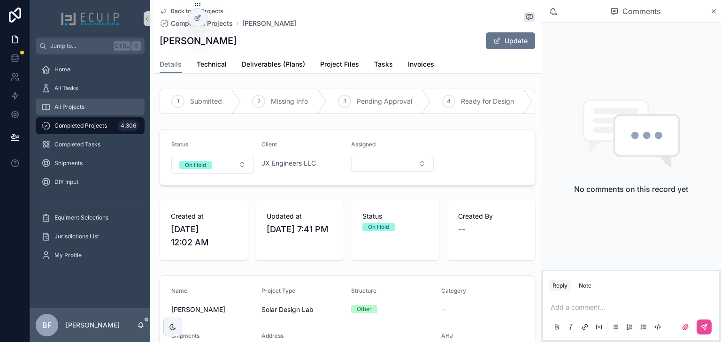
click at [94, 111] on div "All Projects" at bounding box center [90, 107] width 98 height 15
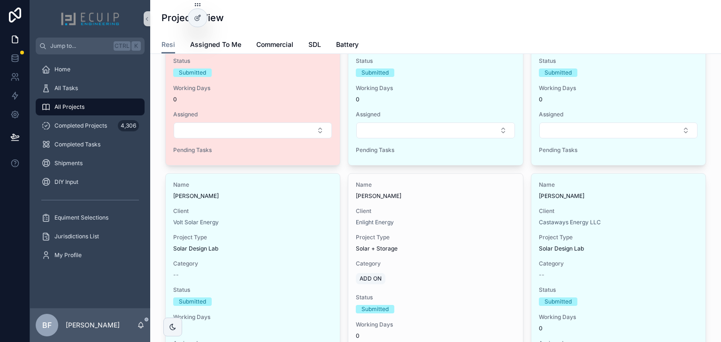
scroll to position [188, 0]
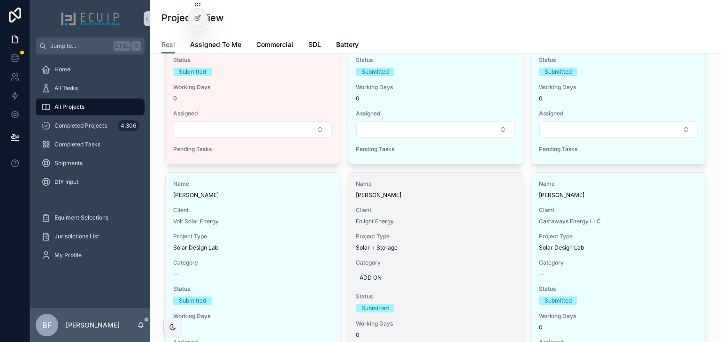
click at [472, 213] on span "Client" at bounding box center [435, 211] width 159 height 8
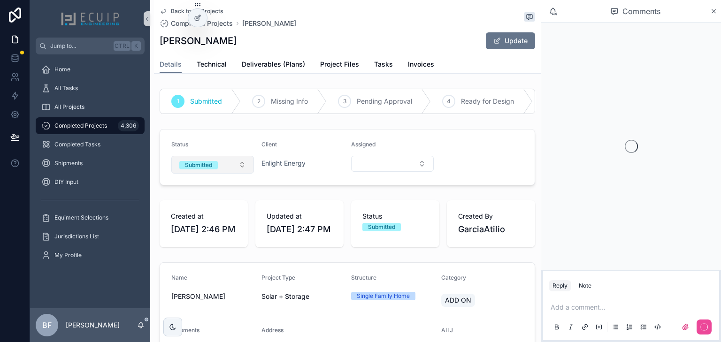
click at [207, 169] on div "Submitted" at bounding box center [198, 165] width 27 height 8
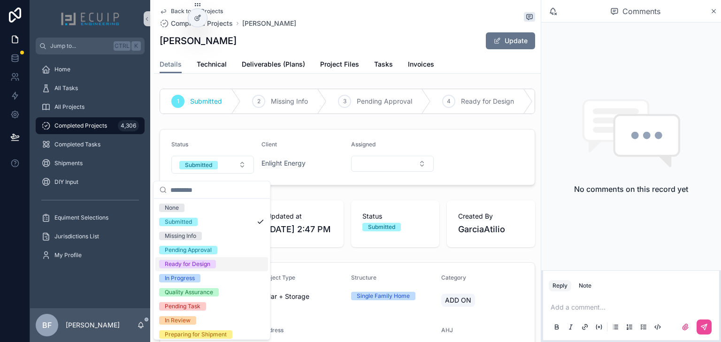
click at [188, 263] on div "Ready for Design" at bounding box center [188, 264] width 46 height 8
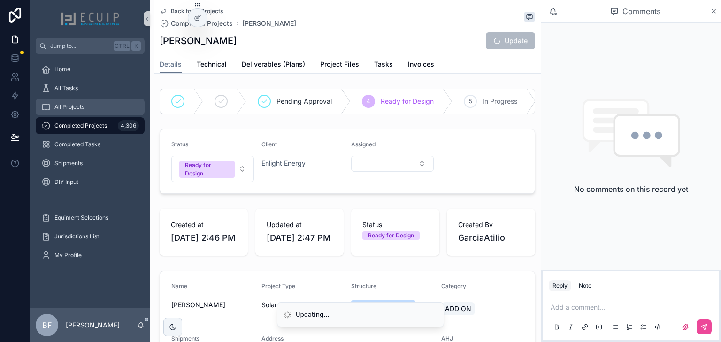
click at [91, 111] on div "All Projects" at bounding box center [90, 107] width 98 height 15
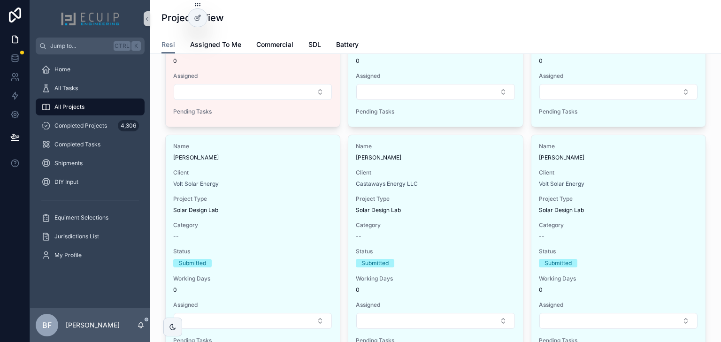
scroll to position [451, 0]
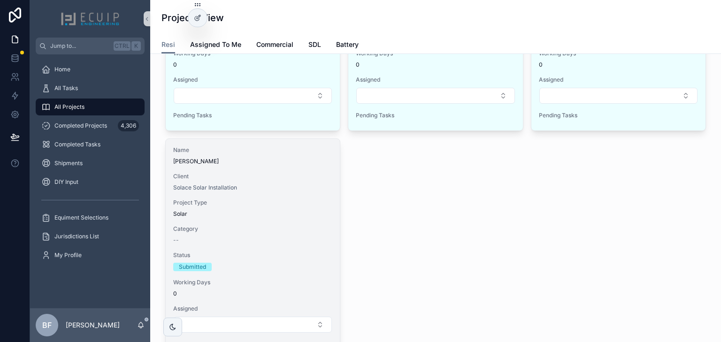
click at [278, 177] on span "Client" at bounding box center [252, 177] width 159 height 8
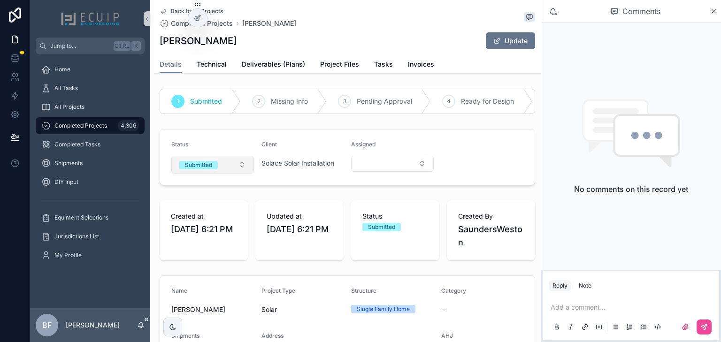
click at [209, 170] on div "Submitted" at bounding box center [198, 165] width 27 height 8
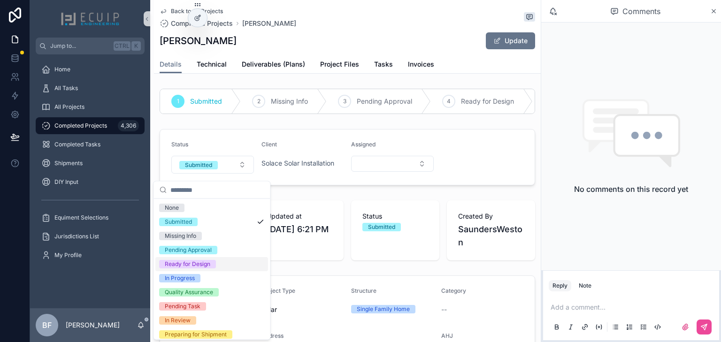
click at [200, 266] on div "Ready for Design" at bounding box center [188, 264] width 46 height 8
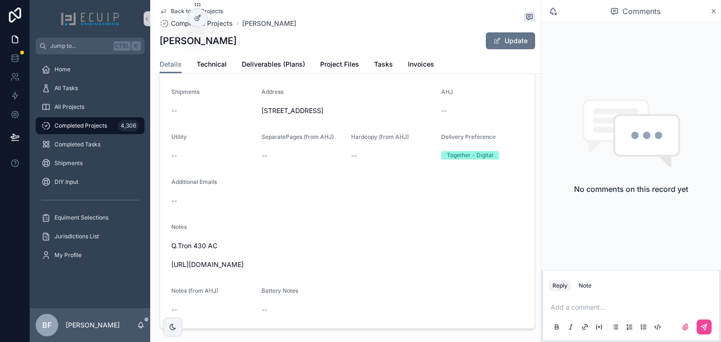
scroll to position [263, 0]
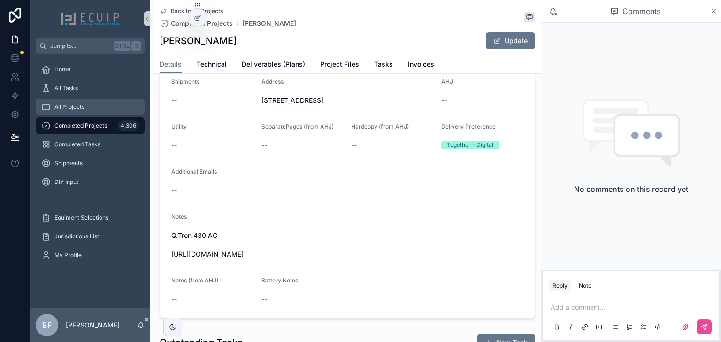
click at [83, 105] on span "All Projects" at bounding box center [69, 107] width 30 height 8
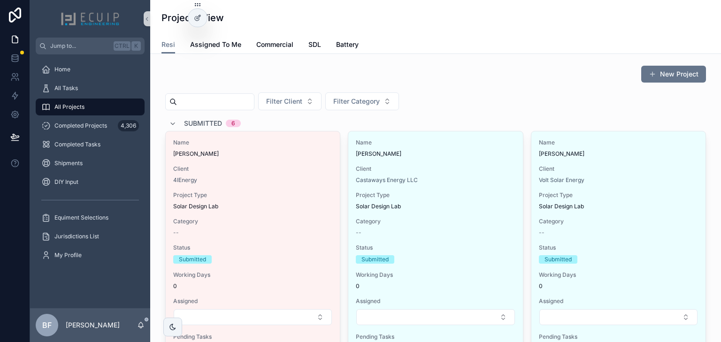
click at [207, 120] on span "Submitted" at bounding box center [203, 123] width 38 height 9
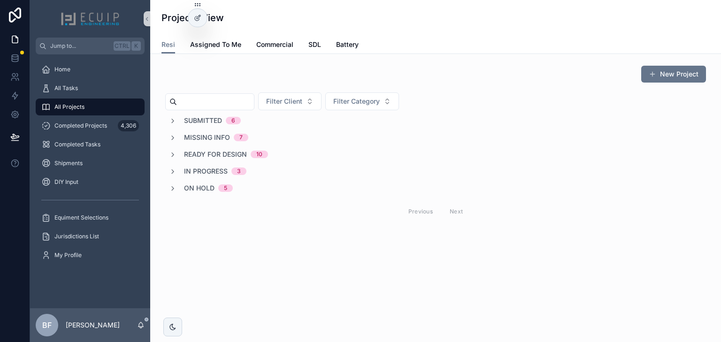
click at [205, 123] on span "Submitted" at bounding box center [203, 120] width 38 height 9
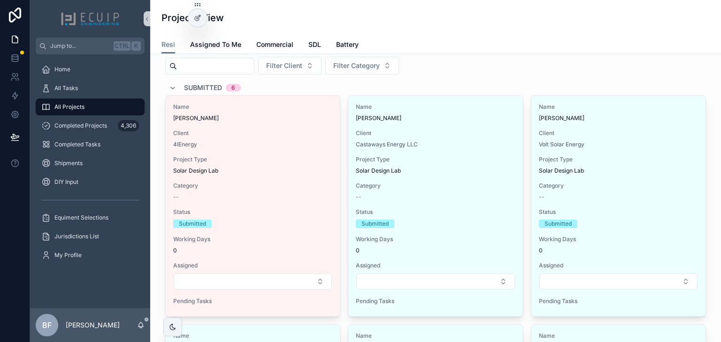
scroll to position [38, 0]
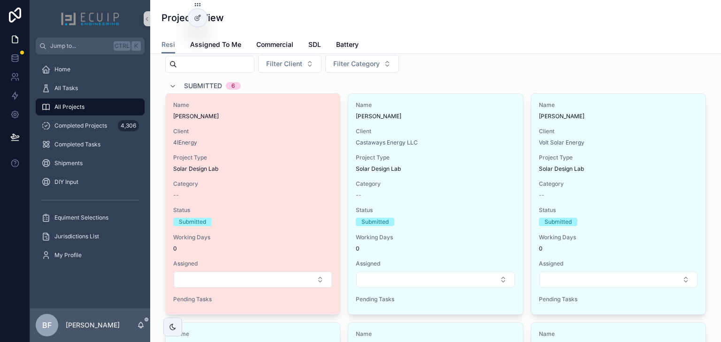
click at [302, 151] on div "Name Brock Roughton Client 4IEnergy Project Type Solar Design Lab Category -- S…" at bounding box center [253, 204] width 174 height 221
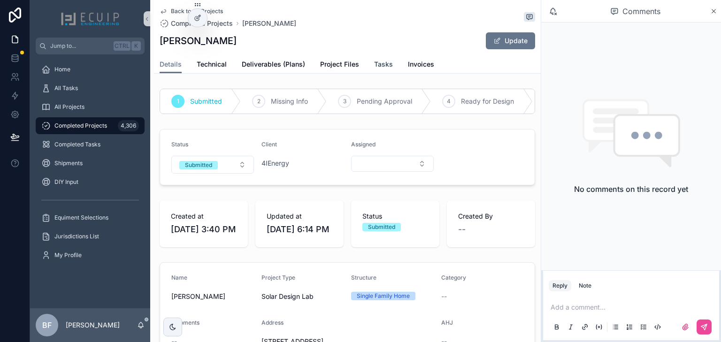
click at [379, 66] on span "Tasks" at bounding box center [383, 64] width 19 height 9
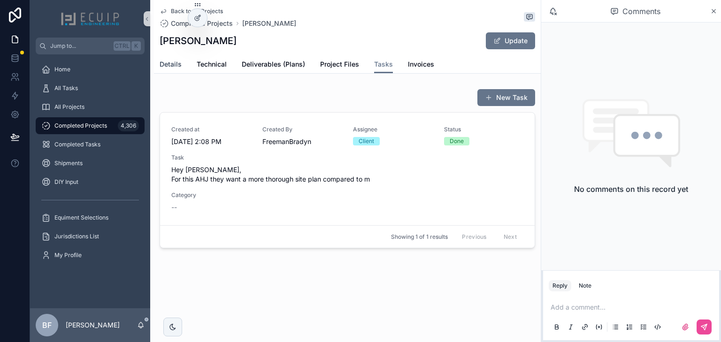
drag, startPoint x: 190, startPoint y: 71, endPoint x: 175, endPoint y: 66, distance: 15.9
click at [189, 71] on div "Details Technical Deliverables (Plans) Project Files Tasks Invoices" at bounding box center [348, 64] width 376 height 18
click at [175, 66] on span "Details" at bounding box center [171, 64] width 22 height 9
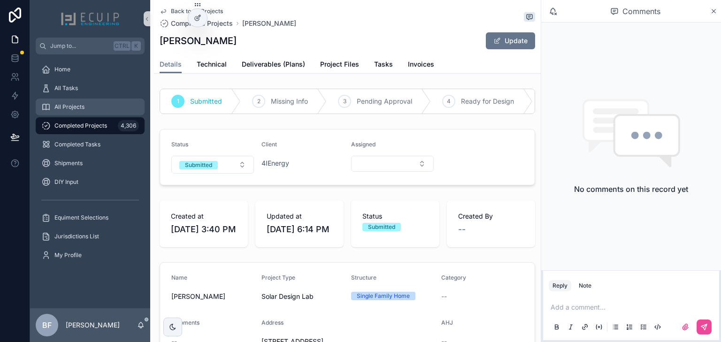
click at [124, 101] on div "All Projects" at bounding box center [90, 107] width 98 height 15
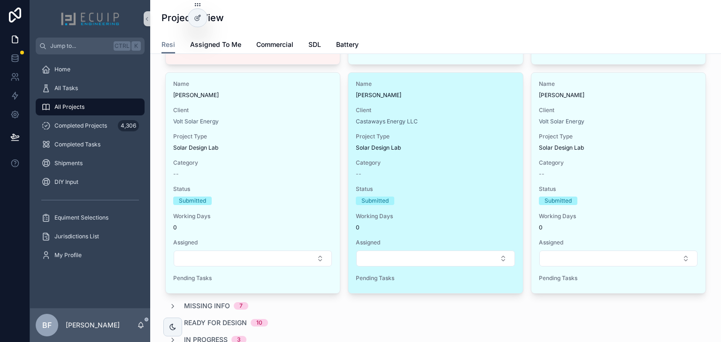
scroll to position [188, 0]
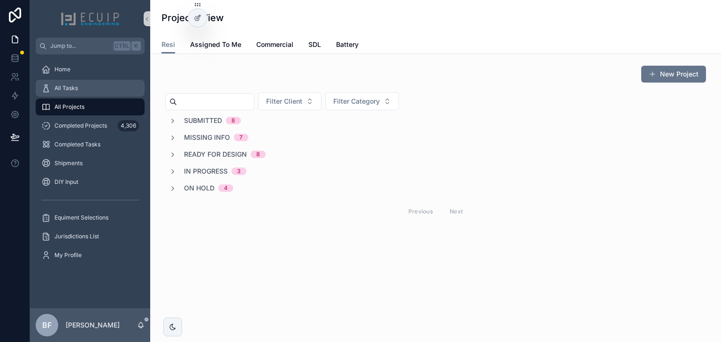
click at [101, 87] on div "All Tasks" at bounding box center [90, 88] width 98 height 15
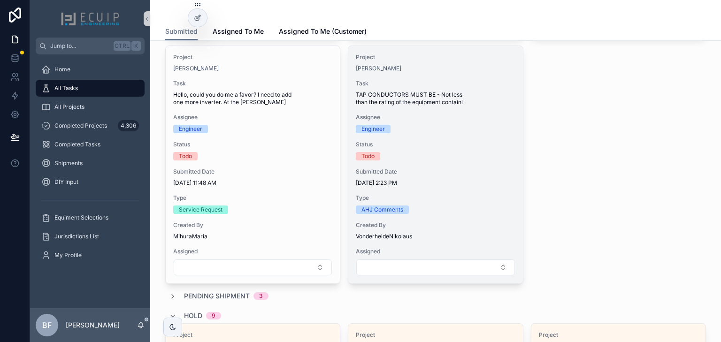
scroll to position [564, 0]
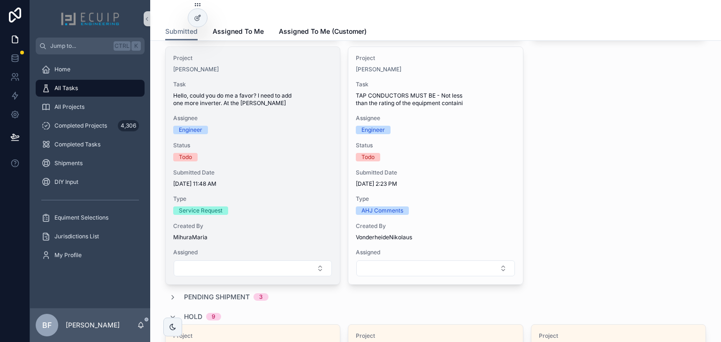
click at [310, 108] on div "Project [PERSON_NAME] Task Hello, could you do me a favor? I need to add one mo…" at bounding box center [253, 166] width 174 height 238
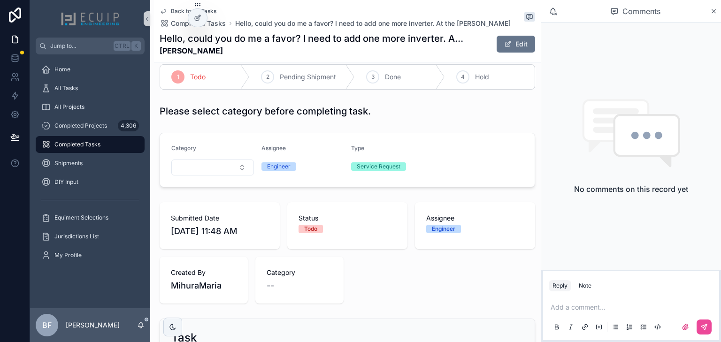
scroll to position [188, 0]
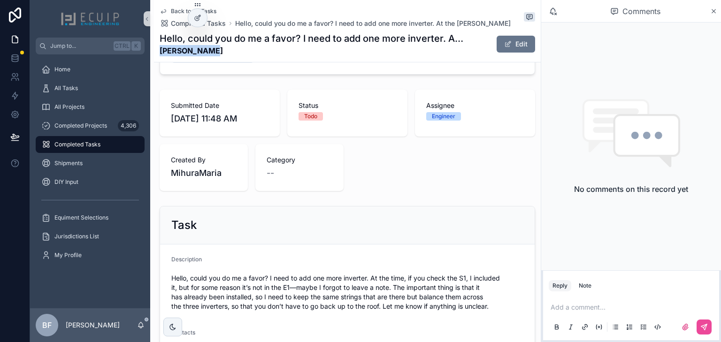
drag, startPoint x: 213, startPoint y: 53, endPoint x: 160, endPoint y: 52, distance: 52.6
click at [160, 52] on strong "[PERSON_NAME]" at bounding box center [312, 50] width 305 height 11
copy strong "[PERSON_NAME]"
click at [216, 75] on div "Category Assignee Engineer Type Service Request" at bounding box center [347, 47] width 387 height 62
click at [257, 80] on div "Client Volt Solar Energy Project [PERSON_NAME] 1 Todo 2 Pending Shipment 3 Done…" at bounding box center [347, 180] width 387 height 588
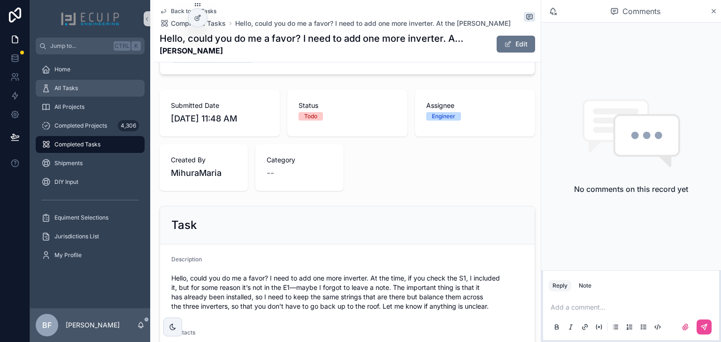
click at [94, 92] on div "All Tasks" at bounding box center [90, 88] width 98 height 15
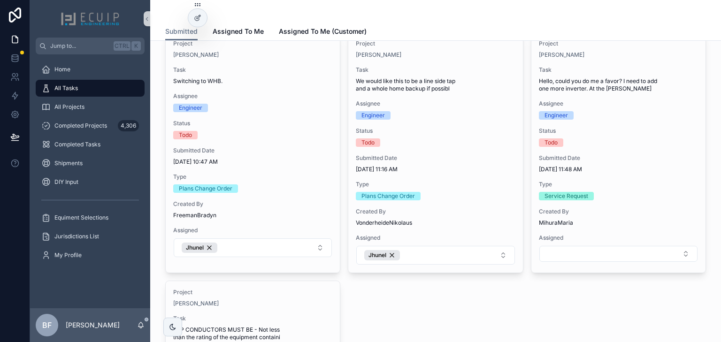
scroll to position [338, 0]
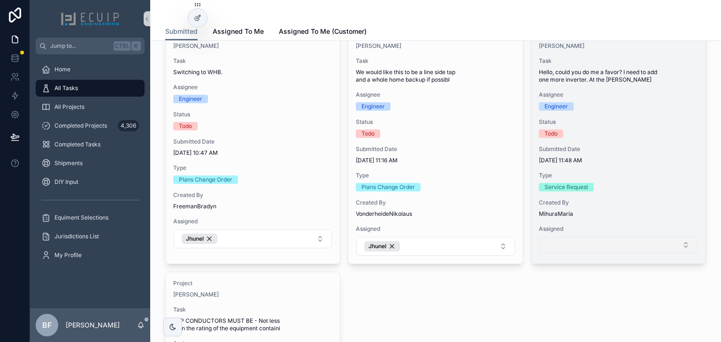
click at [583, 241] on button "Select Button" at bounding box center [619, 245] width 158 height 16
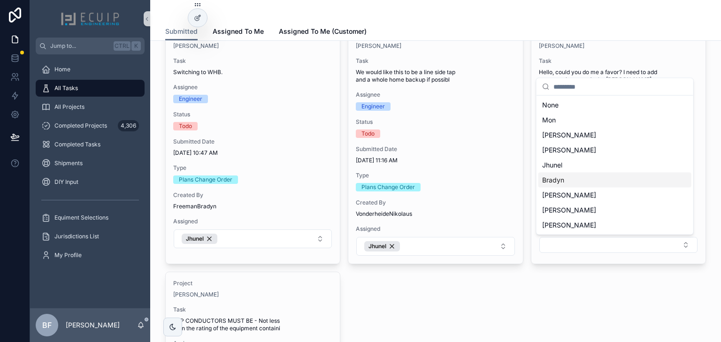
click at [575, 179] on div "Bradyn" at bounding box center [615, 180] width 153 height 15
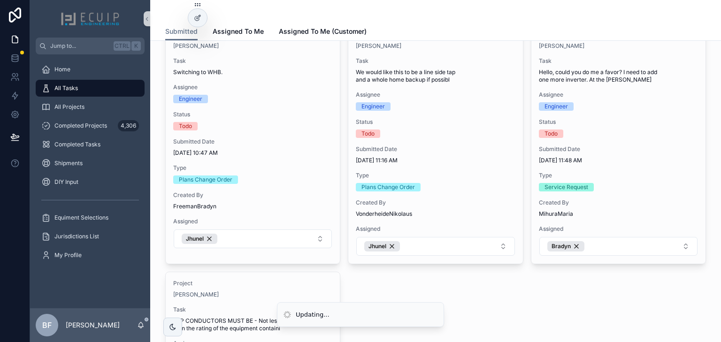
click at [542, 279] on div "Project [PERSON_NAME] Task Hey please see attached. Assignee Engineer Status To…" at bounding box center [435, 134] width 541 height 751
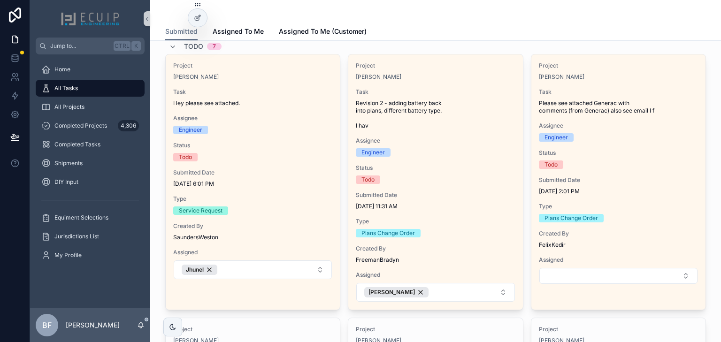
scroll to position [38, 0]
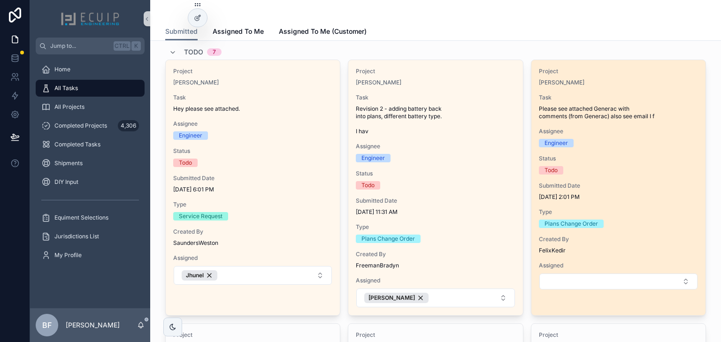
click at [651, 151] on div "Project [PERSON_NAME] Task Please see attached Generac with comments (from Gene…" at bounding box center [619, 179] width 174 height 238
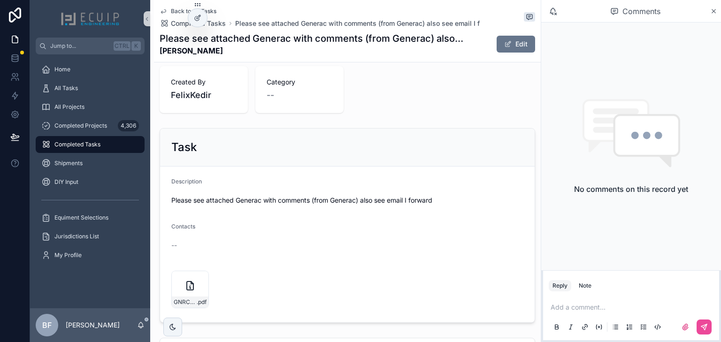
scroll to position [338, 0]
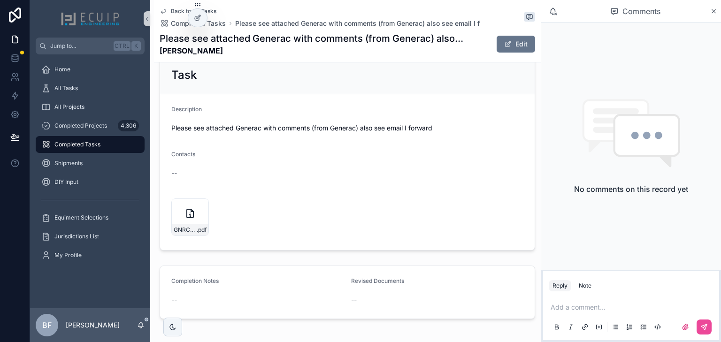
click at [166, 227] on form "Description Please see attached Generac with comments (from Generac) also see e…" at bounding box center [347, 172] width 375 height 156
click at [208, 228] on div "GNRCreviewed(AP)_[attMo44FaUvAt0pho7894-[PERSON_NAME]-Engineering_signed .pdf" at bounding box center [190, 230] width 37 height 11
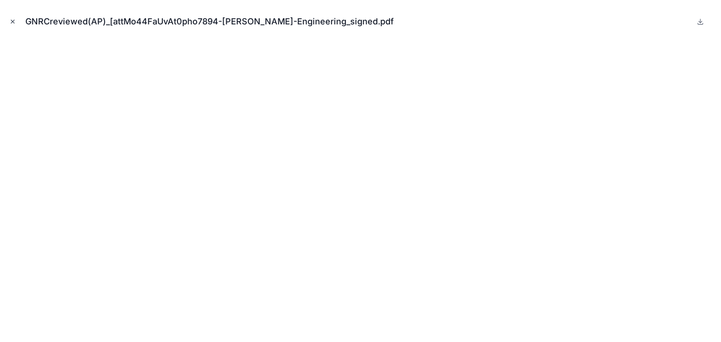
click at [15, 23] on icon "Close modal" at bounding box center [12, 21] width 7 height 7
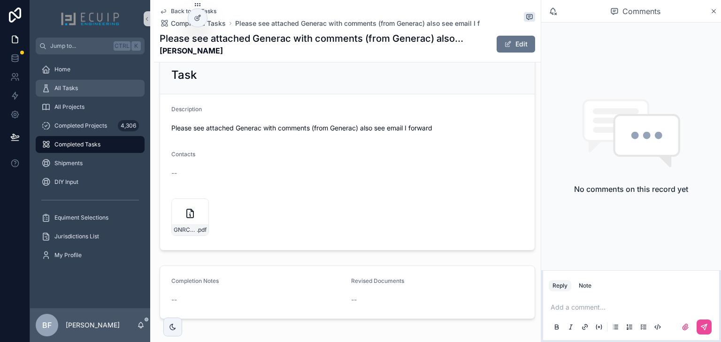
click at [86, 83] on div "All Tasks" at bounding box center [90, 88] width 98 height 15
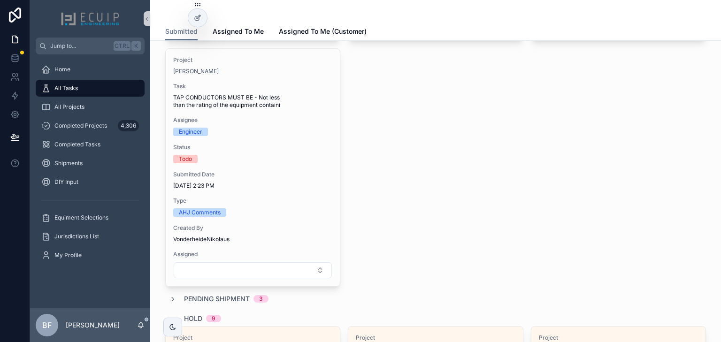
scroll to position [564, 0]
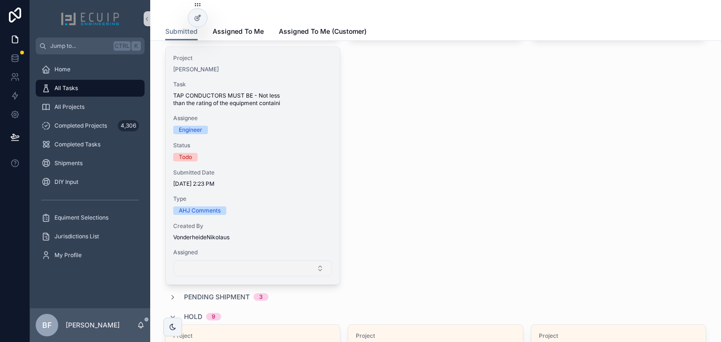
click at [275, 271] on button "Select Button" at bounding box center [253, 269] width 158 height 16
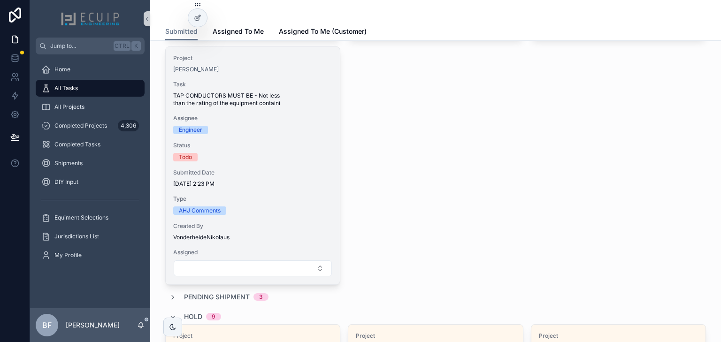
click at [324, 100] on span "TAP CONDUCTORS MUST BE - Not less than the rating of the equipment containi" at bounding box center [252, 99] width 159 height 15
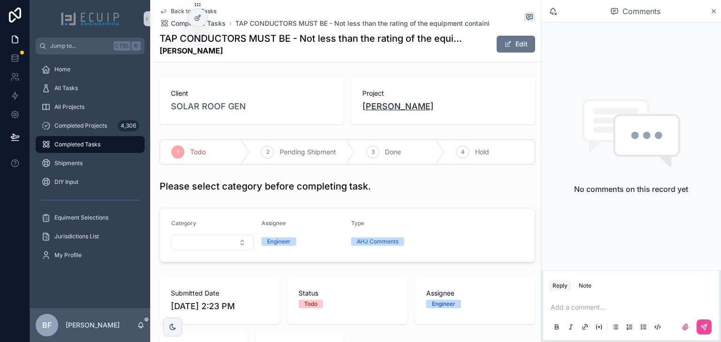
click at [389, 111] on span "[PERSON_NAME]" at bounding box center [398, 106] width 71 height 13
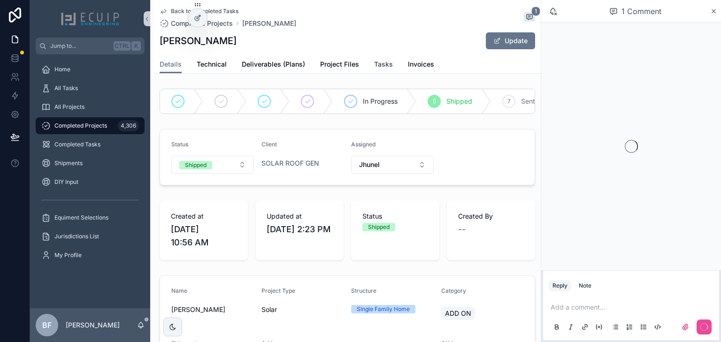
click at [374, 70] on link "Tasks" at bounding box center [383, 65] width 19 height 19
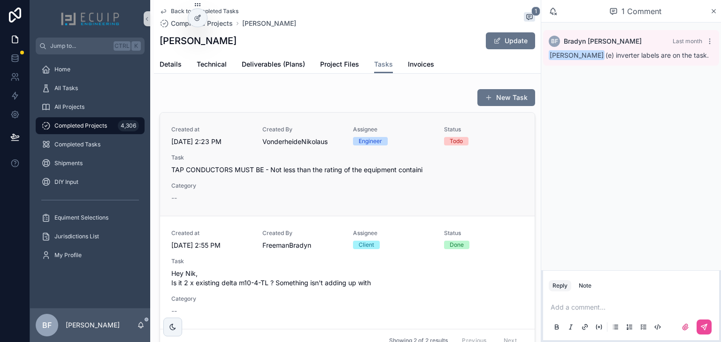
click at [438, 170] on span "TAP CONDUCTORS MUST BE - Not less than the rating of the equipment containi" at bounding box center [347, 169] width 352 height 9
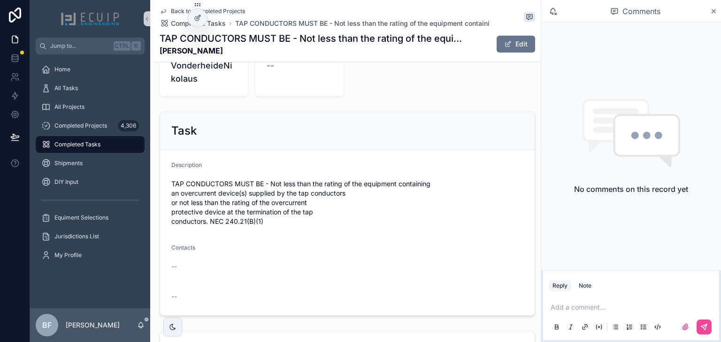
scroll to position [301, 0]
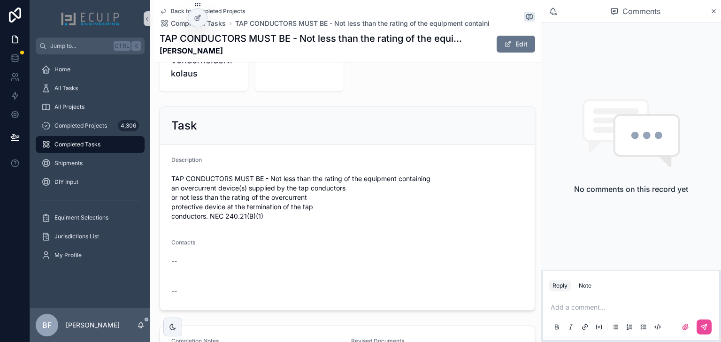
click at [627, 306] on p "scrollable content" at bounding box center [633, 307] width 165 height 9
click at [609, 292] on span "nik@solarroofgen.com" at bounding box center [623, 291] width 113 height 9
click at [623, 304] on span "**********" at bounding box center [647, 307] width 90 height 7
click at [699, 326] on button "scrollable content" at bounding box center [704, 327] width 15 height 15
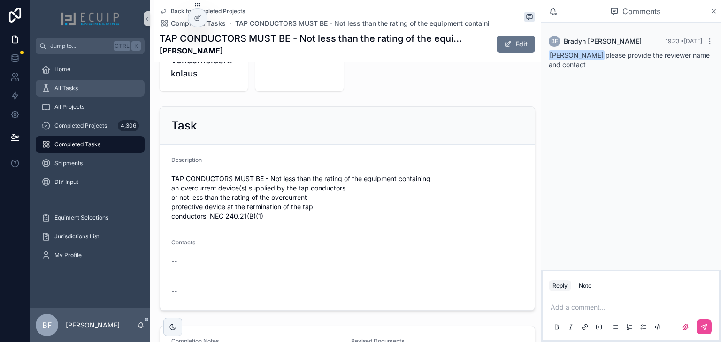
click at [77, 91] on span "All Tasks" at bounding box center [65, 89] width 23 height 8
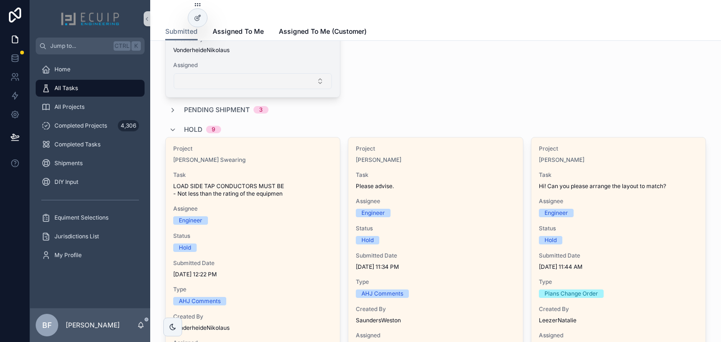
scroll to position [751, 0]
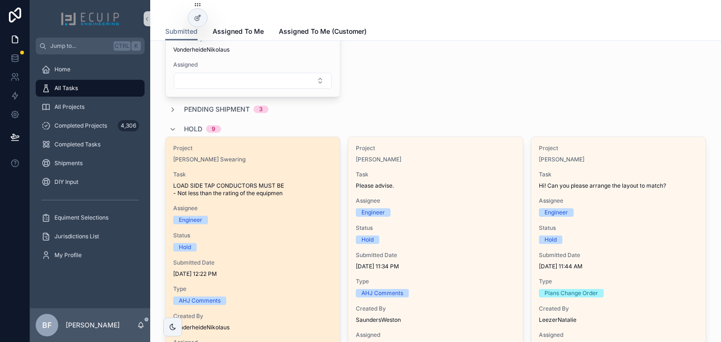
click at [300, 175] on span "Task" at bounding box center [252, 175] width 159 height 8
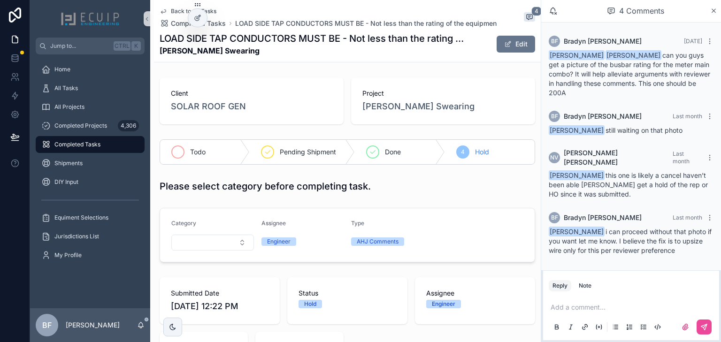
click at [173, 154] on div "scrollable content" at bounding box center [177, 152] width 13 height 13
click at [92, 91] on div "All Tasks" at bounding box center [90, 88] width 98 height 15
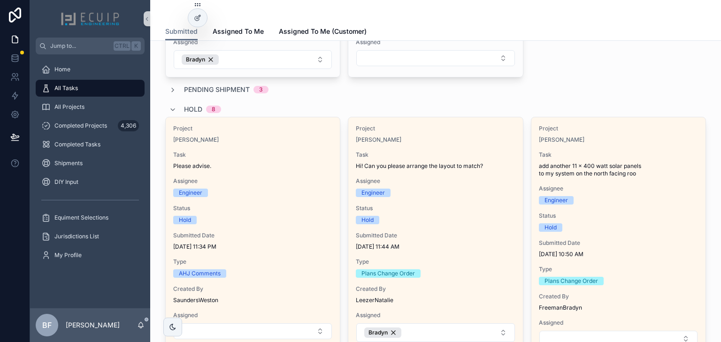
scroll to position [789, 0]
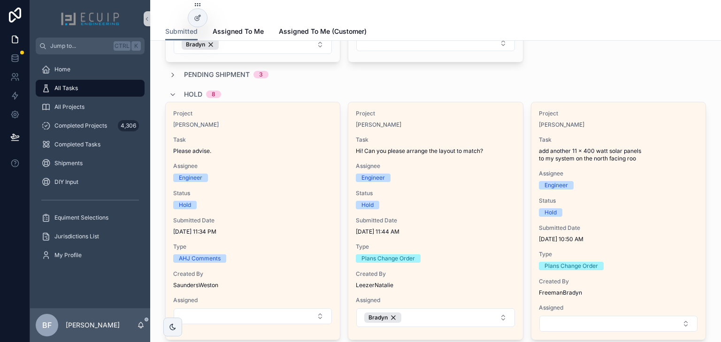
click at [259, 184] on div "Project Marisel Izquierdo Task Please advise. Assignee Engineer Status Hold Sub…" at bounding box center [253, 217] width 174 height 230
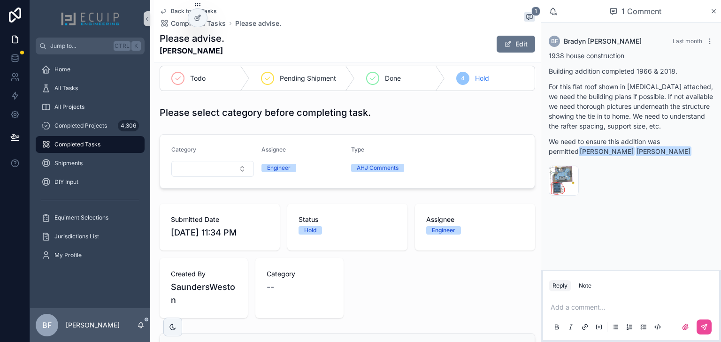
scroll to position [75, 0]
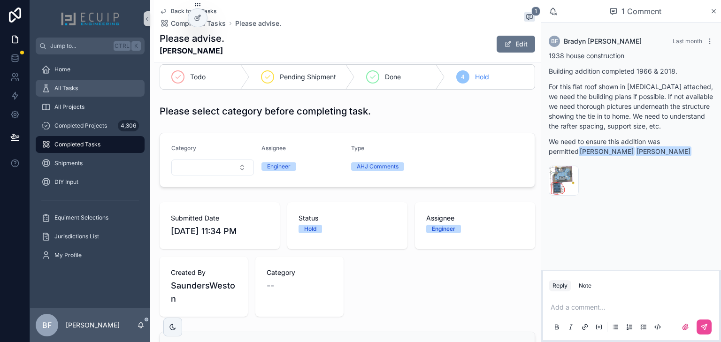
click at [111, 84] on div "All Tasks" at bounding box center [90, 88] width 98 height 15
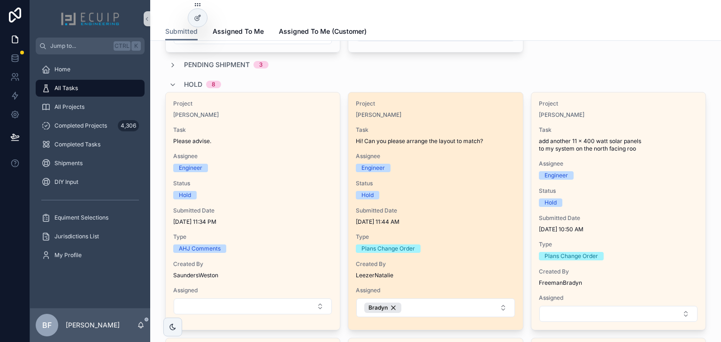
scroll to position [827, 0]
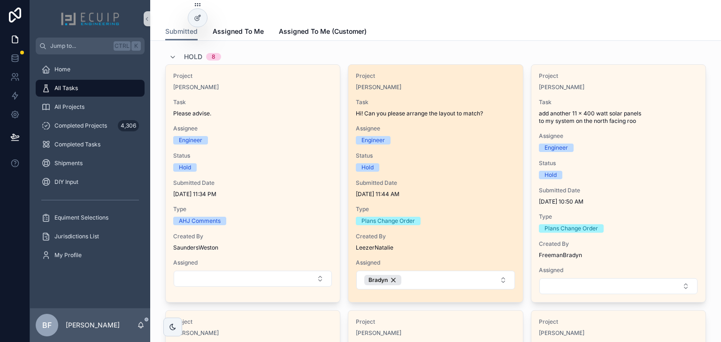
click at [466, 223] on div "Plans Change Order" at bounding box center [435, 221] width 159 height 8
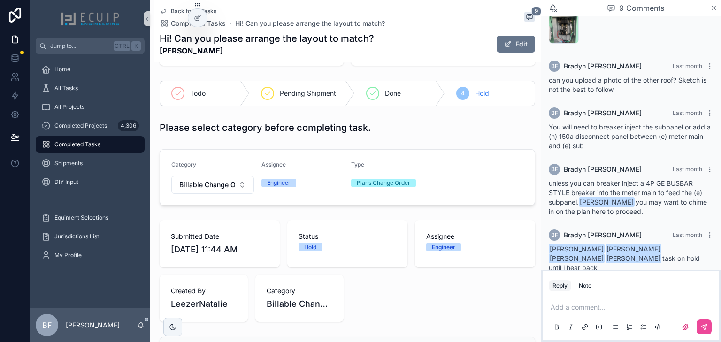
scroll to position [75, 0]
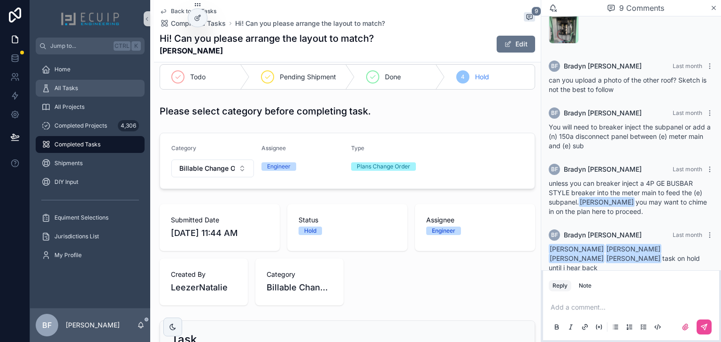
click at [112, 83] on div "All Tasks" at bounding box center [90, 88] width 98 height 15
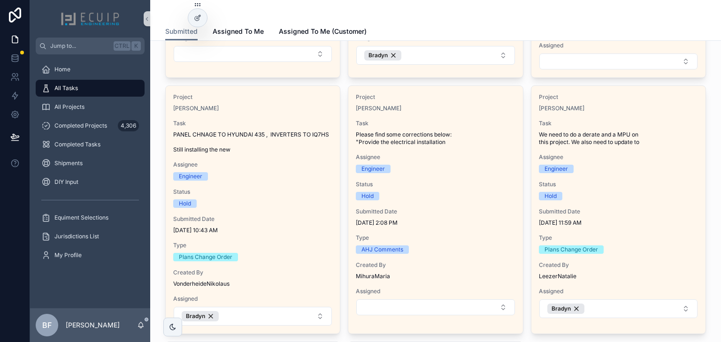
scroll to position [1052, 0]
click at [438, 179] on div "Project SAGRARIO LOPEZ Task Please find some corrections below: "Provide the el…" at bounding box center [436, 204] width 174 height 238
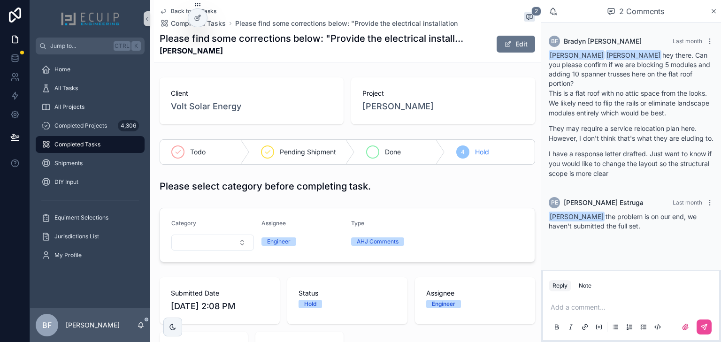
click at [406, 156] on div "Done" at bounding box center [400, 152] width 90 height 24
click at [584, 311] on p "scrollable content" at bounding box center [633, 307] width 165 height 9
click at [705, 327] on icon "scrollable content" at bounding box center [705, 328] width 8 height 8
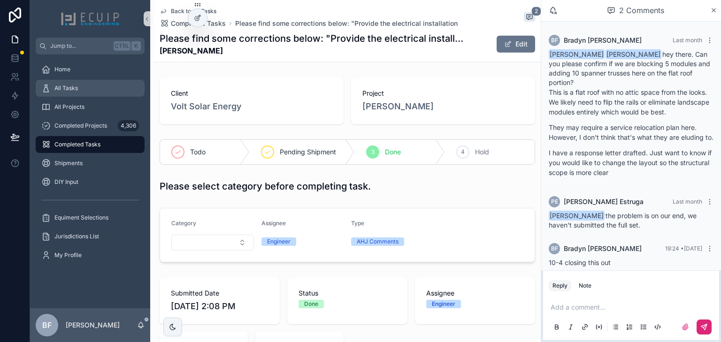
click at [86, 92] on div "All Tasks" at bounding box center [90, 88] width 98 height 15
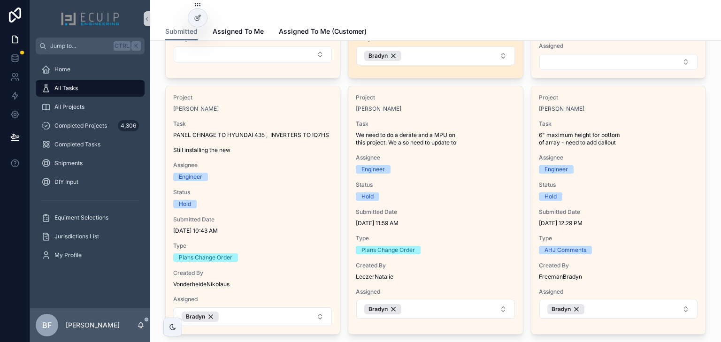
scroll to position [1052, 0]
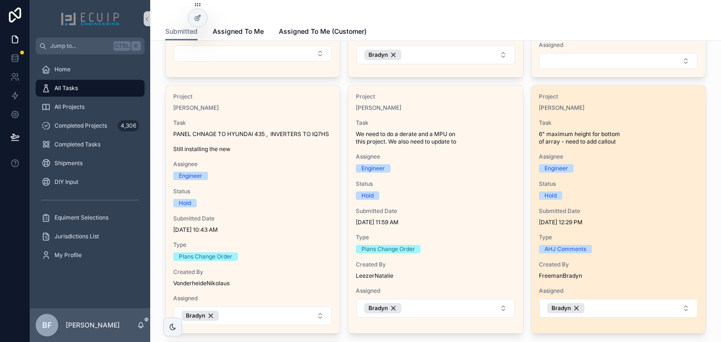
click at [566, 125] on div "Task 6" maximum height for bottom of array - need to add callout" at bounding box center [618, 132] width 159 height 26
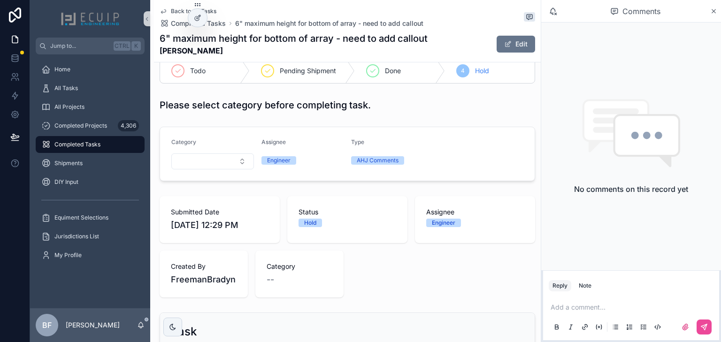
scroll to position [77, 0]
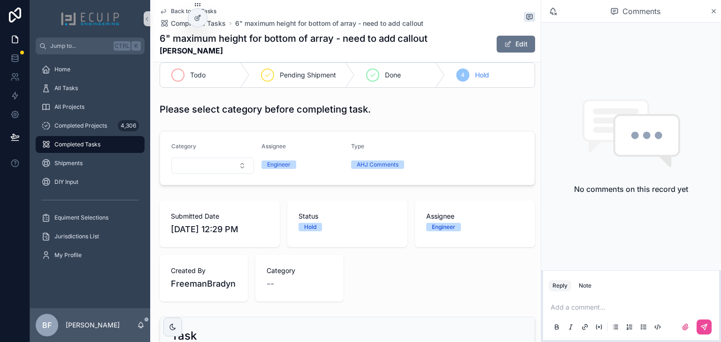
click at [185, 81] on div "Todo" at bounding box center [205, 75] width 90 height 24
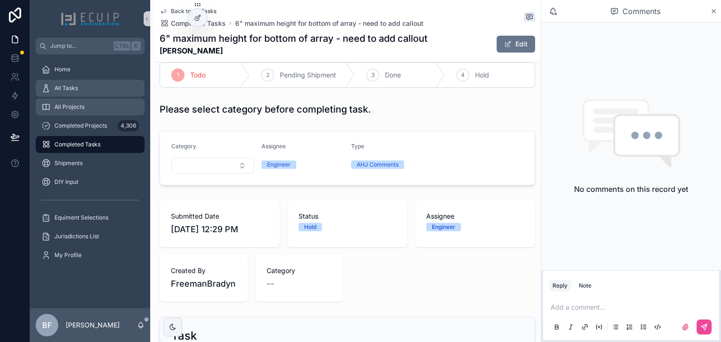
click at [96, 94] on div "All Tasks" at bounding box center [90, 88] width 98 height 15
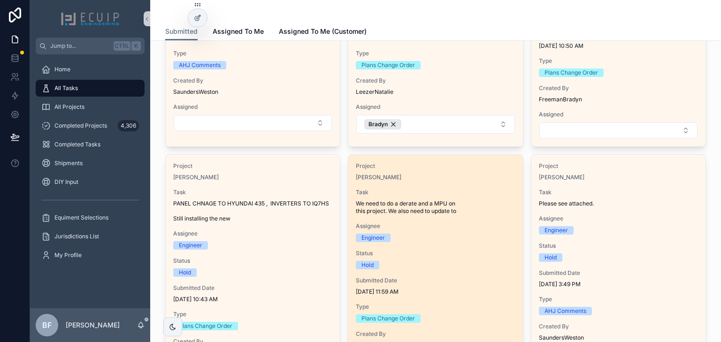
scroll to position [977, 0]
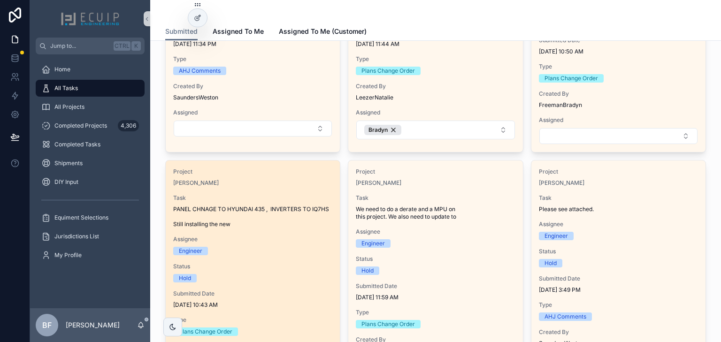
click at [329, 215] on span "PANEL CHNAGE TO HYUNDAI 435 , INVERTERS TO IQ7HS Still installing the new" at bounding box center [252, 217] width 159 height 23
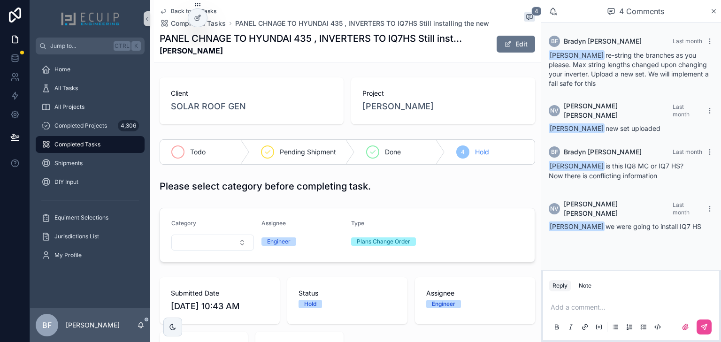
click at [207, 153] on div "Todo" at bounding box center [205, 152] width 90 height 24
click at [103, 88] on div "All Tasks" at bounding box center [90, 88] width 98 height 15
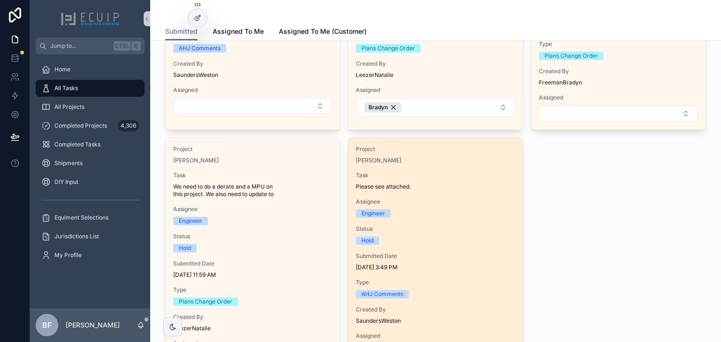
scroll to position [1202, 0]
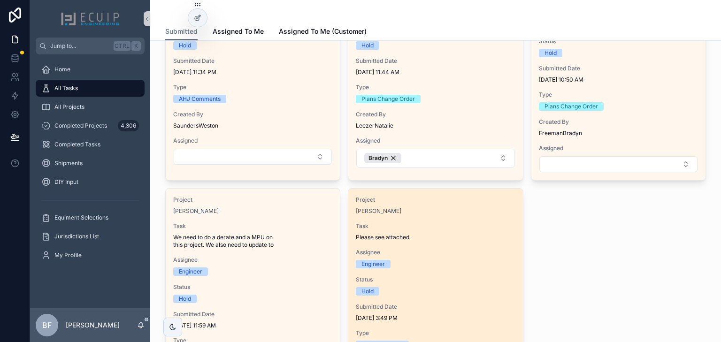
click at [487, 210] on div "[PERSON_NAME]" at bounding box center [435, 212] width 159 height 8
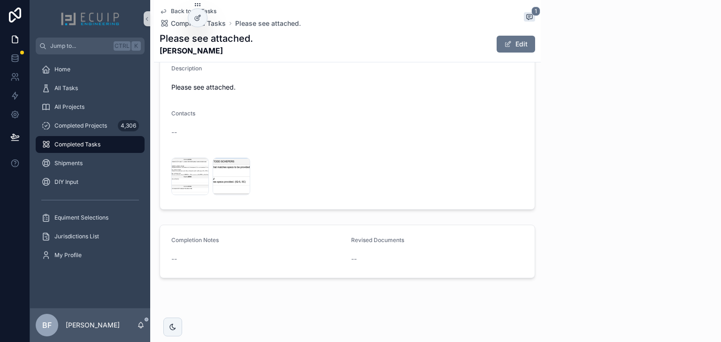
scroll to position [391, 0]
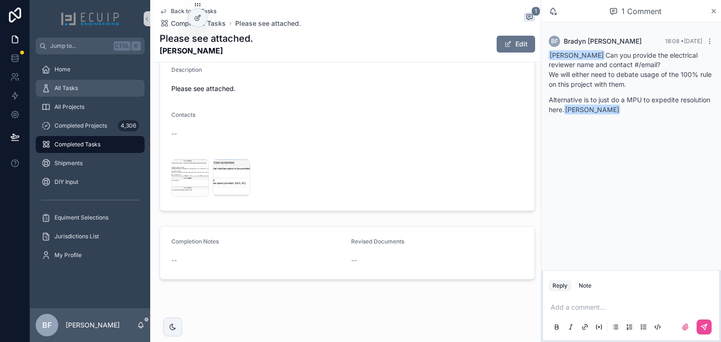
click at [96, 92] on div "All Tasks" at bounding box center [90, 88] width 98 height 15
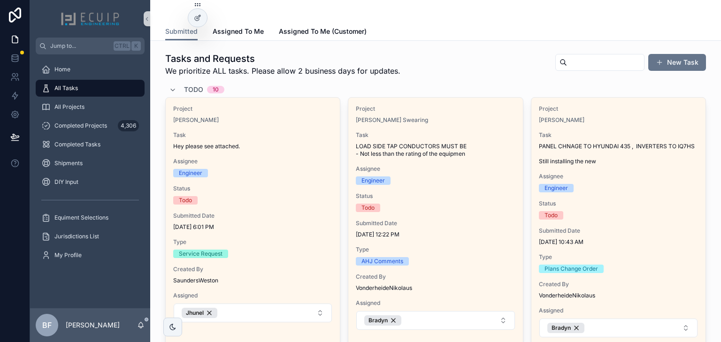
click at [480, 71] on div "Tasks and Requests We prioritize ALL tasks. Please allow 2 business days for up…" at bounding box center [435, 64] width 541 height 24
click at [81, 113] on div "All Projects" at bounding box center [90, 107] width 98 height 15
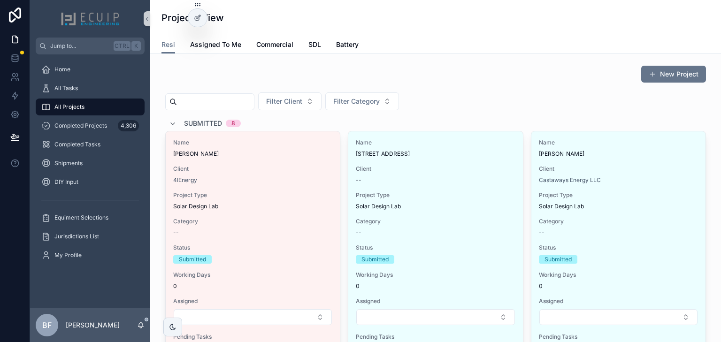
click at [198, 124] on span "Submitted" at bounding box center [203, 123] width 38 height 9
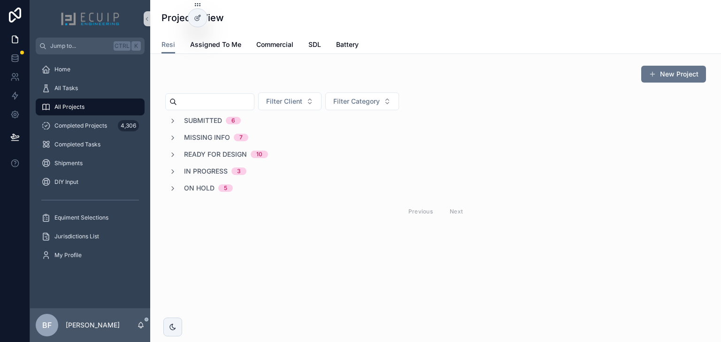
click at [202, 192] on span "On Hold" at bounding box center [199, 188] width 31 height 9
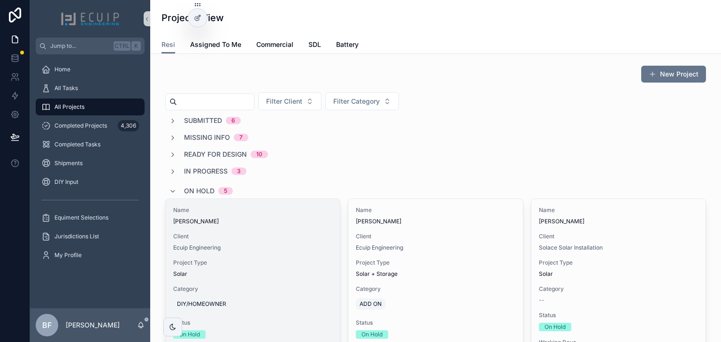
click at [254, 227] on div "Name Carlos Sosa Client Ecuip Engineering Project Type Solar Category DIY/HOMEO…" at bounding box center [253, 313] width 174 height 228
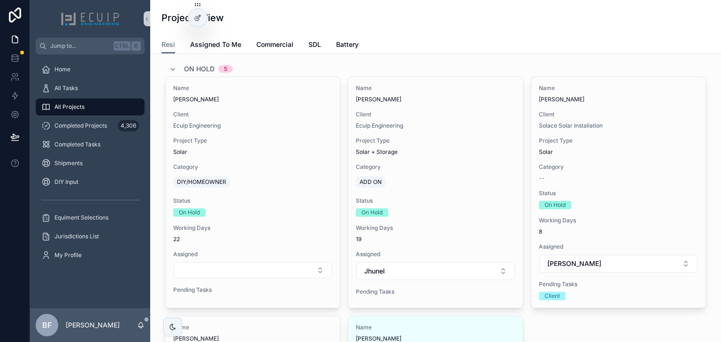
scroll to position [188, 0]
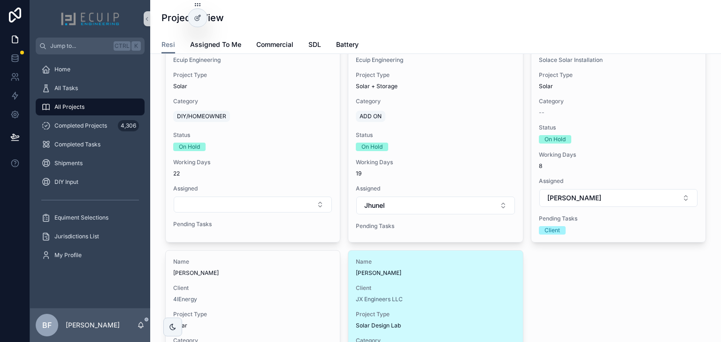
click at [496, 297] on div "JX Engineers LLC" at bounding box center [435, 300] width 159 height 8
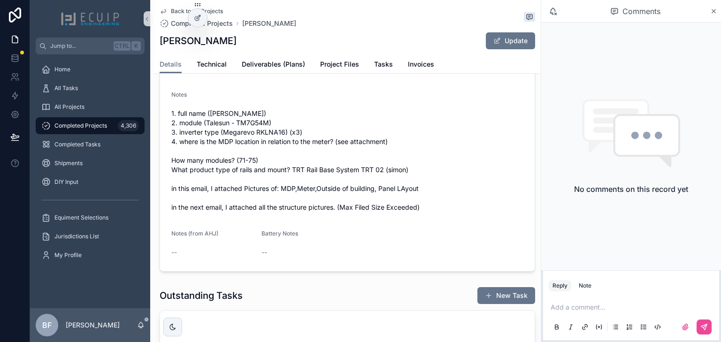
scroll to position [376, 0]
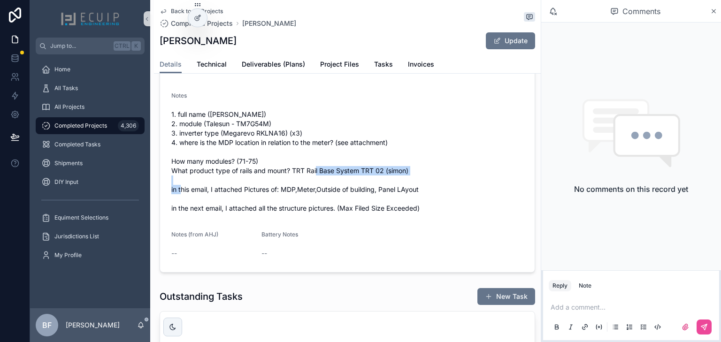
drag, startPoint x: 294, startPoint y: 175, endPoint x: 413, endPoint y: 174, distance: 118.8
click at [413, 174] on span "1. full name (Srikanth Paidipally) 2. module (Talesun - TM7G54M) 3. inverter ty…" at bounding box center [347, 161] width 352 height 103
drag, startPoint x: 85, startPoint y: 93, endPoint x: 135, endPoint y: 96, distance: 49.4
click at [85, 93] on div "All Tasks" at bounding box center [90, 88] width 98 height 15
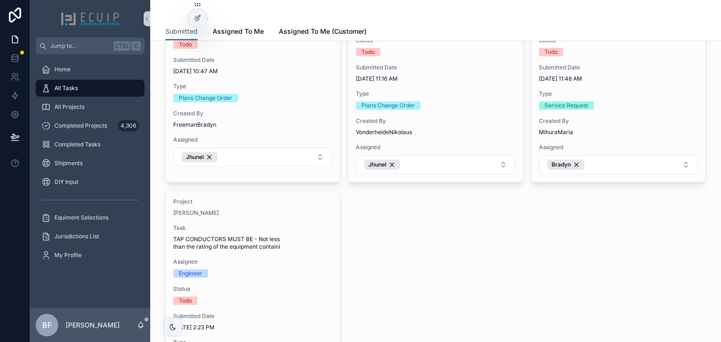
scroll to position [977, 0]
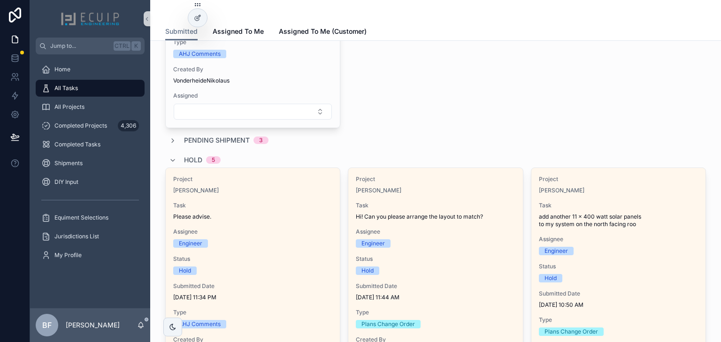
click at [240, 140] on span "Pending Shipment" at bounding box center [217, 140] width 66 height 9
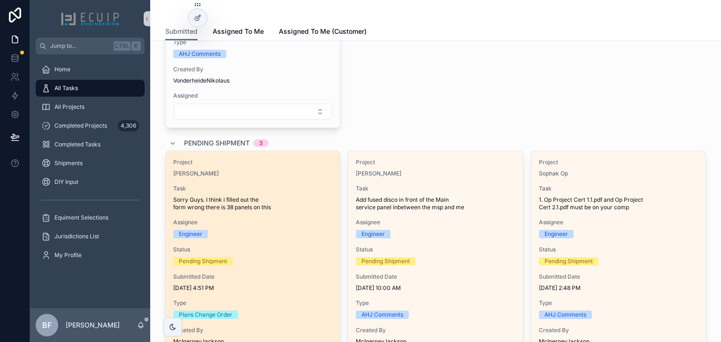
click at [270, 176] on div "Project Matthew Dunwoody Task Sorry Guys. I think i filled out the form wrong t…" at bounding box center [253, 271] width 174 height 240
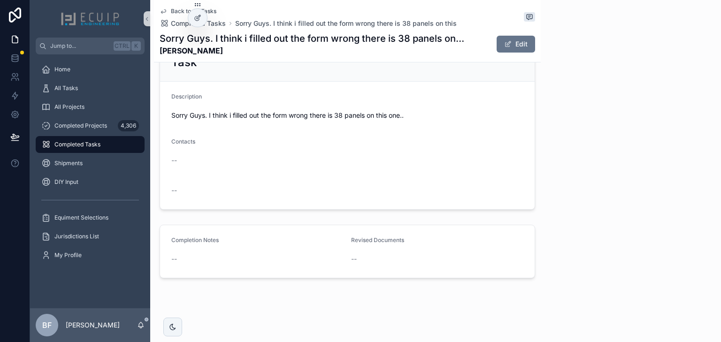
scroll to position [364, 0]
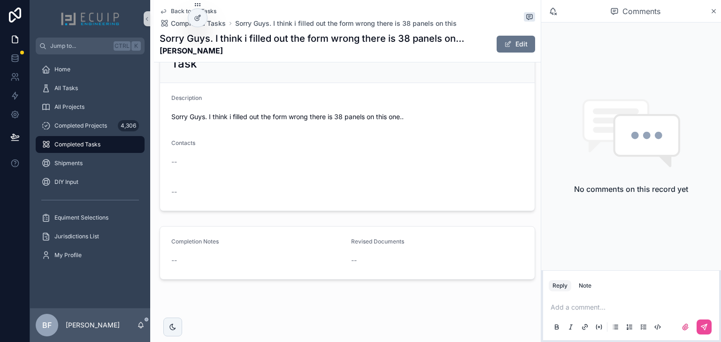
click at [530, 44] on div "Back to All Tasks Completed Tasks Sorry Guys. I think i filled out the form wro…" at bounding box center [347, 31] width 387 height 62
click at [526, 43] on button "Edit" at bounding box center [516, 44] width 39 height 17
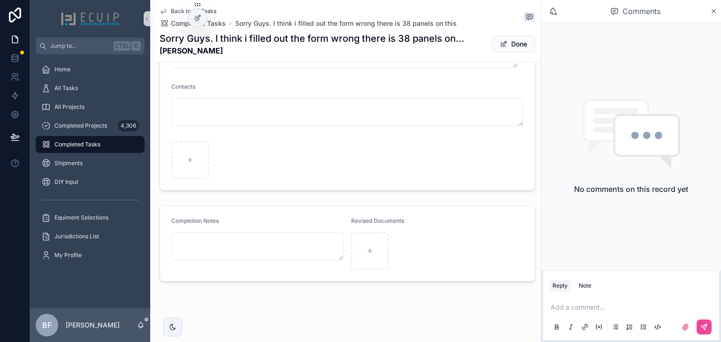
scroll to position [472, 0]
drag, startPoint x: 498, startPoint y: 47, endPoint x: 492, endPoint y: 77, distance: 30.1
click at [500, 47] on span "scrollable content" at bounding box center [504, 44] width 8 height 8
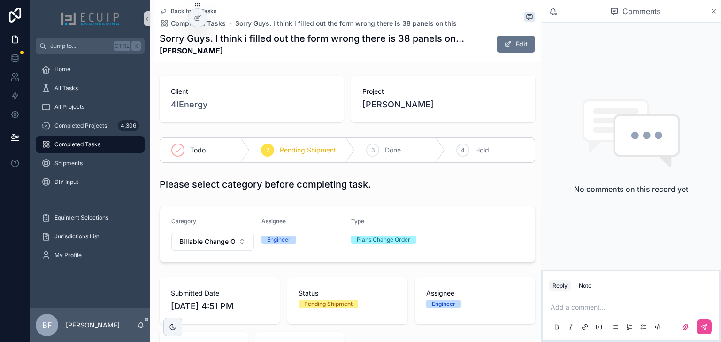
scroll to position [0, 0]
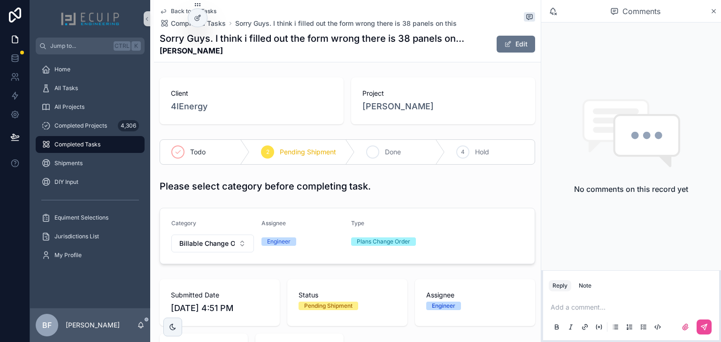
click at [389, 149] on span "Done" at bounding box center [393, 151] width 16 height 9
click at [67, 94] on div "All Tasks" at bounding box center [90, 88] width 98 height 15
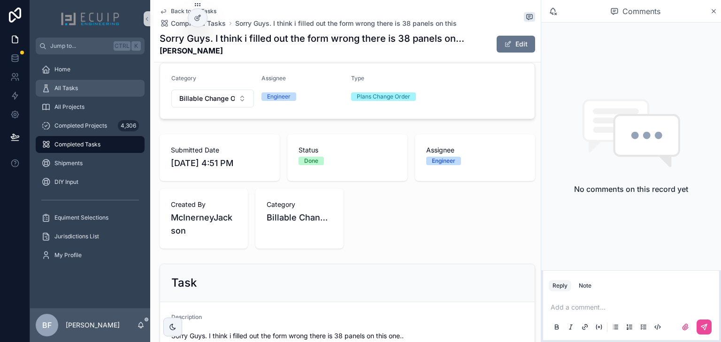
scroll to position [75, 0]
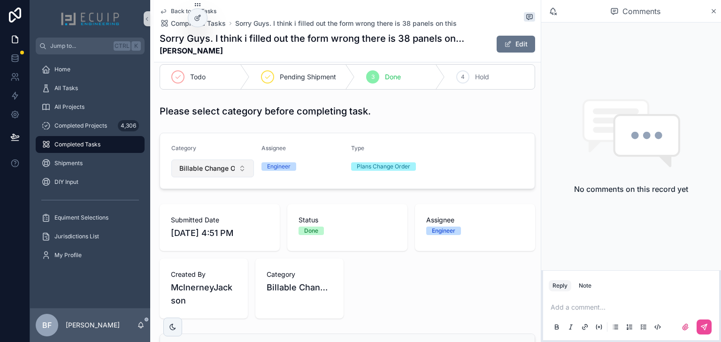
click at [209, 167] on span "Billable Change Order" at bounding box center [206, 168] width 55 height 9
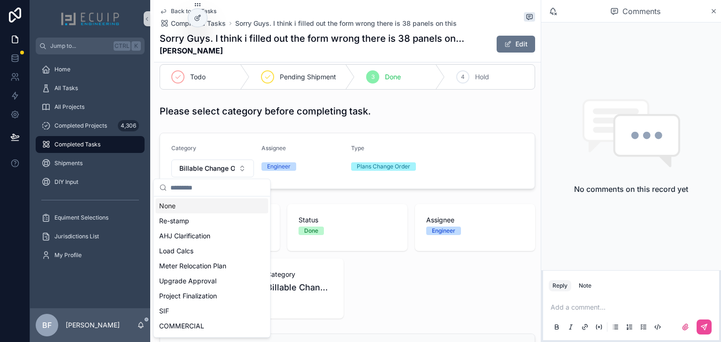
click at [197, 209] on div "None" at bounding box center [211, 206] width 113 height 15
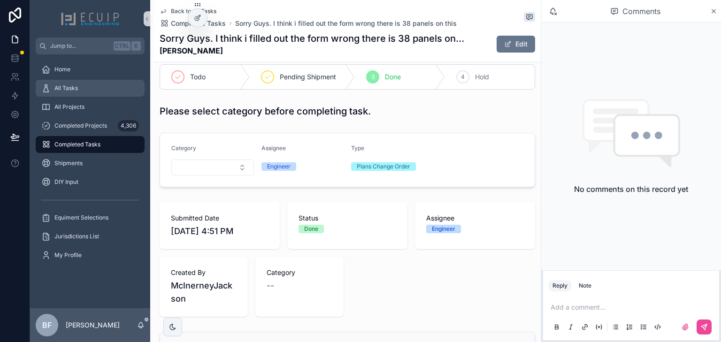
click at [73, 89] on span "All Tasks" at bounding box center [65, 89] width 23 height 8
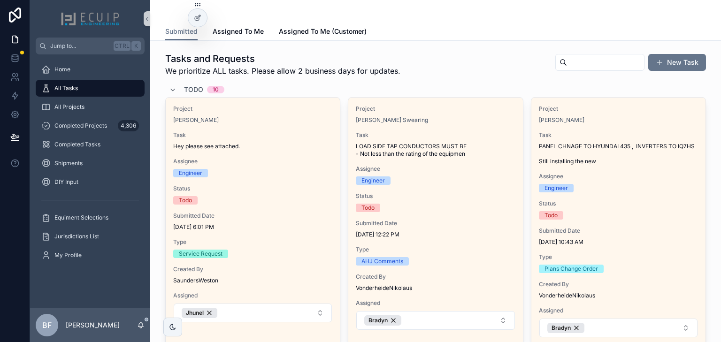
click at [194, 85] on span "Todo" at bounding box center [193, 89] width 19 height 9
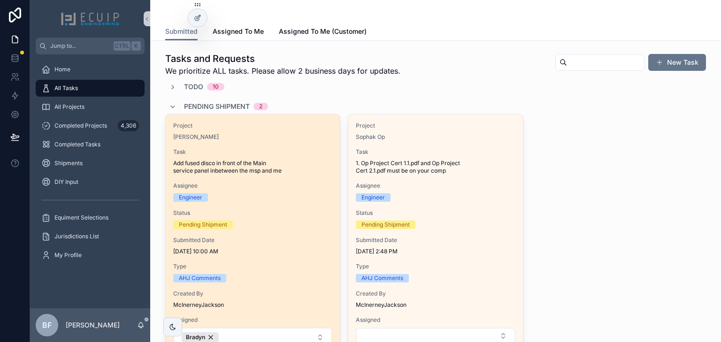
click at [318, 145] on div "Project Patrick McCarty Task Add fused disco in front of the Main service panel…" at bounding box center [253, 235] width 174 height 240
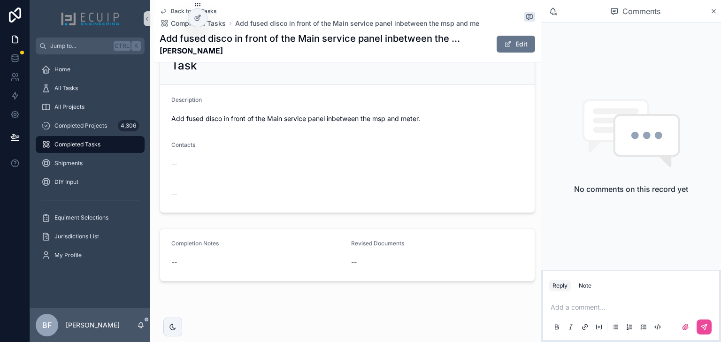
scroll to position [363, 0]
click at [518, 40] on button "Edit" at bounding box center [516, 44] width 39 height 17
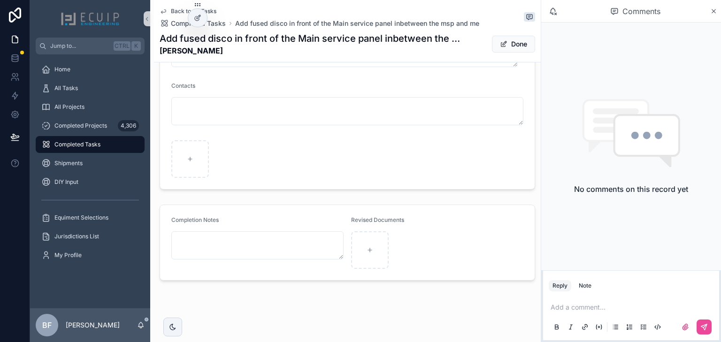
scroll to position [464, 0]
click at [504, 45] on button "Done" at bounding box center [513, 44] width 43 height 17
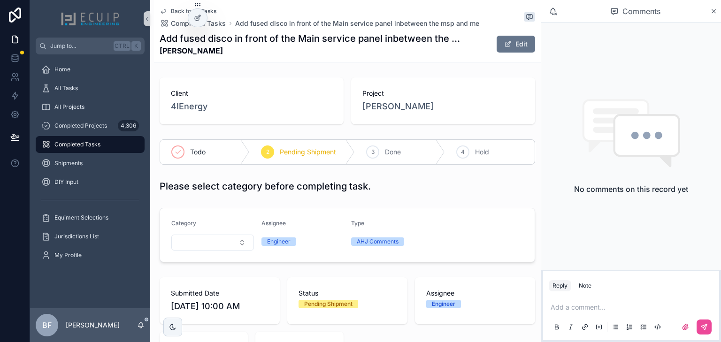
scroll to position [0, 0]
click at [378, 161] on div "3 Done" at bounding box center [400, 152] width 90 height 24
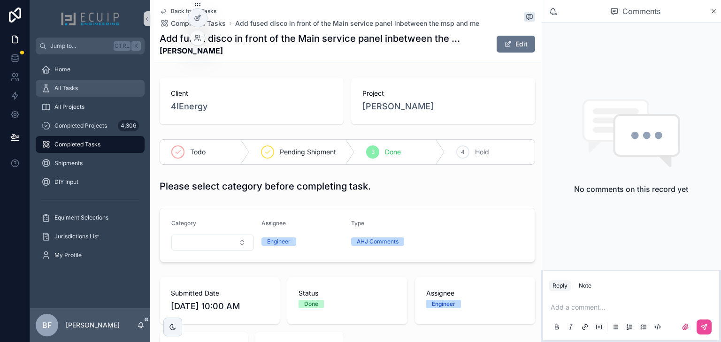
drag, startPoint x: 107, startPoint y: 90, endPoint x: 203, endPoint y: 4, distance: 129.4
click at [107, 90] on div "All Tasks" at bounding box center [90, 88] width 98 height 15
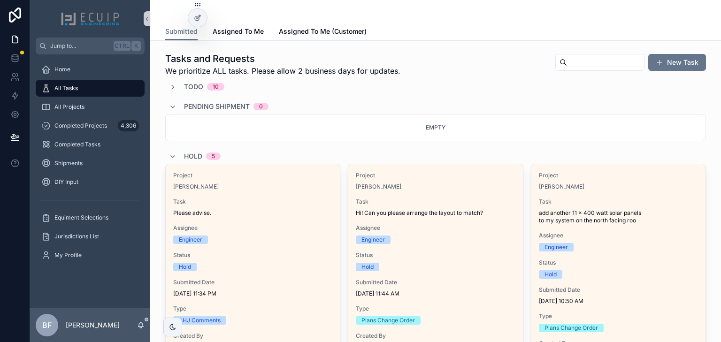
click at [205, 107] on span "Pending Shipment" at bounding box center [217, 106] width 66 height 9
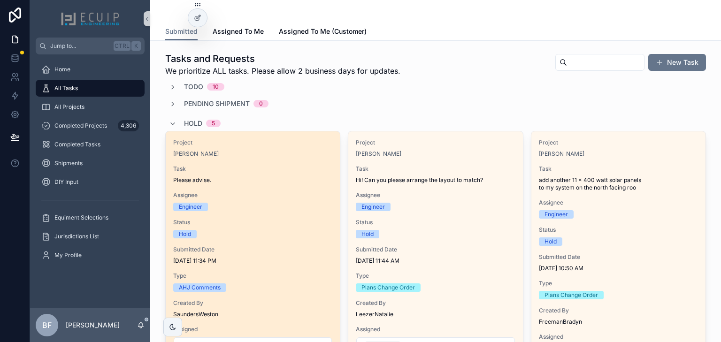
click at [275, 159] on div "Project Marisel Izquierdo Task Please advise. Assignee Engineer Status Hold Sub…" at bounding box center [253, 247] width 174 height 230
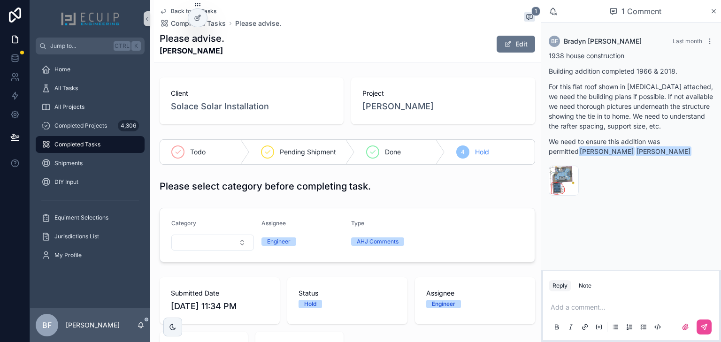
click at [385, 115] on div "Project Marisel Izquierdo" at bounding box center [443, 100] width 184 height 47
click at [387, 111] on span "Marisel Izquierdo" at bounding box center [398, 106] width 71 height 13
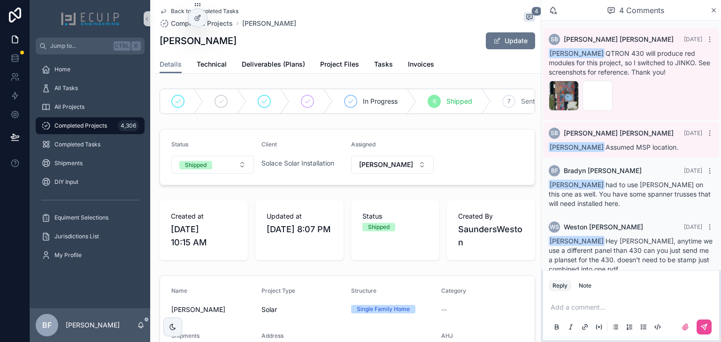
scroll to position [17, 0]
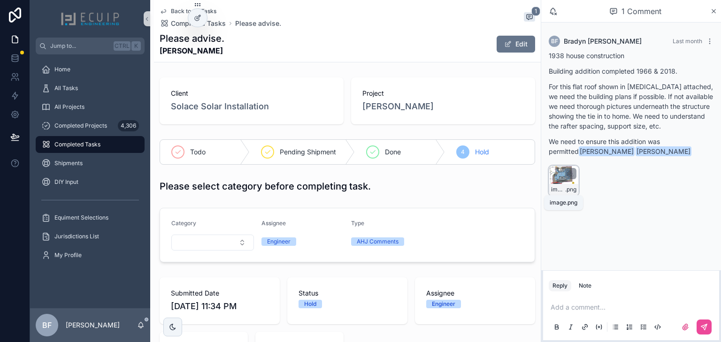
click at [554, 189] on span "image" at bounding box center [558, 190] width 14 height 8
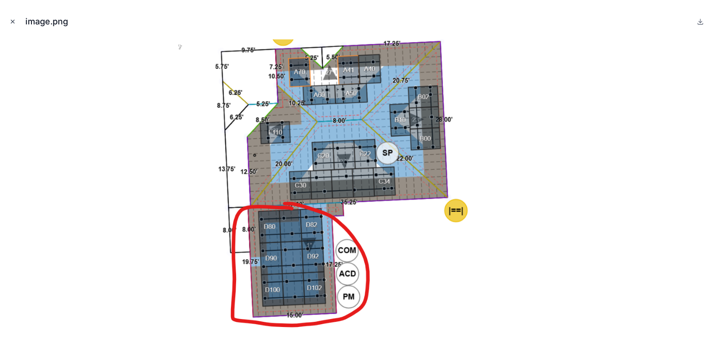
click at [16, 22] on button "Close modal" at bounding box center [13, 21] width 10 height 10
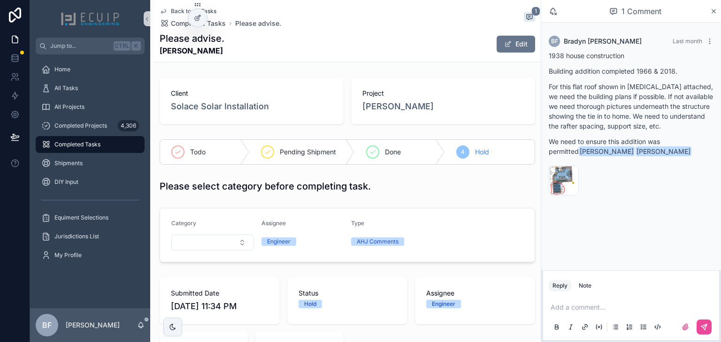
click at [604, 310] on p "scrollable content" at bounding box center [633, 307] width 165 height 9
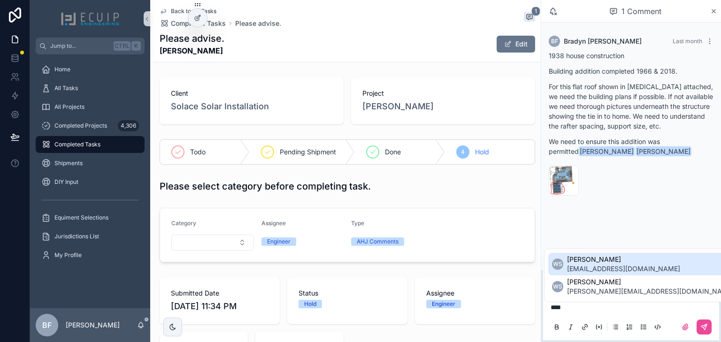
click at [622, 271] on span "permit@solacesolarinstallation.com" at bounding box center [623, 268] width 113 height 9
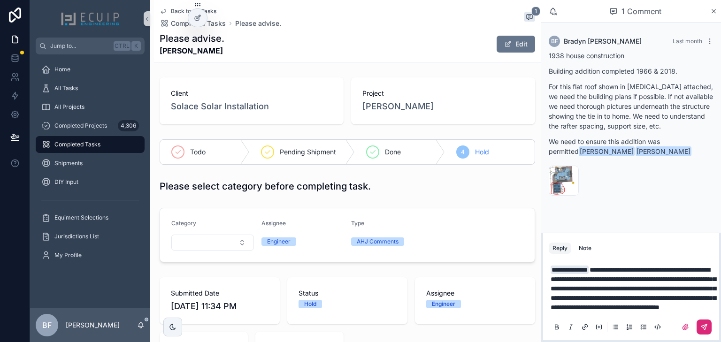
click at [703, 328] on icon "scrollable content" at bounding box center [705, 328] width 8 height 8
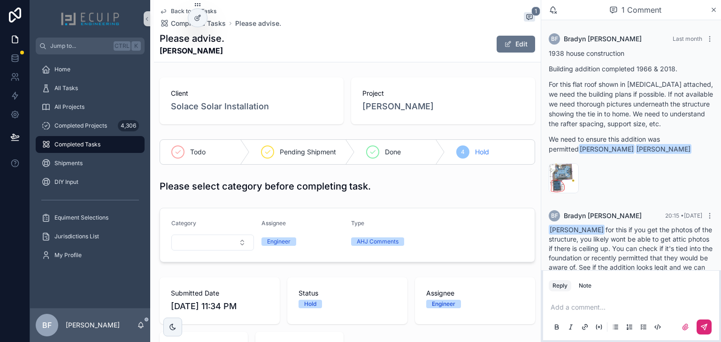
scroll to position [33, 0]
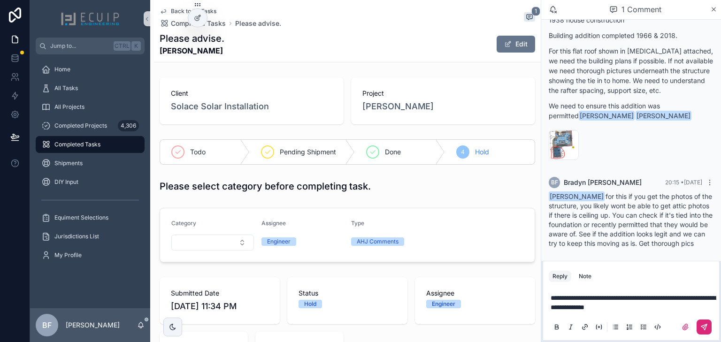
click at [708, 325] on icon "scrollable content" at bounding box center [705, 328] width 8 height 8
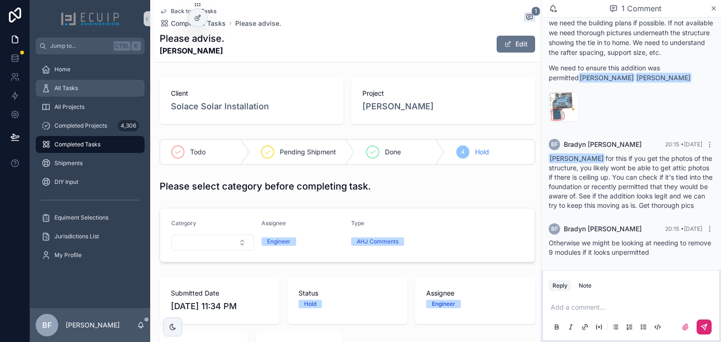
click at [96, 83] on div "All Tasks" at bounding box center [90, 88] width 98 height 15
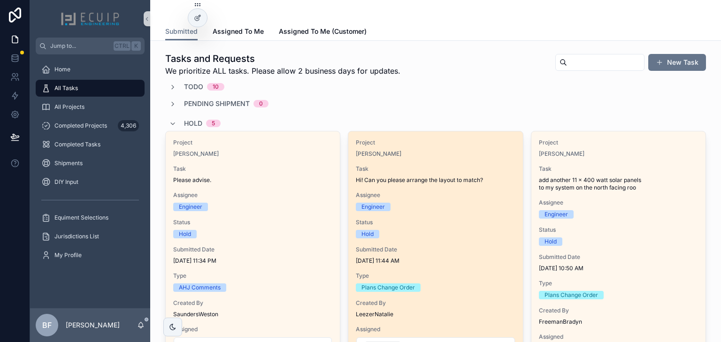
click at [429, 184] on span "Hi! Can you please arrange the layout to match?" at bounding box center [435, 181] width 159 height 8
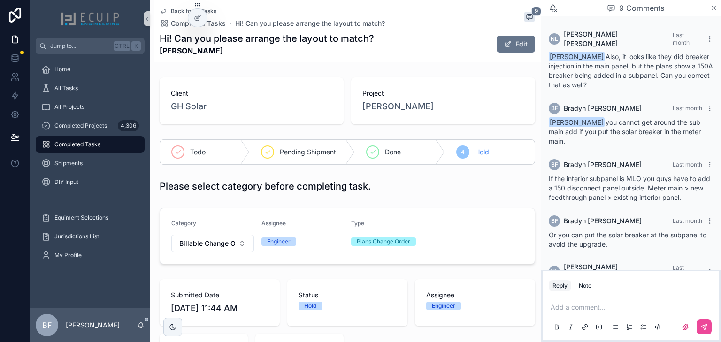
scroll to position [285, 0]
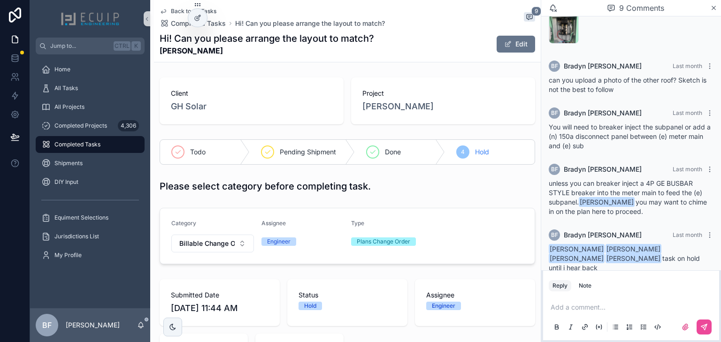
drag, startPoint x: 203, startPoint y: 54, endPoint x: 155, endPoint y: 53, distance: 48.9
click at [155, 53] on div "Back to All Tasks Completed Tasks Hi! Can you please arrange the layout to matc…" at bounding box center [347, 31] width 387 height 62
copy strong "Linda Williams"
drag, startPoint x: 100, startPoint y: 93, endPoint x: 118, endPoint y: 85, distance: 20.8
click at [100, 93] on div "All Tasks" at bounding box center [90, 88] width 98 height 15
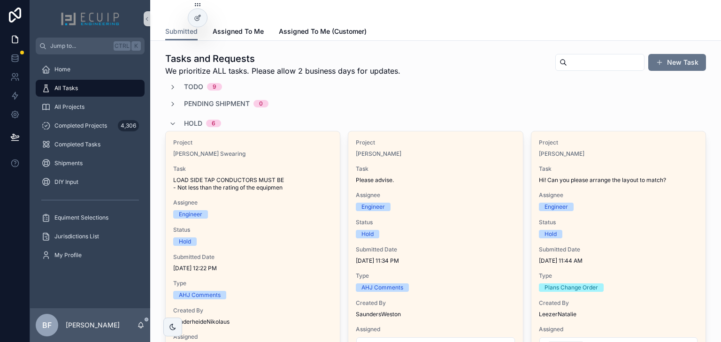
drag, startPoint x: 197, startPoint y: 84, endPoint x: 204, endPoint y: 85, distance: 7.1
click at [197, 84] on span "Todo" at bounding box center [193, 86] width 19 height 9
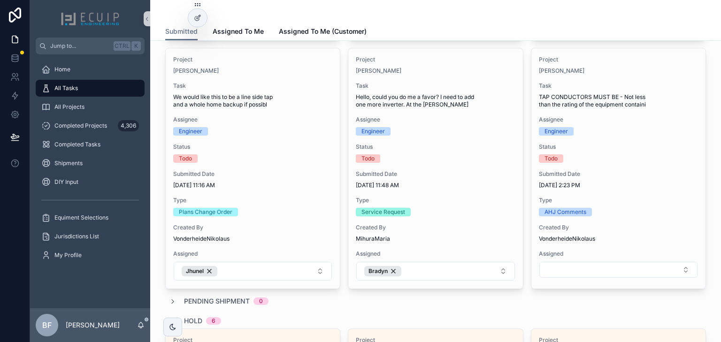
scroll to position [564, 0]
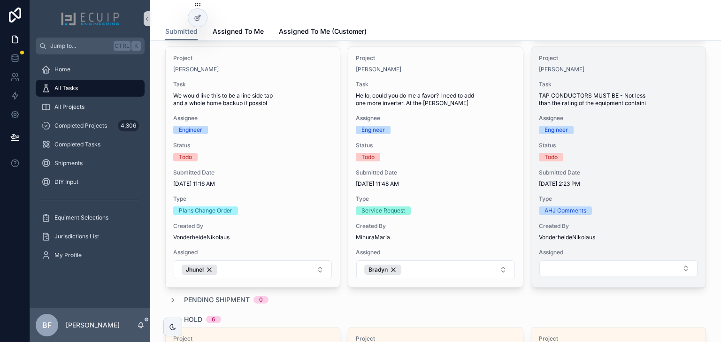
click at [610, 56] on span "Project" at bounding box center [618, 58] width 159 height 8
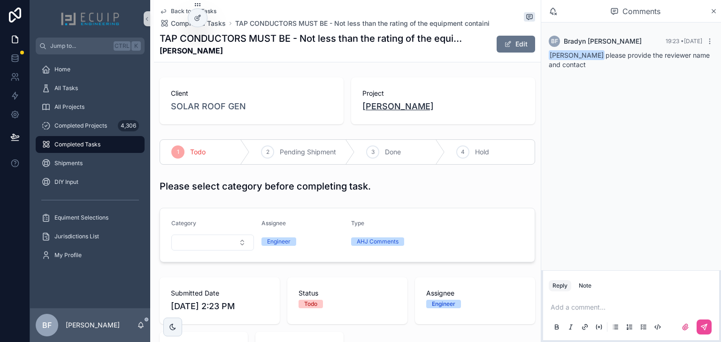
click at [379, 109] on span "Bethida Cabreja" at bounding box center [398, 106] width 71 height 13
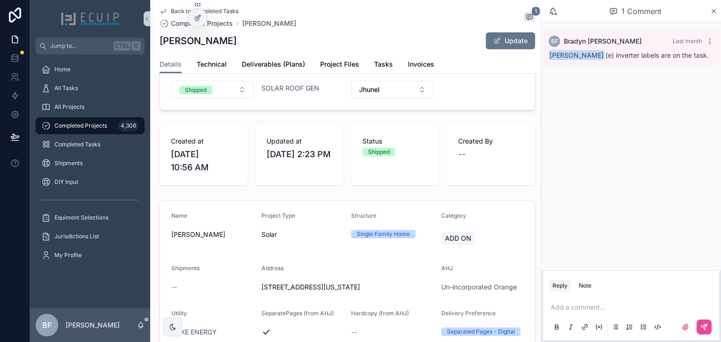
scroll to position [225, 0]
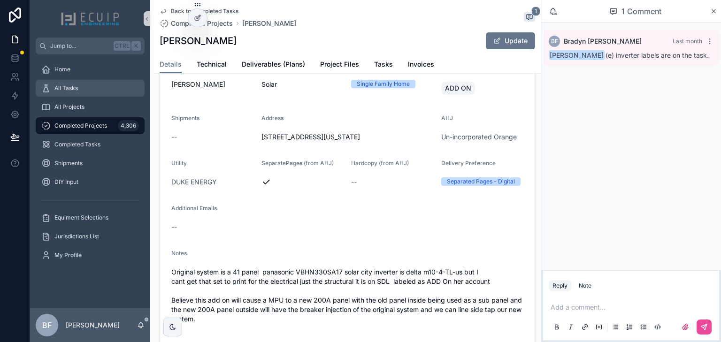
click at [87, 88] on div "All Tasks" at bounding box center [90, 88] width 98 height 15
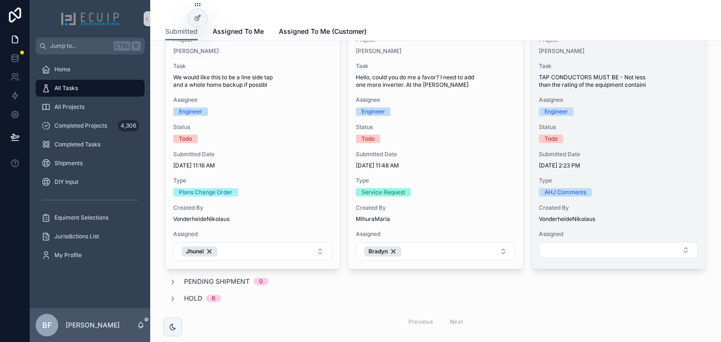
scroll to position [601, 0]
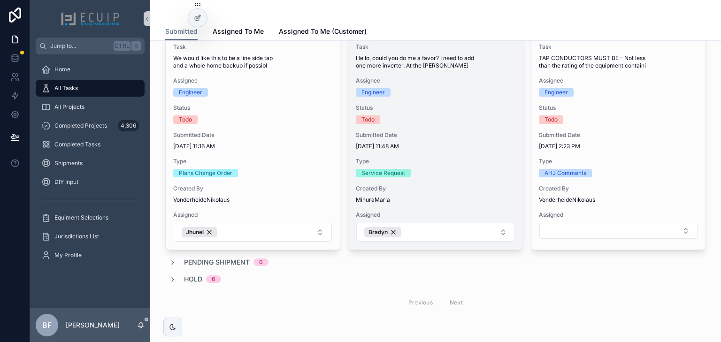
click at [428, 104] on span "Status" at bounding box center [435, 108] width 159 height 8
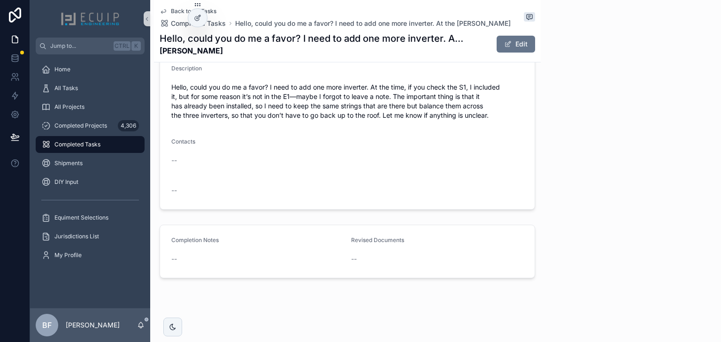
scroll to position [378, 0]
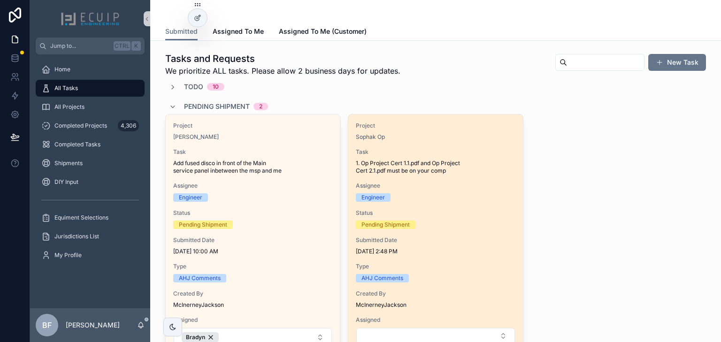
click at [425, 125] on span "Project" at bounding box center [435, 126] width 159 height 8
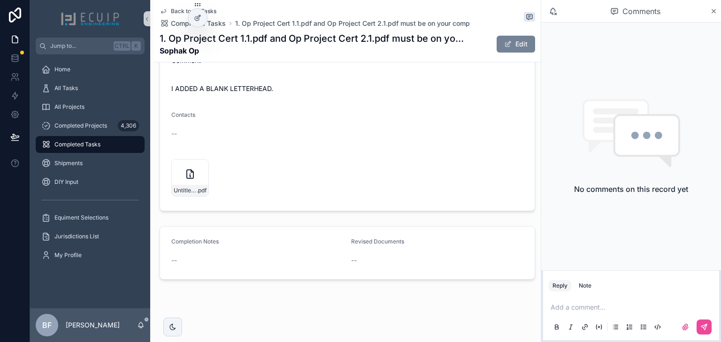
click at [497, 41] on button "Edit" at bounding box center [516, 44] width 39 height 17
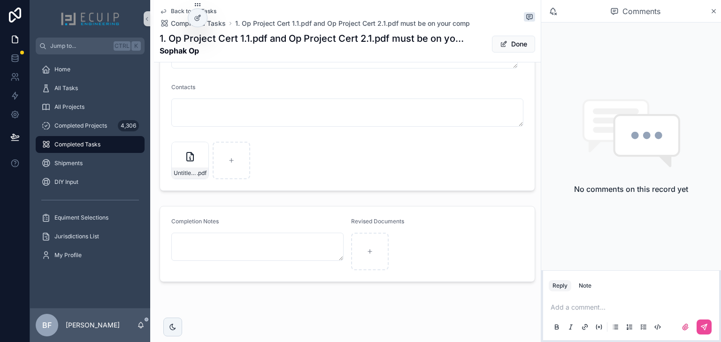
scroll to position [680, 0]
click at [502, 42] on button "Done" at bounding box center [513, 44] width 43 height 17
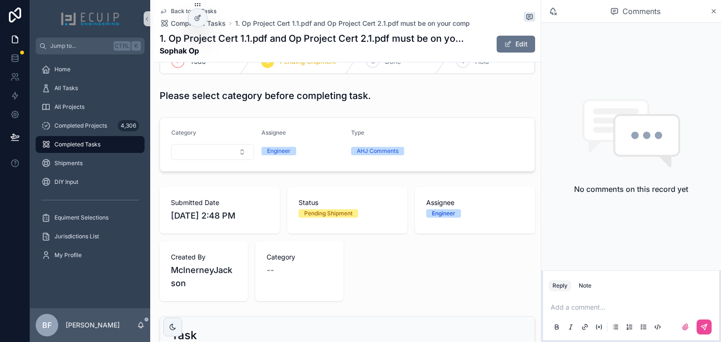
scroll to position [0, 0]
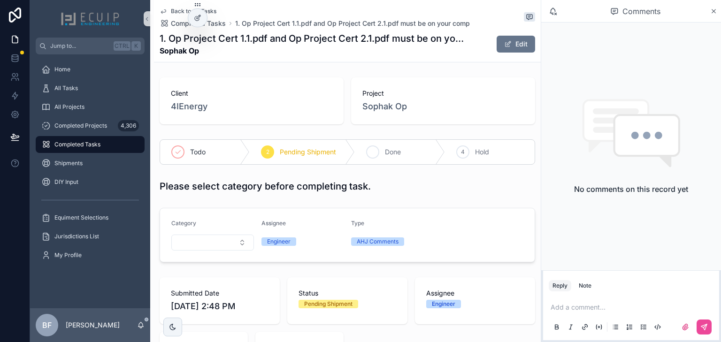
click at [374, 140] on div "3 Done" at bounding box center [400, 152] width 90 height 24
click at [77, 92] on span "All Tasks" at bounding box center [65, 89] width 23 height 8
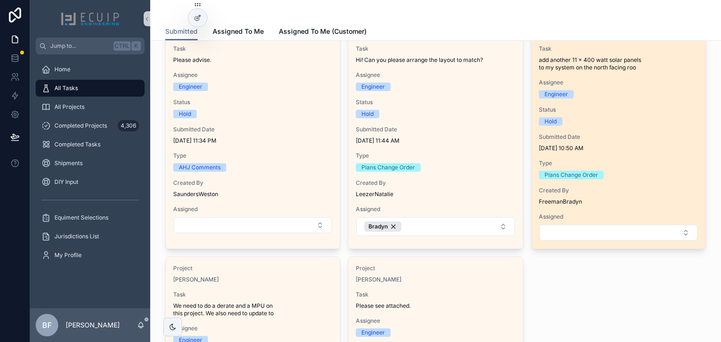
scroll to position [150, 0]
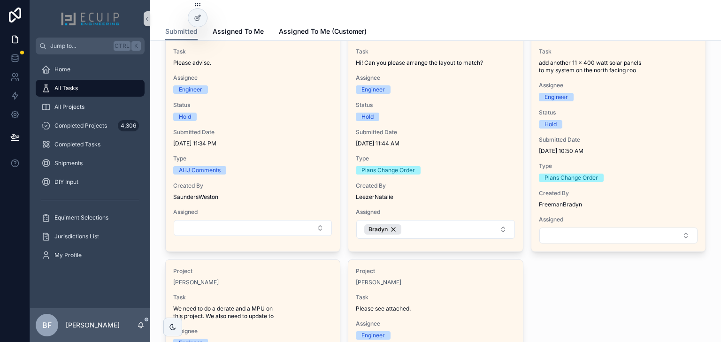
drag, startPoint x: 101, startPoint y: 82, endPoint x: 150, endPoint y: 115, distance: 59.0
click at [100, 82] on div "All Tasks" at bounding box center [90, 88] width 98 height 15
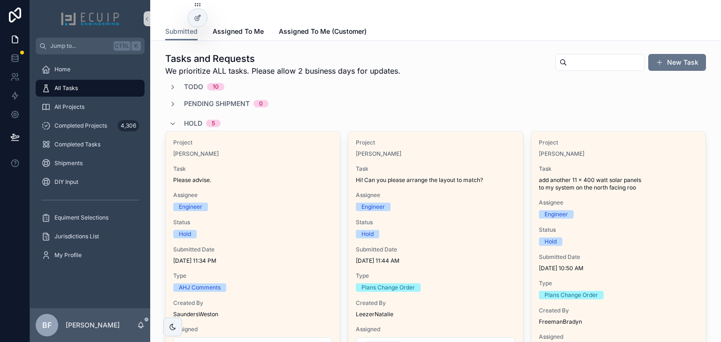
click at [197, 90] on span "Todo" at bounding box center [193, 86] width 19 height 9
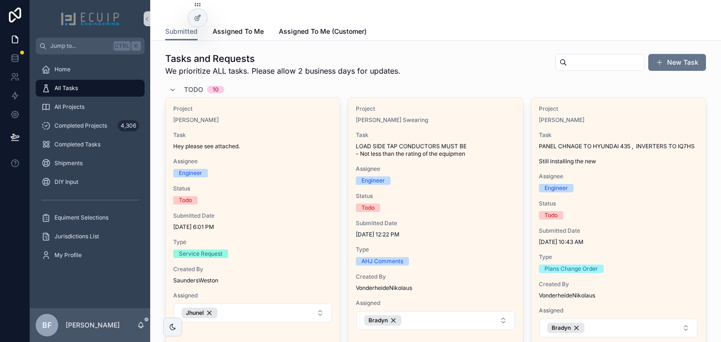
click at [197, 90] on span "Todo" at bounding box center [193, 89] width 19 height 9
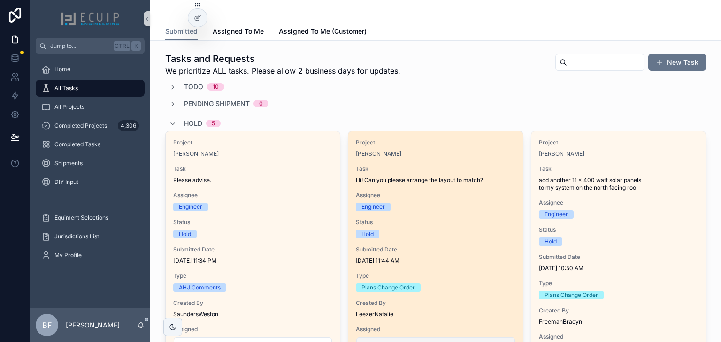
scroll to position [188, 0]
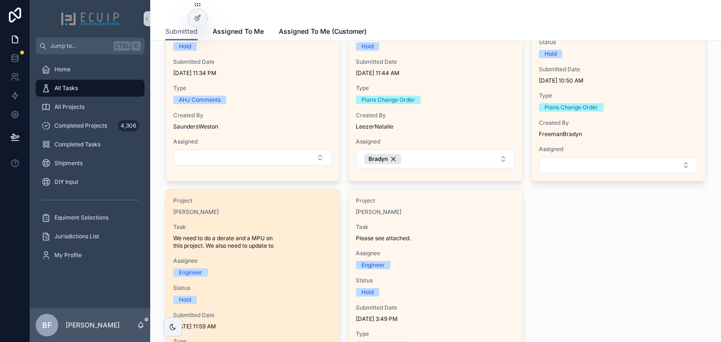
click at [266, 217] on div "Project [PERSON_NAME] Task We need to do a derate and a MPU on this project. We…" at bounding box center [253, 310] width 174 height 240
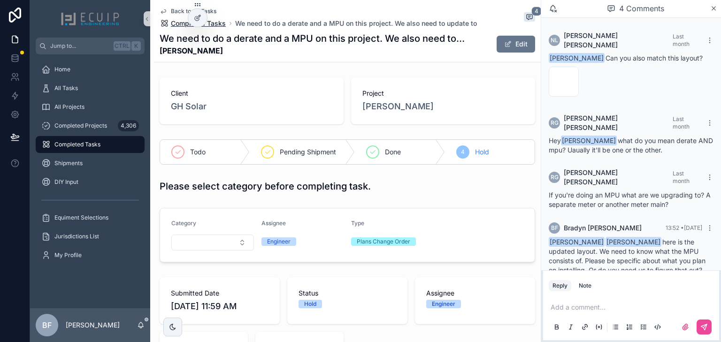
scroll to position [43, 0]
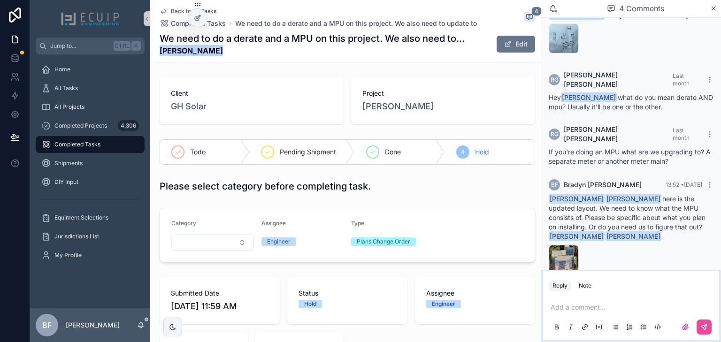
drag, startPoint x: 185, startPoint y: 49, endPoint x: 158, endPoint y: 48, distance: 26.8
click at [158, 48] on div "Back to All Tasks Completed Tasks We need to do a derate and a MPU on this proj…" at bounding box center [347, 31] width 387 height 62
copy strong "[PERSON_NAME]"
click at [94, 83] on div "All Tasks" at bounding box center [90, 88] width 98 height 15
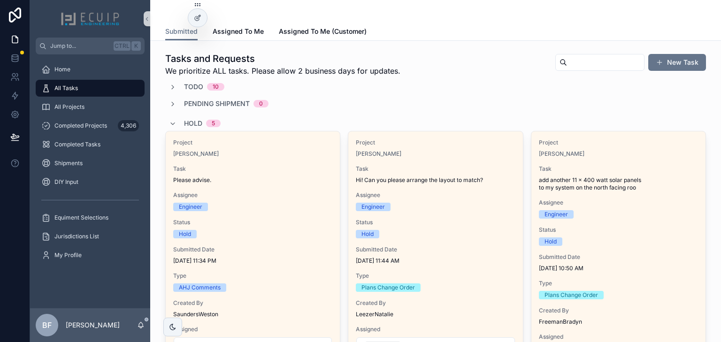
click at [182, 124] on div "Hold 5" at bounding box center [195, 123] width 52 height 15
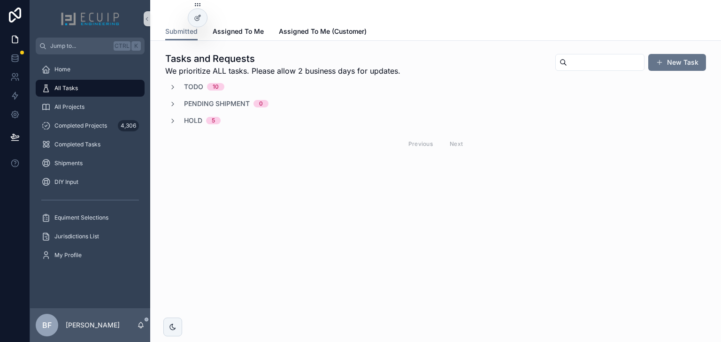
click at [190, 87] on span "Todo" at bounding box center [193, 86] width 19 height 9
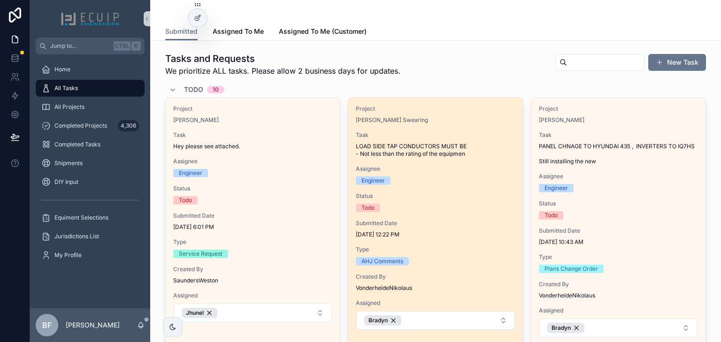
click at [485, 131] on div "Project [PERSON_NAME] Swearing Task LOAD SIDE TAP CONDUCTORS MUST BE - Not less…" at bounding box center [436, 218] width 174 height 240
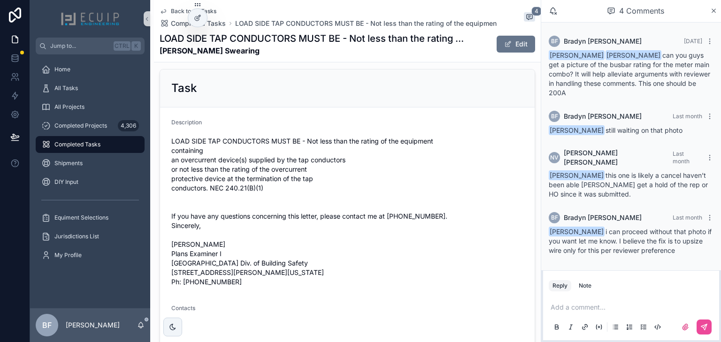
scroll to position [38, 0]
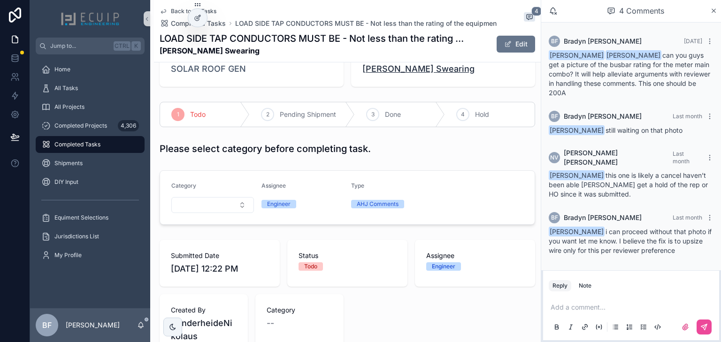
click at [397, 73] on span "[PERSON_NAME] Swearing" at bounding box center [419, 68] width 112 height 13
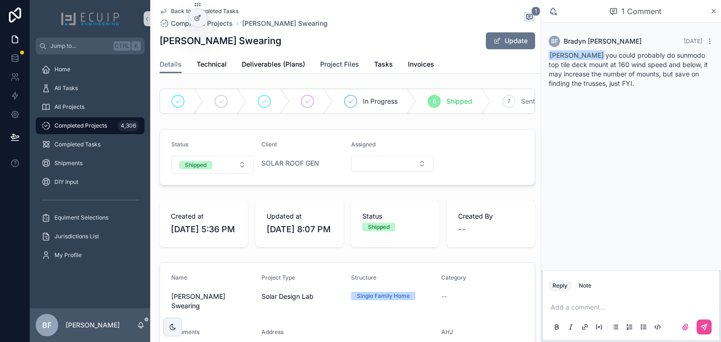
click at [325, 70] on link "Project Files" at bounding box center [339, 65] width 39 height 19
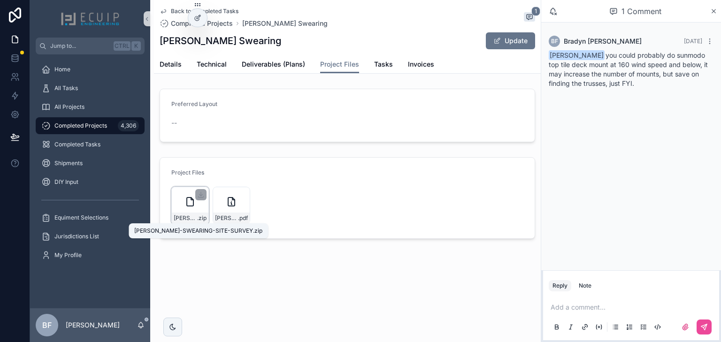
click at [191, 216] on span "[PERSON_NAME]-SWEARING-SITE-SURVEY" at bounding box center [185, 219] width 23 height 8
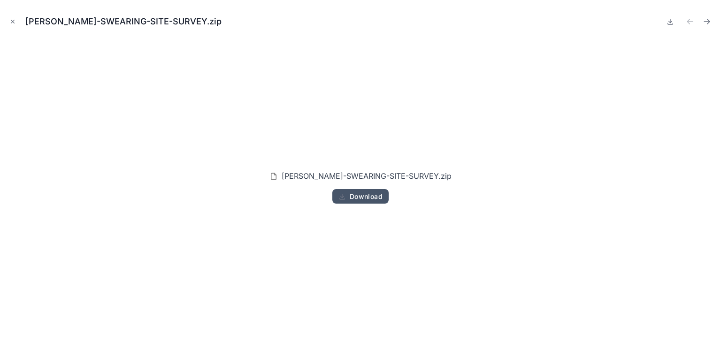
click at [357, 195] on span "Download" at bounding box center [366, 197] width 33 height 8
click at [8, 19] on button "Close modal" at bounding box center [13, 21] width 10 height 10
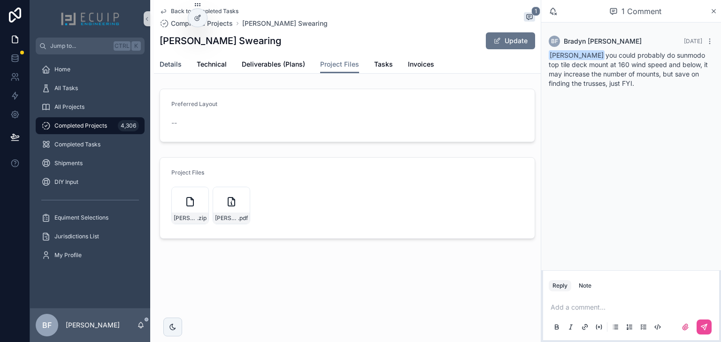
click at [174, 60] on span "Details" at bounding box center [171, 64] width 22 height 9
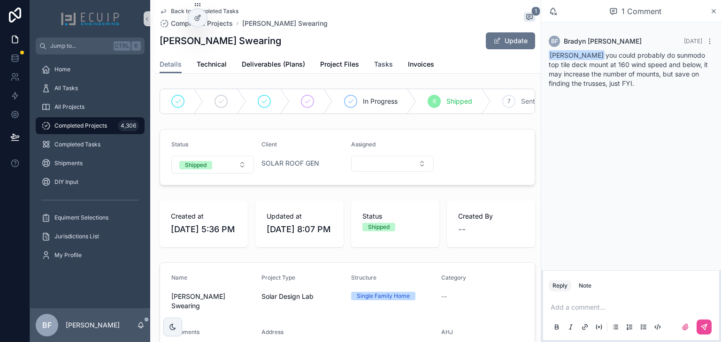
click at [380, 64] on span "Tasks" at bounding box center [383, 64] width 19 height 9
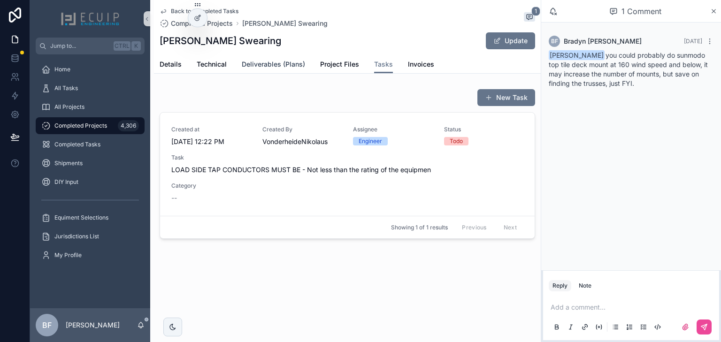
click at [247, 58] on link "Deliverables (Plans)" at bounding box center [273, 65] width 63 height 19
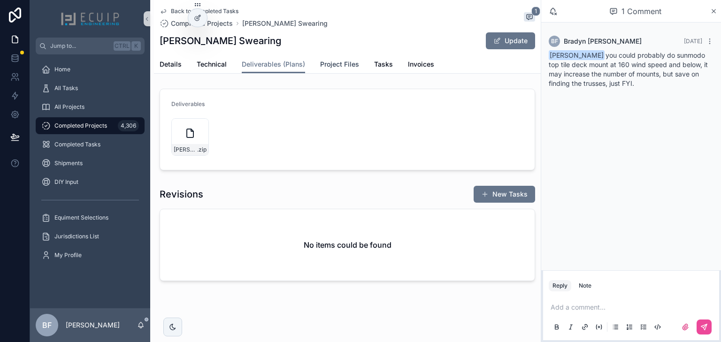
click at [337, 60] on span "Project Files" at bounding box center [339, 64] width 39 height 9
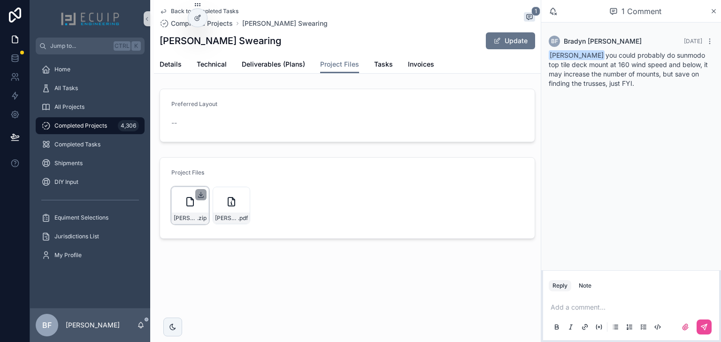
click at [201, 196] on icon "scrollable content" at bounding box center [201, 195] width 8 height 8
click at [378, 62] on span "Tasks" at bounding box center [383, 64] width 19 height 9
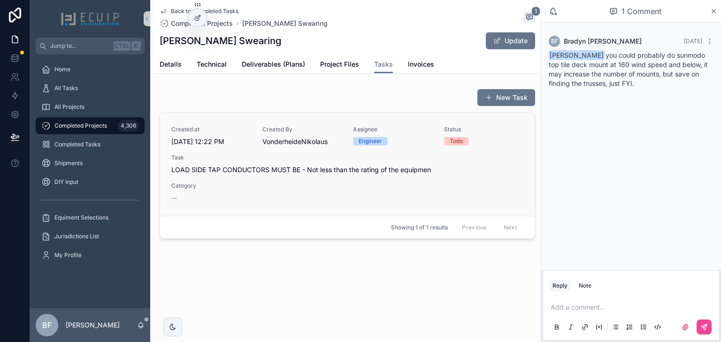
click at [418, 206] on link "Created at [DATE] 12:22 PM Created By VonderheideNikolaus Assignee Engineer Sta…" at bounding box center [347, 164] width 375 height 103
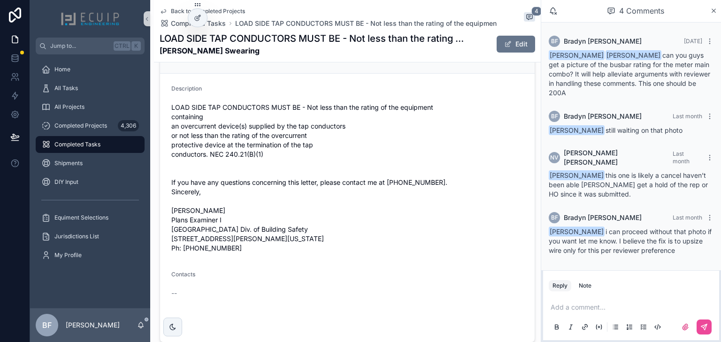
scroll to position [372, 0]
click at [613, 311] on p "scrollable content" at bounding box center [633, 307] width 165 height 9
click at [592, 292] on span "[EMAIL_ADDRESS][DOMAIN_NAME]" at bounding box center [623, 291] width 113 height 9
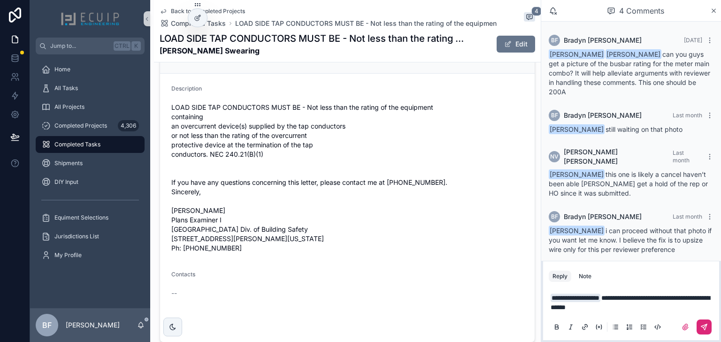
click at [705, 328] on icon "scrollable content" at bounding box center [705, 328] width 8 height 8
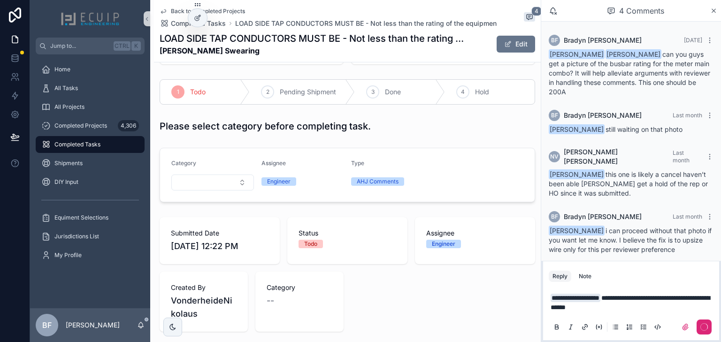
scroll to position [0, 0]
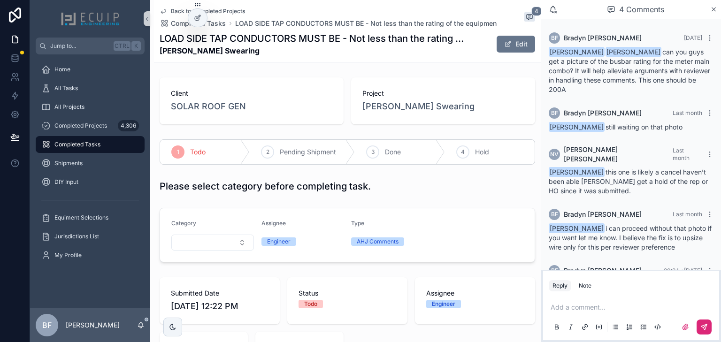
drag, startPoint x: 478, startPoint y: 158, endPoint x: 452, endPoint y: 183, distance: 36.2
click at [478, 158] on div "4 Hold" at bounding box center [490, 152] width 90 height 24
click at [76, 88] on span "All Tasks" at bounding box center [65, 89] width 23 height 8
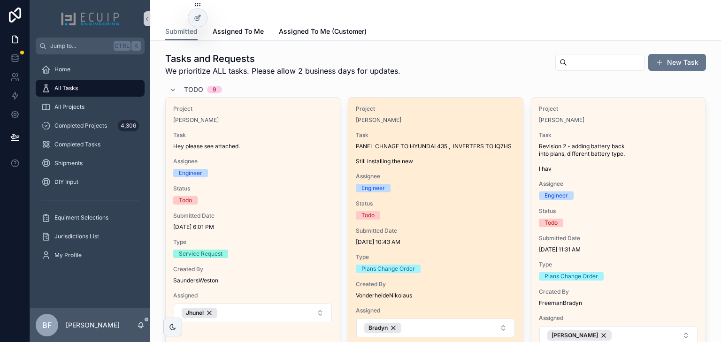
click at [440, 132] on span "Task" at bounding box center [435, 136] width 159 height 8
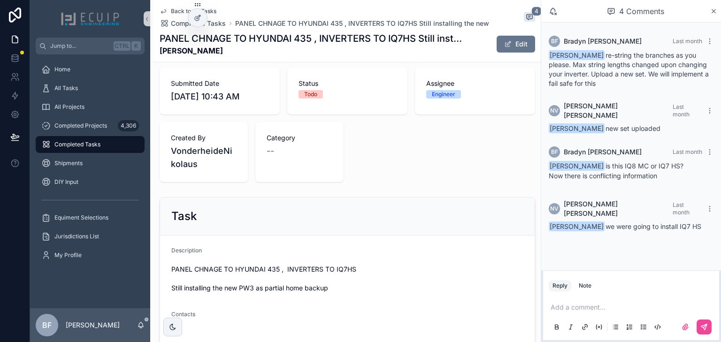
scroll to position [301, 0]
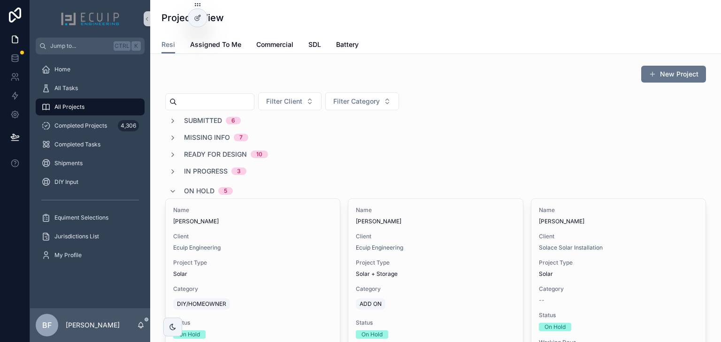
click at [191, 190] on span "On Hold" at bounding box center [199, 190] width 31 height 9
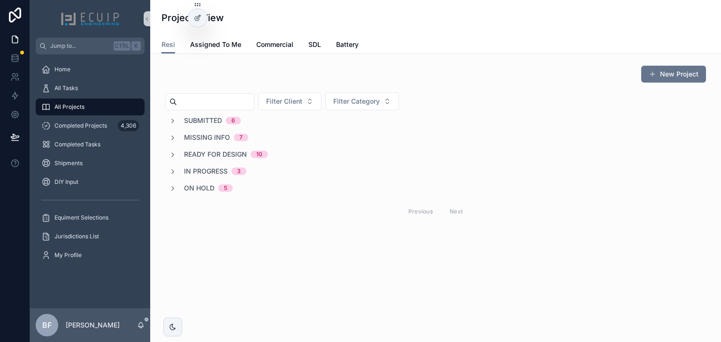
click at [202, 121] on span "Submitted" at bounding box center [203, 120] width 38 height 9
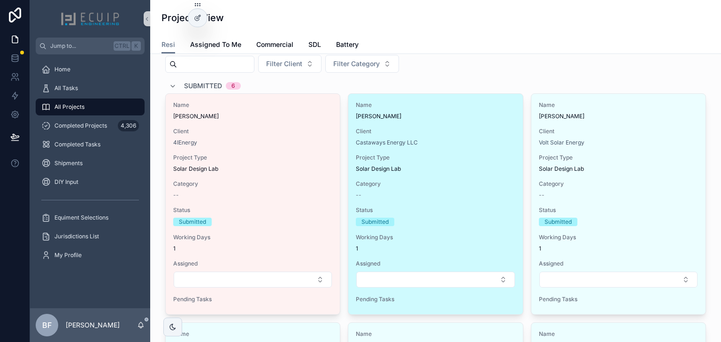
scroll to position [38, 0]
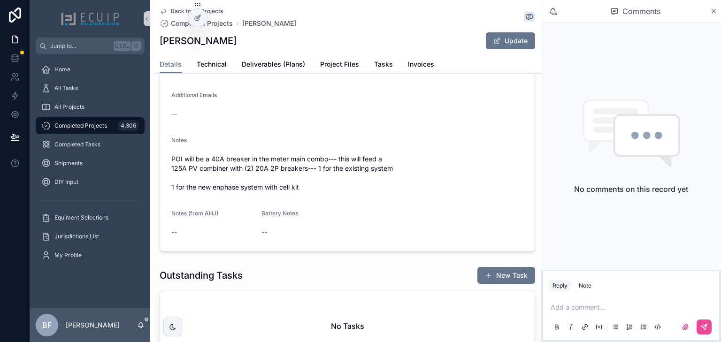
scroll to position [301, 0]
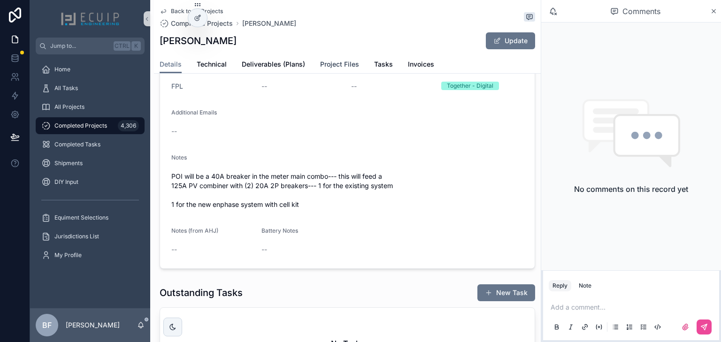
click at [338, 59] on link "Project Files" at bounding box center [339, 65] width 39 height 19
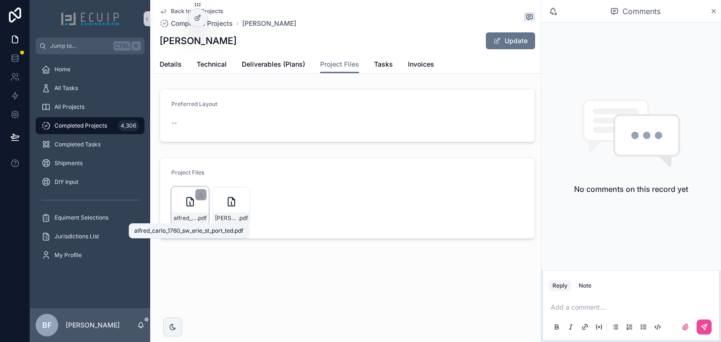
click at [190, 219] on span "alfred_carlo_1760_sw_erie_st_port_ted" at bounding box center [185, 219] width 23 height 8
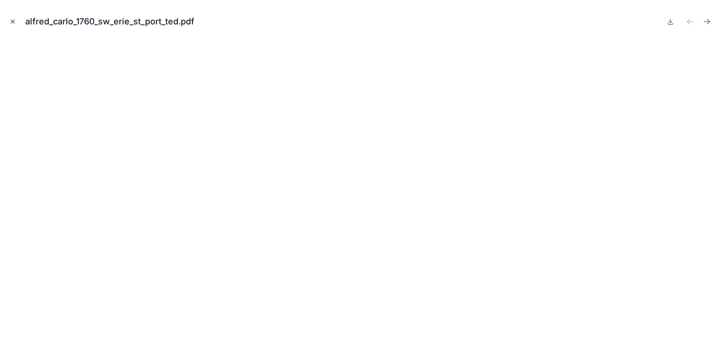
click at [17, 19] on button "Close modal" at bounding box center [13, 21] width 10 height 10
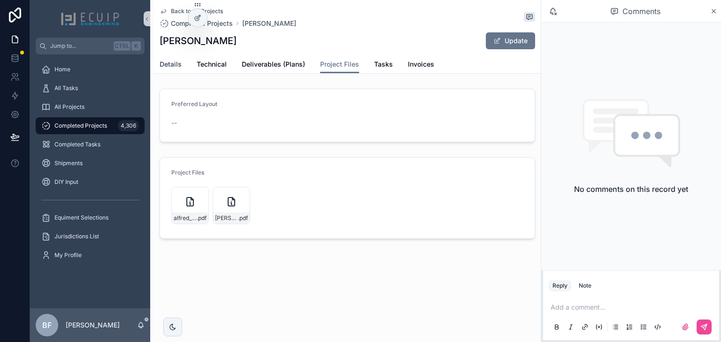
drag, startPoint x: 167, startPoint y: 70, endPoint x: 182, endPoint y: 81, distance: 18.9
click at [167, 70] on link "Details" at bounding box center [171, 65] width 22 height 19
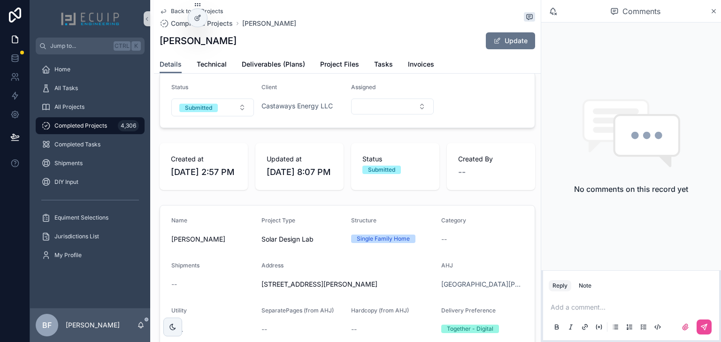
scroll to position [38, 0]
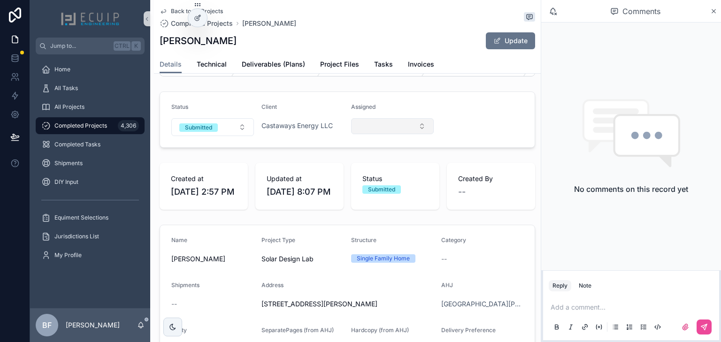
click at [387, 134] on button "Select Button" at bounding box center [392, 126] width 83 height 16
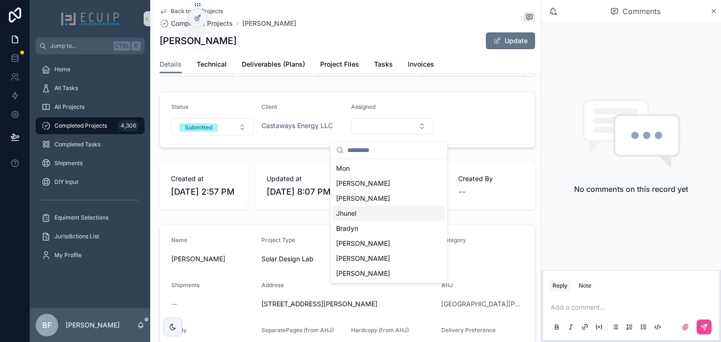
click at [350, 217] on span "Jhunel" at bounding box center [346, 213] width 20 height 9
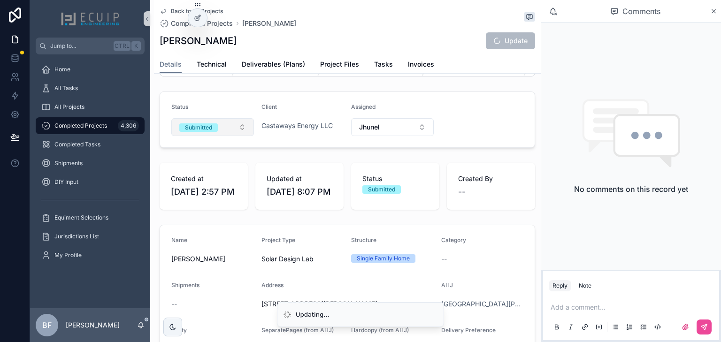
click at [210, 128] on span "Submitted" at bounding box center [198, 127] width 39 height 9
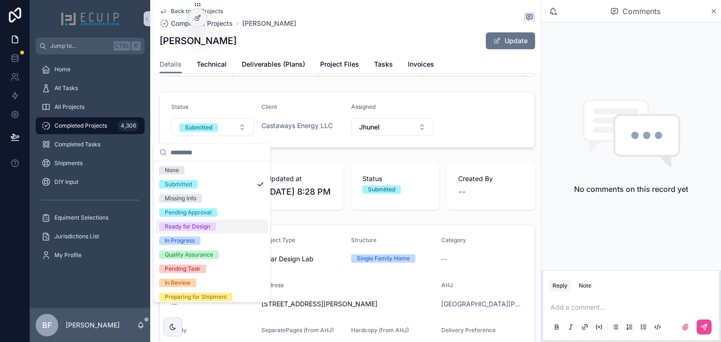
click at [190, 225] on div "Ready for Design" at bounding box center [188, 227] width 46 height 8
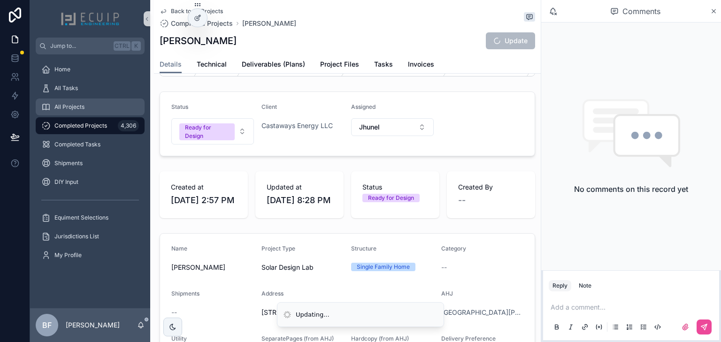
click at [84, 109] on span "All Projects" at bounding box center [69, 107] width 30 height 8
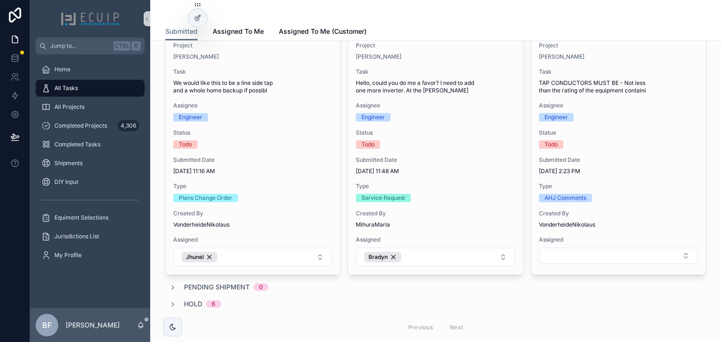
scroll to position [601, 0]
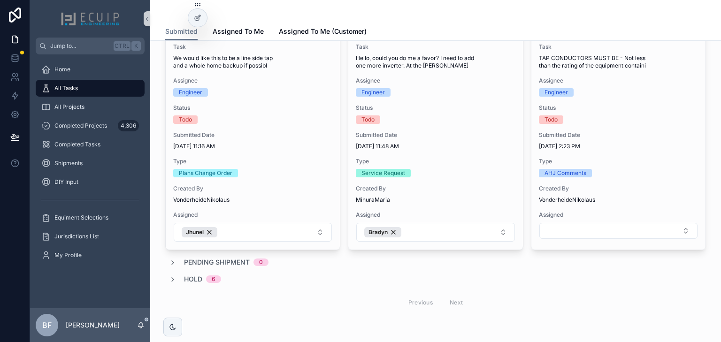
click at [202, 279] on div "Hold 6" at bounding box center [202, 279] width 37 height 9
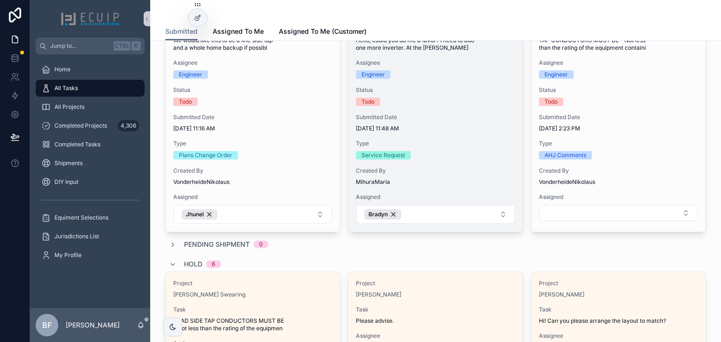
scroll to position [789, 0]
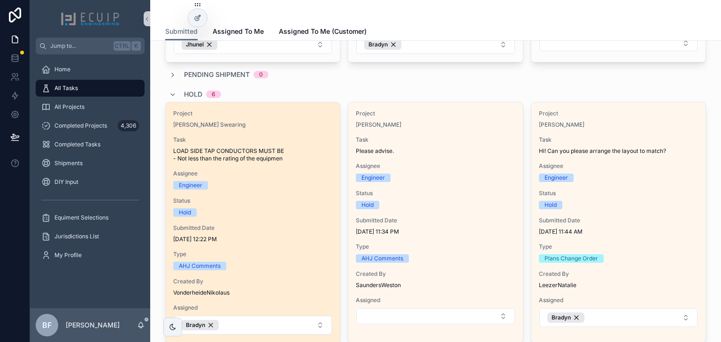
click at [315, 209] on div "Hold" at bounding box center [252, 213] width 159 height 8
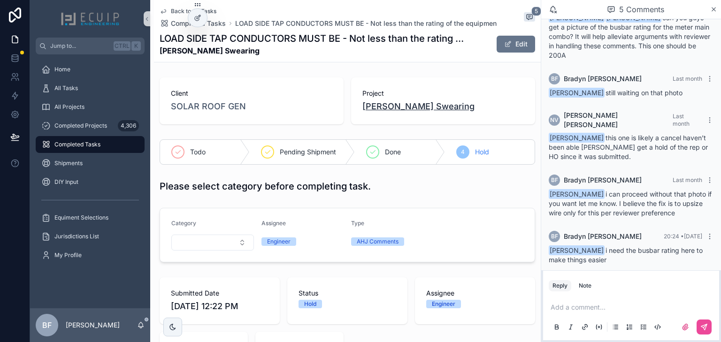
click at [395, 105] on span "Millicent Swearing" at bounding box center [419, 106] width 112 height 13
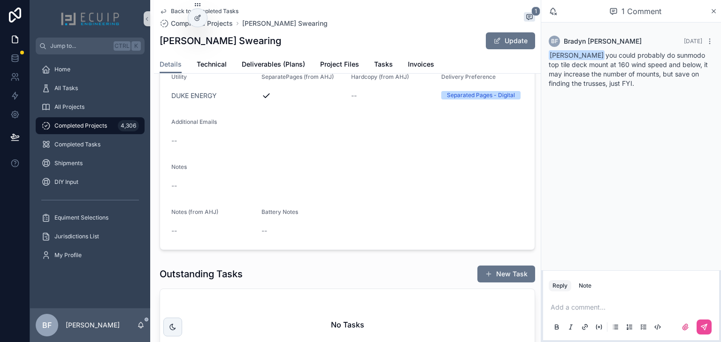
scroll to position [564, 0]
